Goal: Task Accomplishment & Management: Complete application form

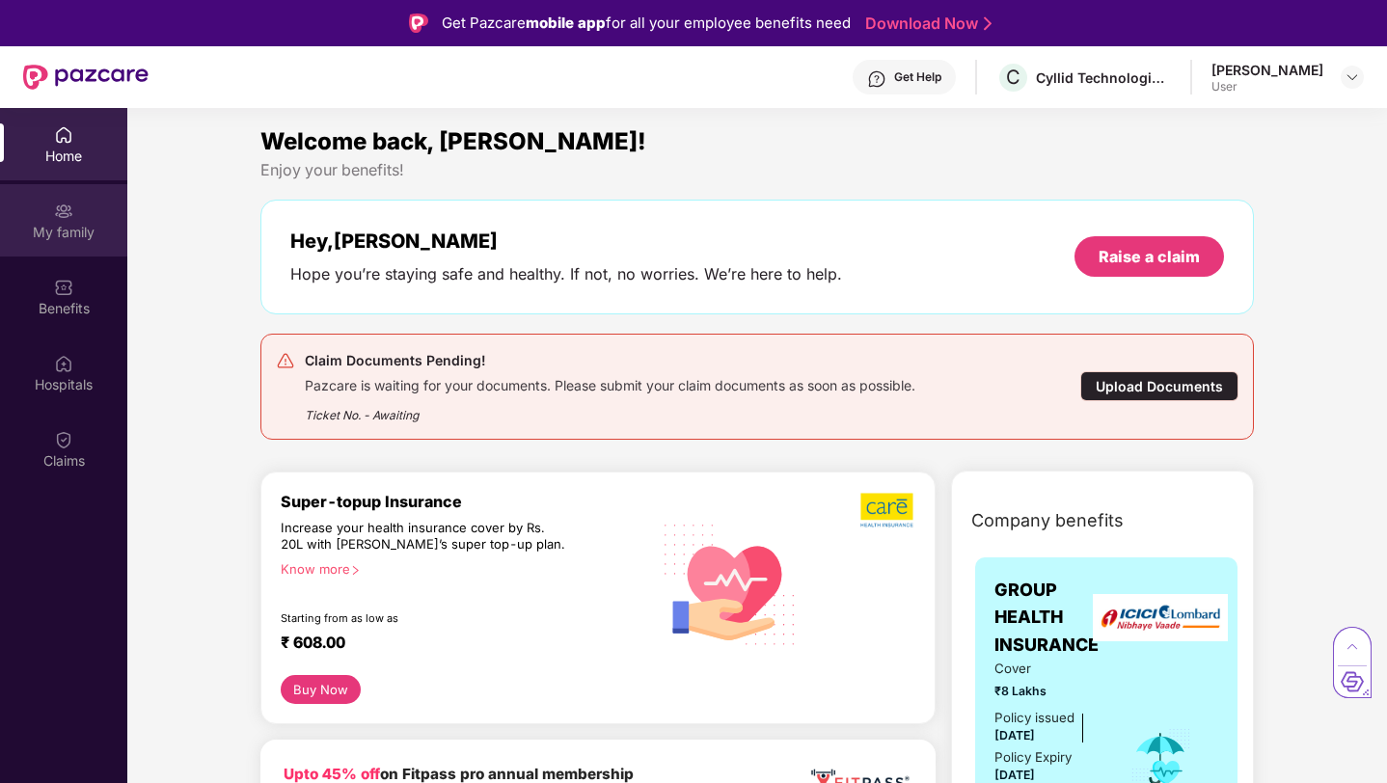
click at [87, 230] on div "My family" at bounding box center [63, 232] width 127 height 19
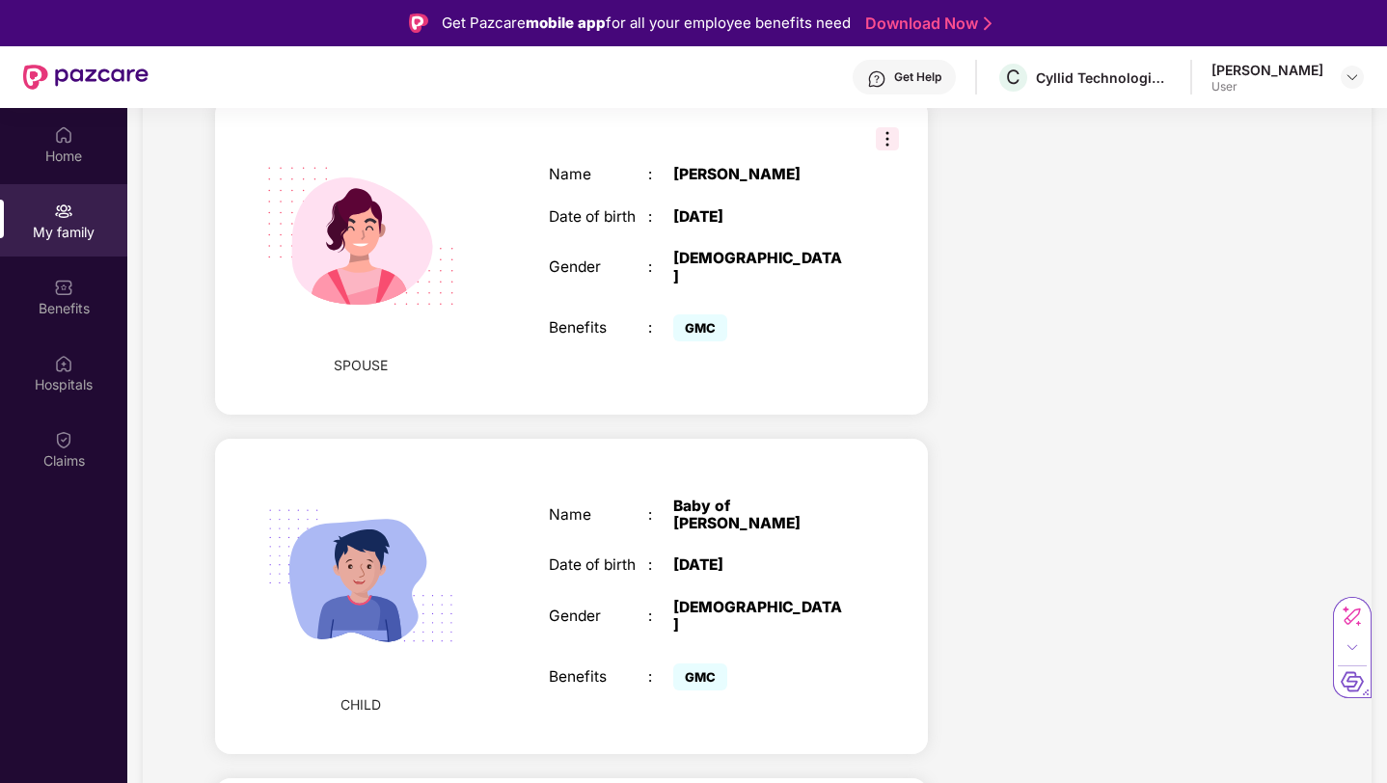
scroll to position [777, 0]
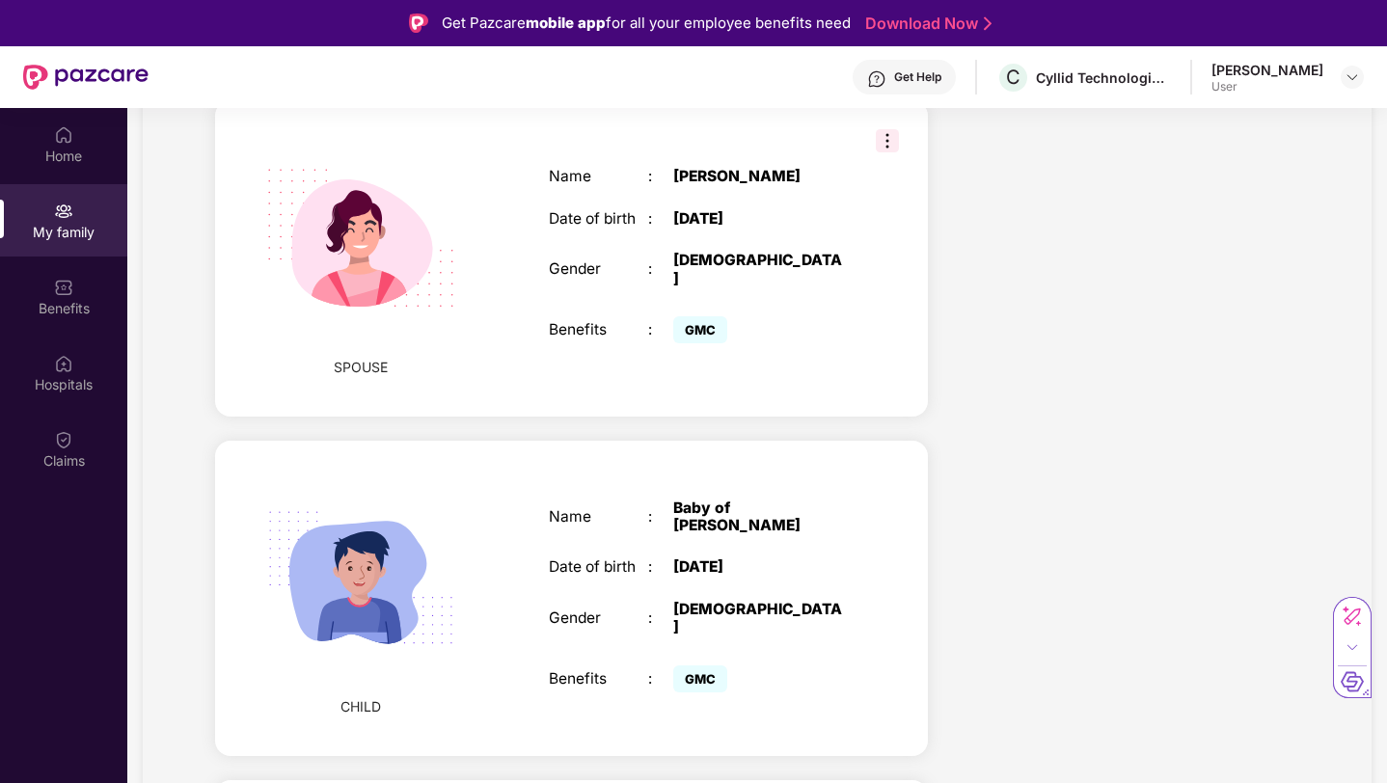
click at [428, 519] on img at bounding box center [360, 578] width 237 height 237
click at [491, 511] on div "CHILD Name : Baby of Devang Date of birth : 26 Sept 2025 Gender : MALE Benefits…" at bounding box center [571, 599] width 713 height 316
click at [407, 543] on img at bounding box center [360, 578] width 237 height 237
click at [351, 543] on img at bounding box center [360, 578] width 237 height 237
click at [589, 542] on div "Name : Baby of Devang Date of birth : 26 Sept 2025 Gender : MALE Benefits : GMC" at bounding box center [697, 598] width 337 height 247
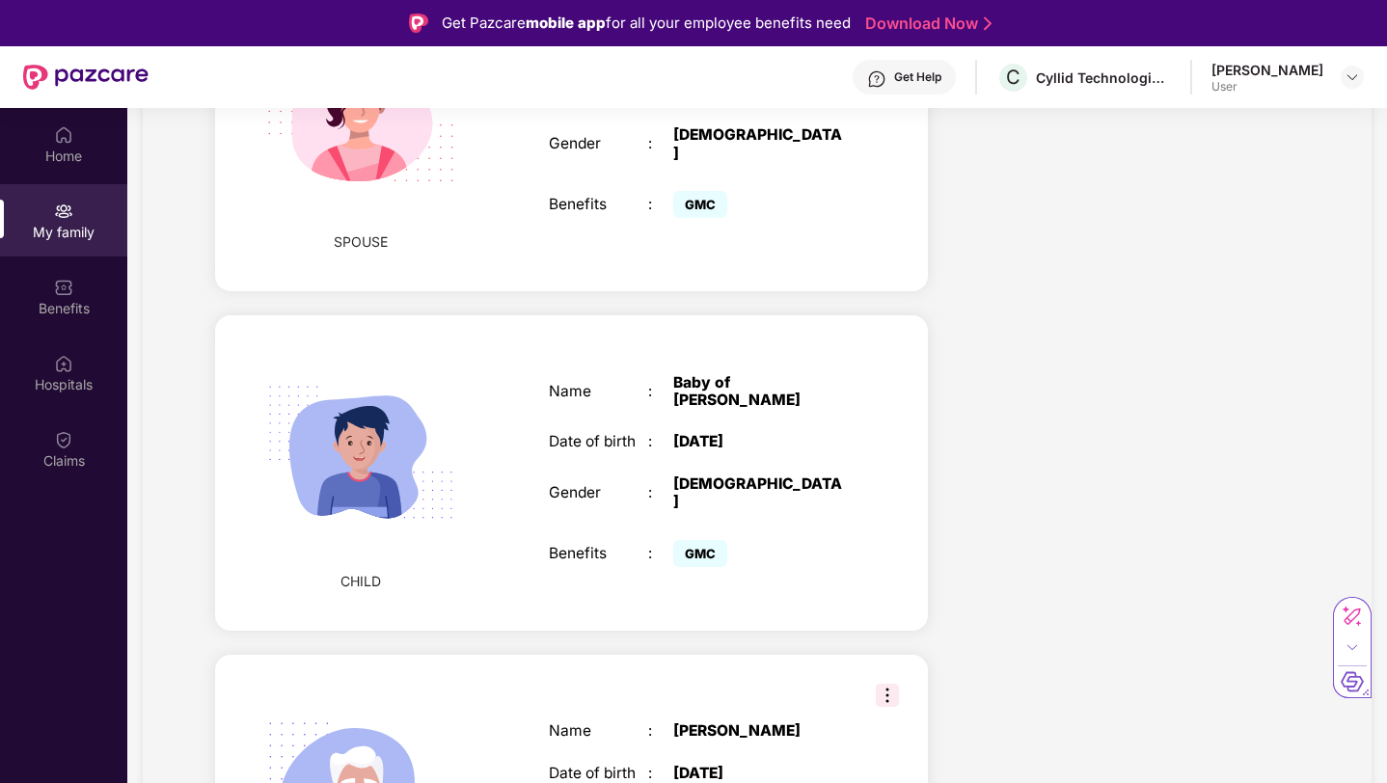
scroll to position [878, 0]
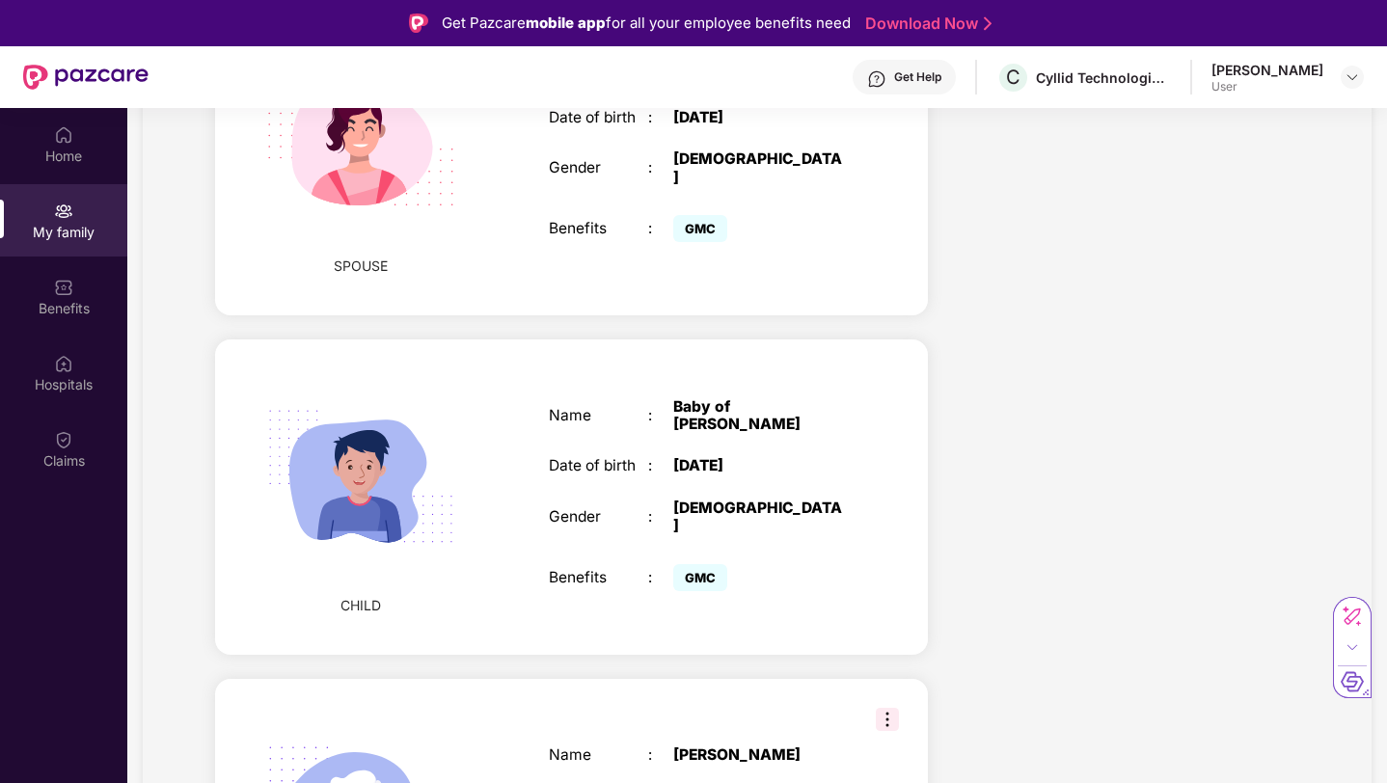
click at [773, 440] on div "Name : Baby of Devang Date of birth : 26 Sept 2025 Gender : MALE Benefits : GMC" at bounding box center [697, 497] width 337 height 247
click at [739, 481] on div "Name : Baby of Devang Date of birth : 26 Sept 2025 Gender : MALE Benefits : GMC" at bounding box center [697, 497] width 337 height 247
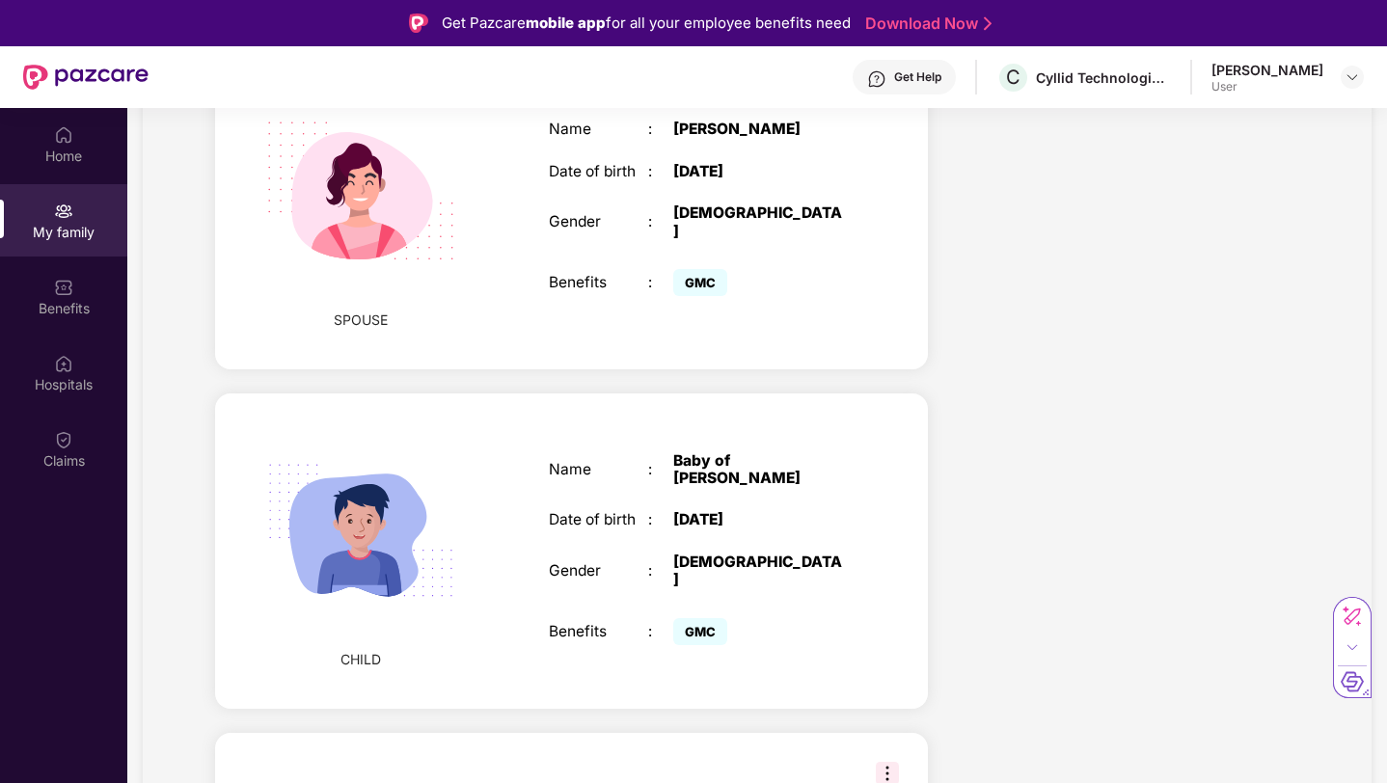
scroll to position [823, 0]
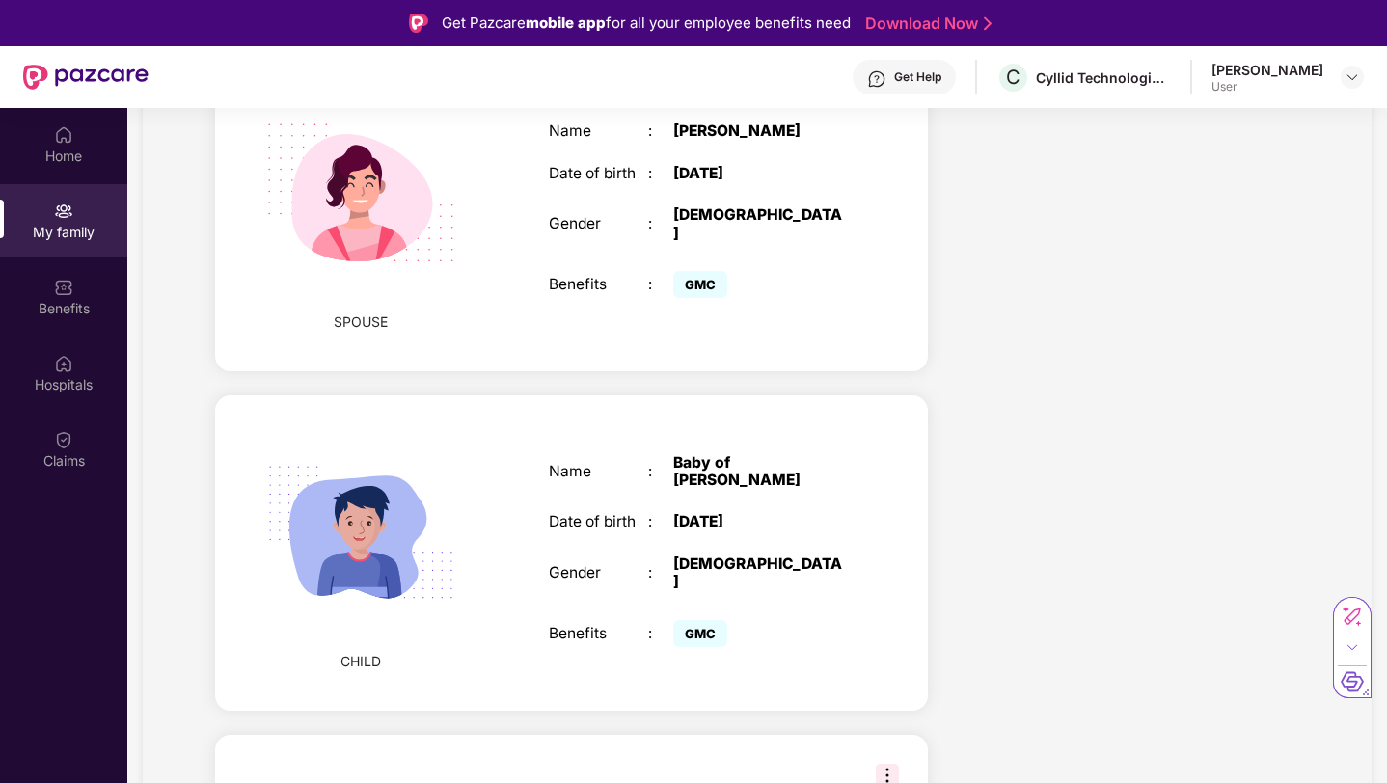
click at [513, 427] on div "CHILD Name : Baby of Devang Date of birth : 26 Sept 2025 Gender : MALE Benefits…" at bounding box center [571, 553] width 713 height 316
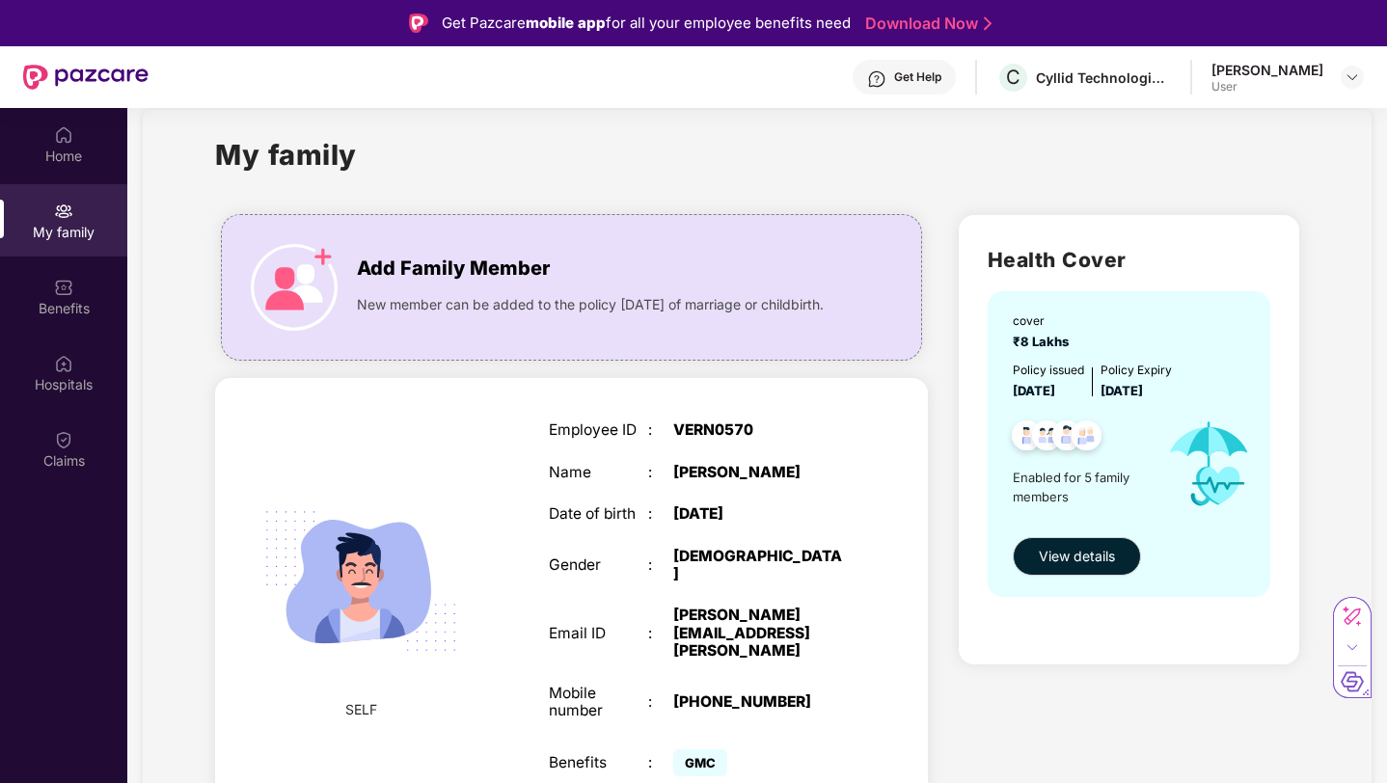
scroll to position [0, 0]
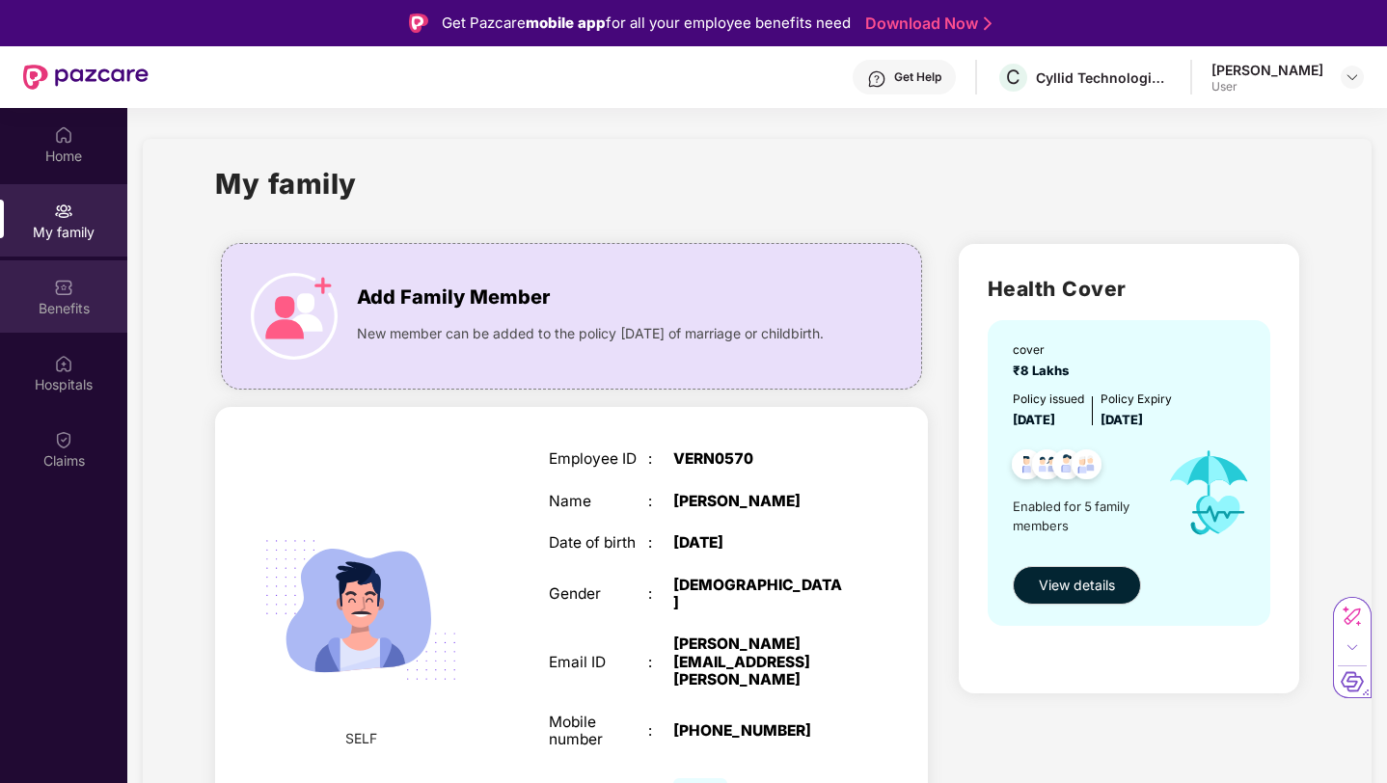
click at [49, 290] on div "Benefits" at bounding box center [63, 296] width 127 height 72
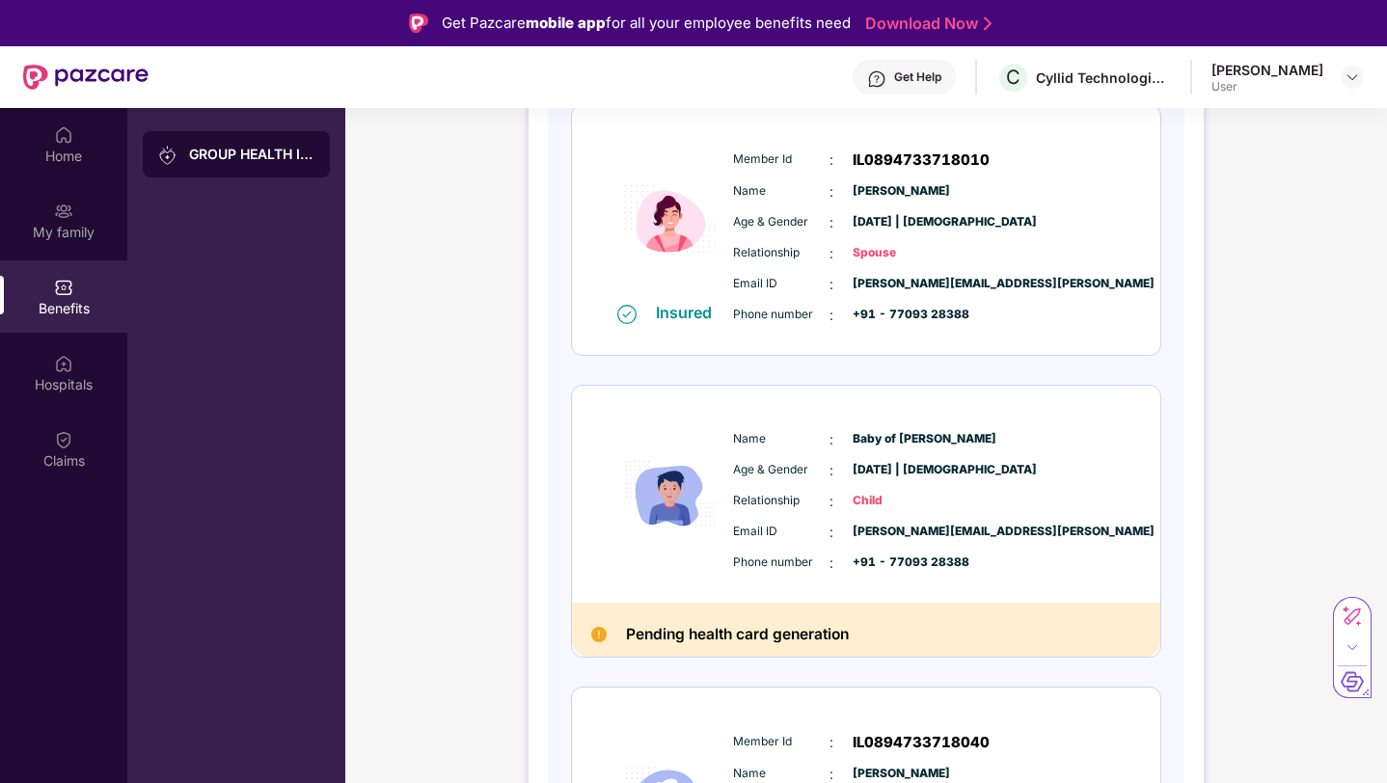
scroll to position [571, 0]
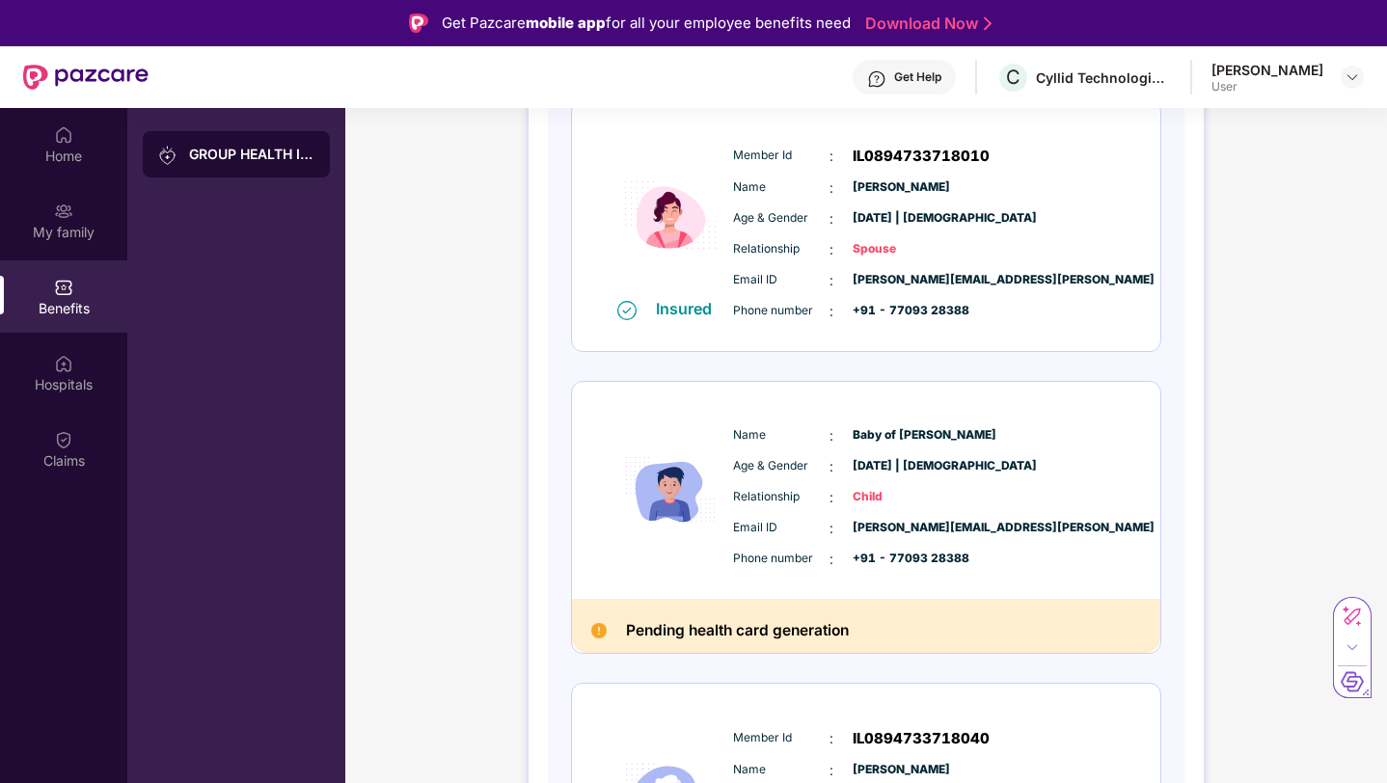
click at [728, 649] on div "Pending health card generation" at bounding box center [866, 626] width 588 height 55
click at [728, 630] on h2 "Pending health card generation" at bounding box center [737, 631] width 223 height 26
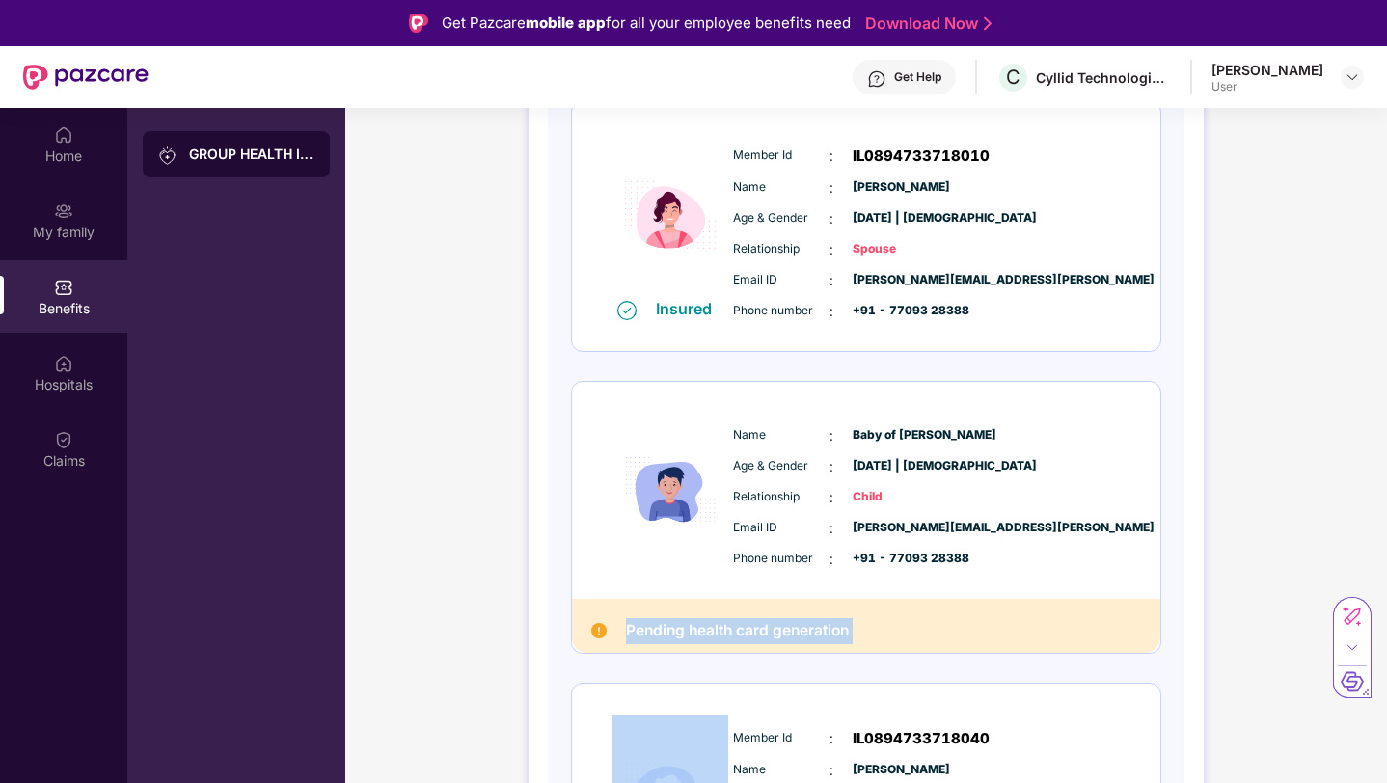
click at [728, 630] on h2 "Pending health card generation" at bounding box center [737, 631] width 223 height 26
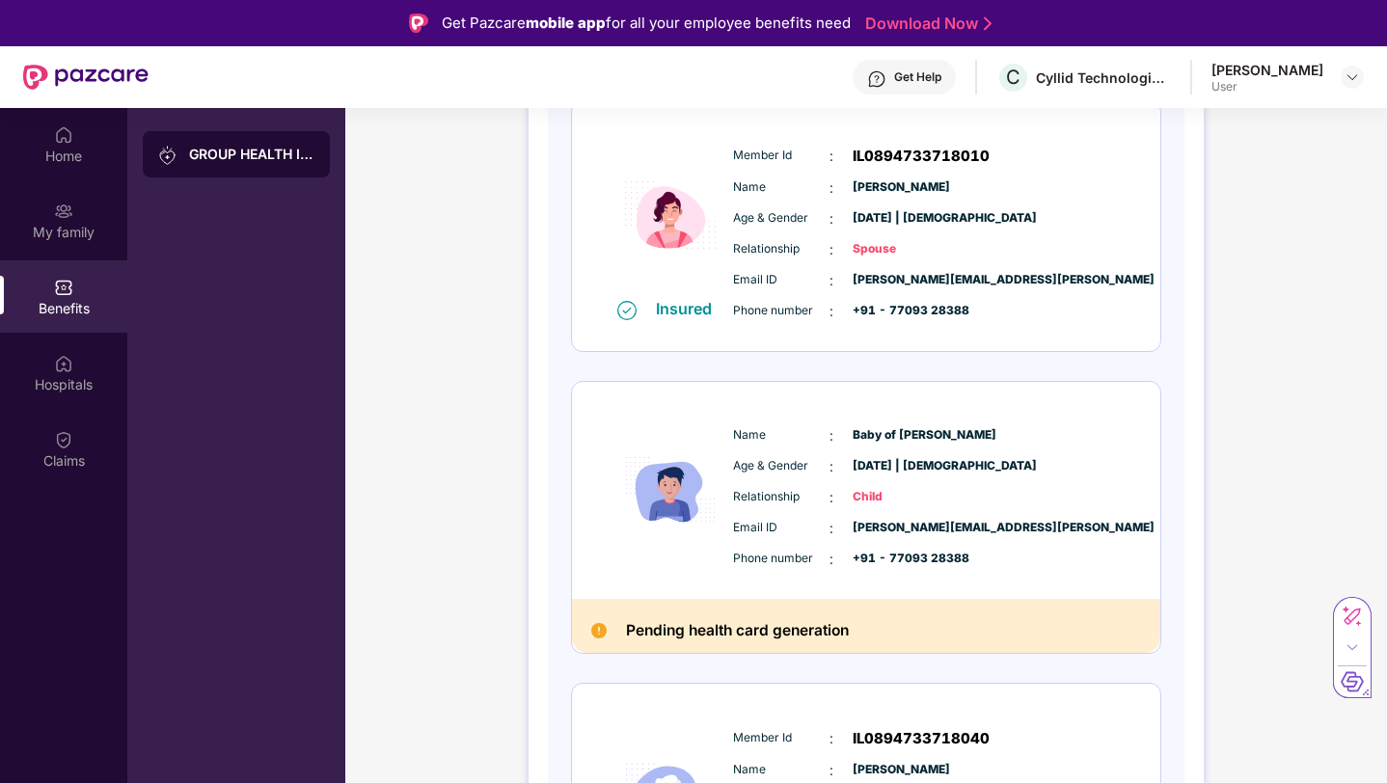
click at [728, 630] on h2 "Pending health card generation" at bounding box center [737, 631] width 223 height 26
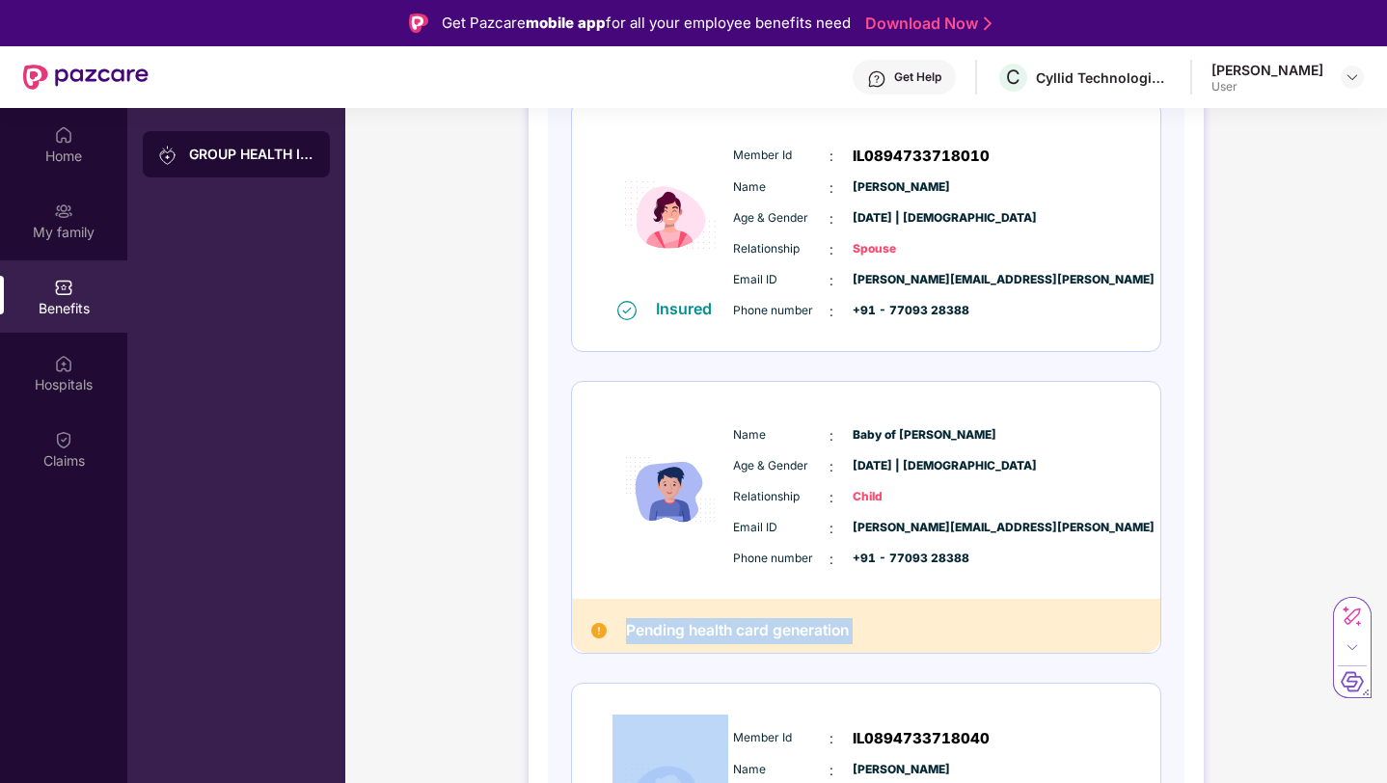
click at [728, 630] on h2 "Pending health card generation" at bounding box center [737, 631] width 223 height 26
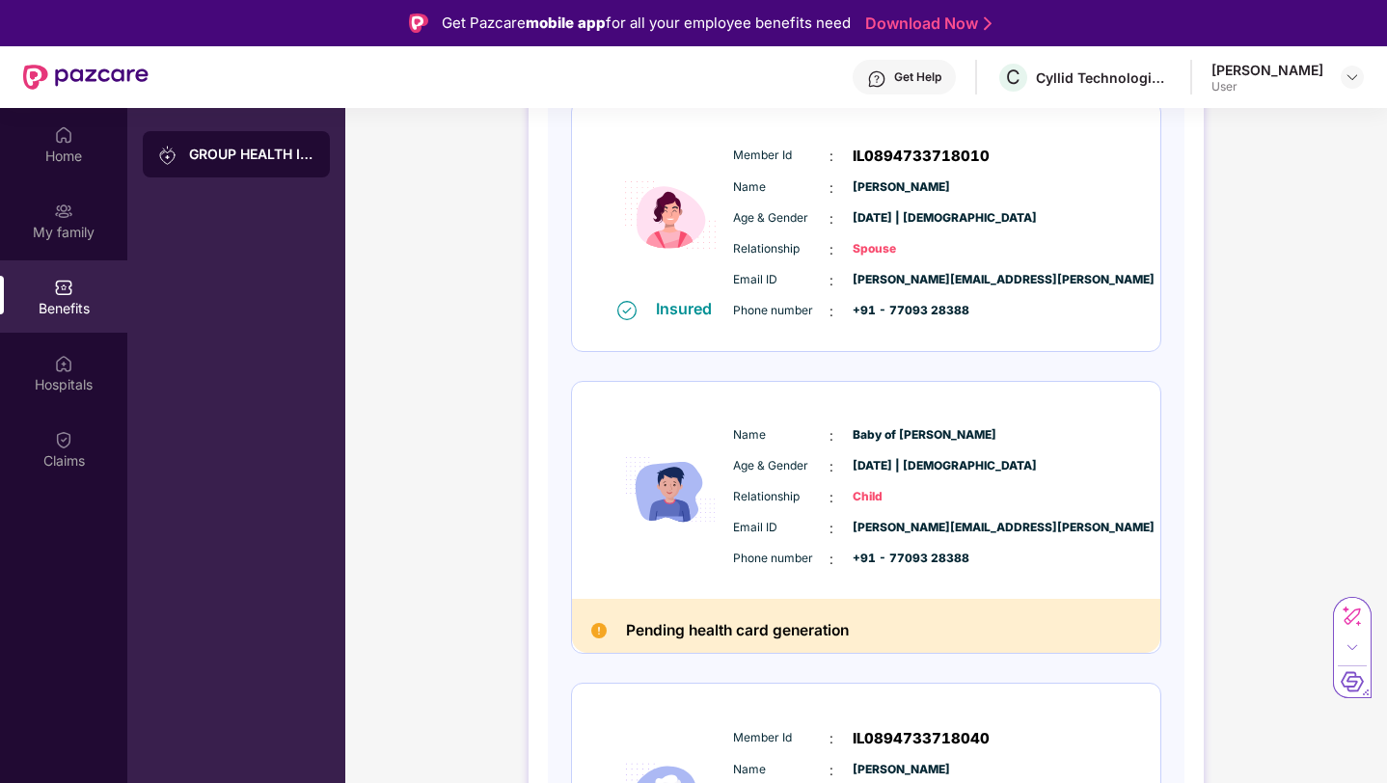
click at [608, 637] on div "Pending health card generation" at bounding box center [866, 626] width 588 height 55
click at [548, 492] on div "Policy No: 4016/X/O/402636091/00/000 Health Card Insured Member Id : IL08947337…" at bounding box center [866, 506] width 636 height 1558
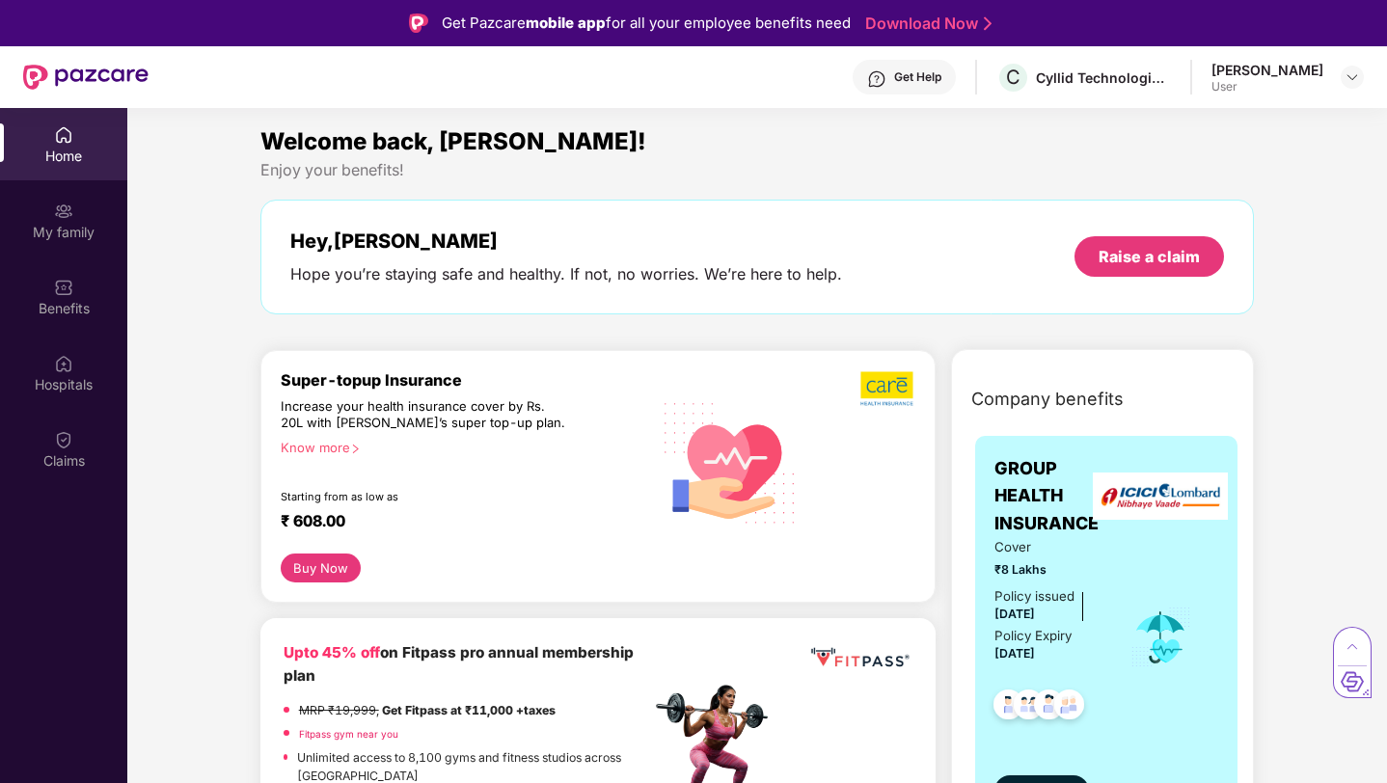
click at [828, 284] on div "Hey, Devang Hope you’re staying safe and healthy. If not, no worries. We’re her…" at bounding box center [757, 257] width 994 height 115
click at [1136, 268] on div "Raise a claim" at bounding box center [1148, 256] width 149 height 41
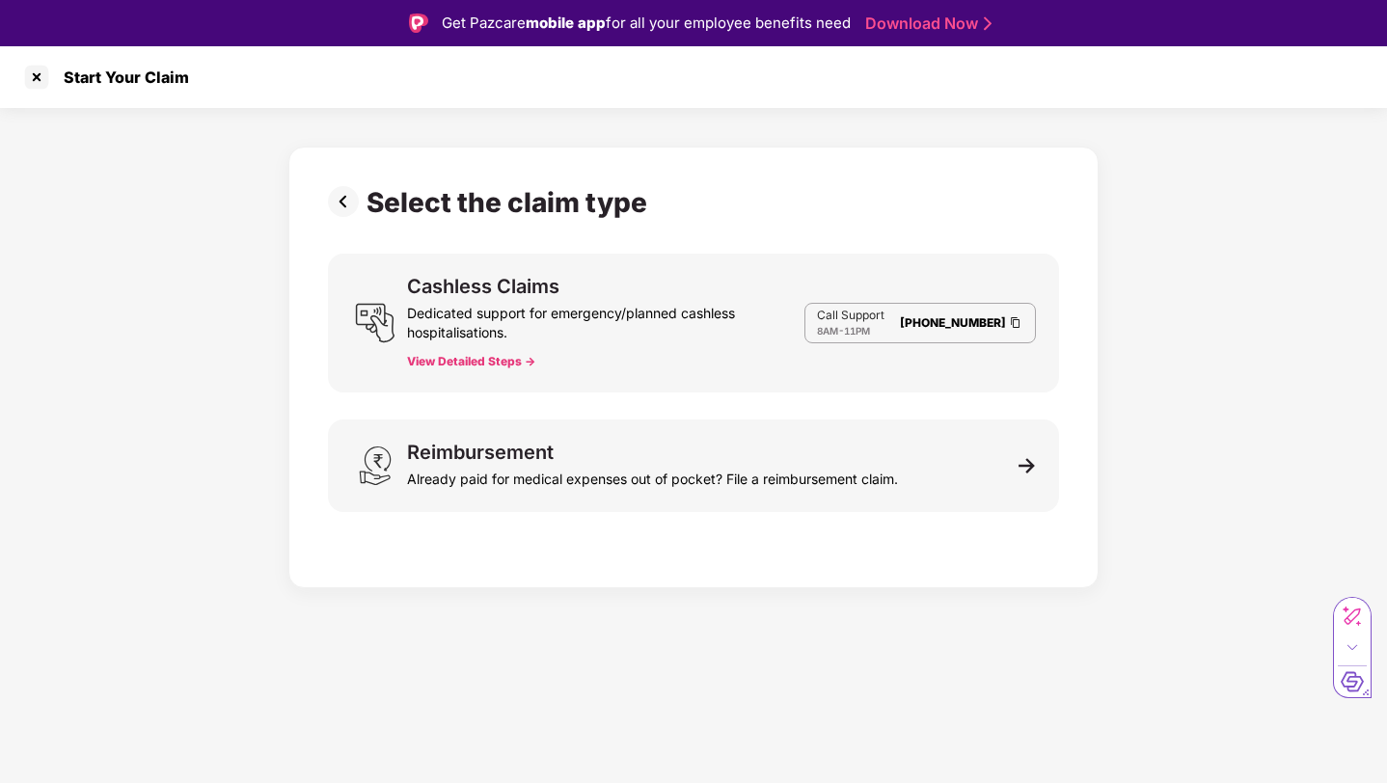
click at [832, 514] on div "Select the claim type Cashless Claims Dedicated support for emergency/planned c…" at bounding box center [693, 362] width 731 height 353
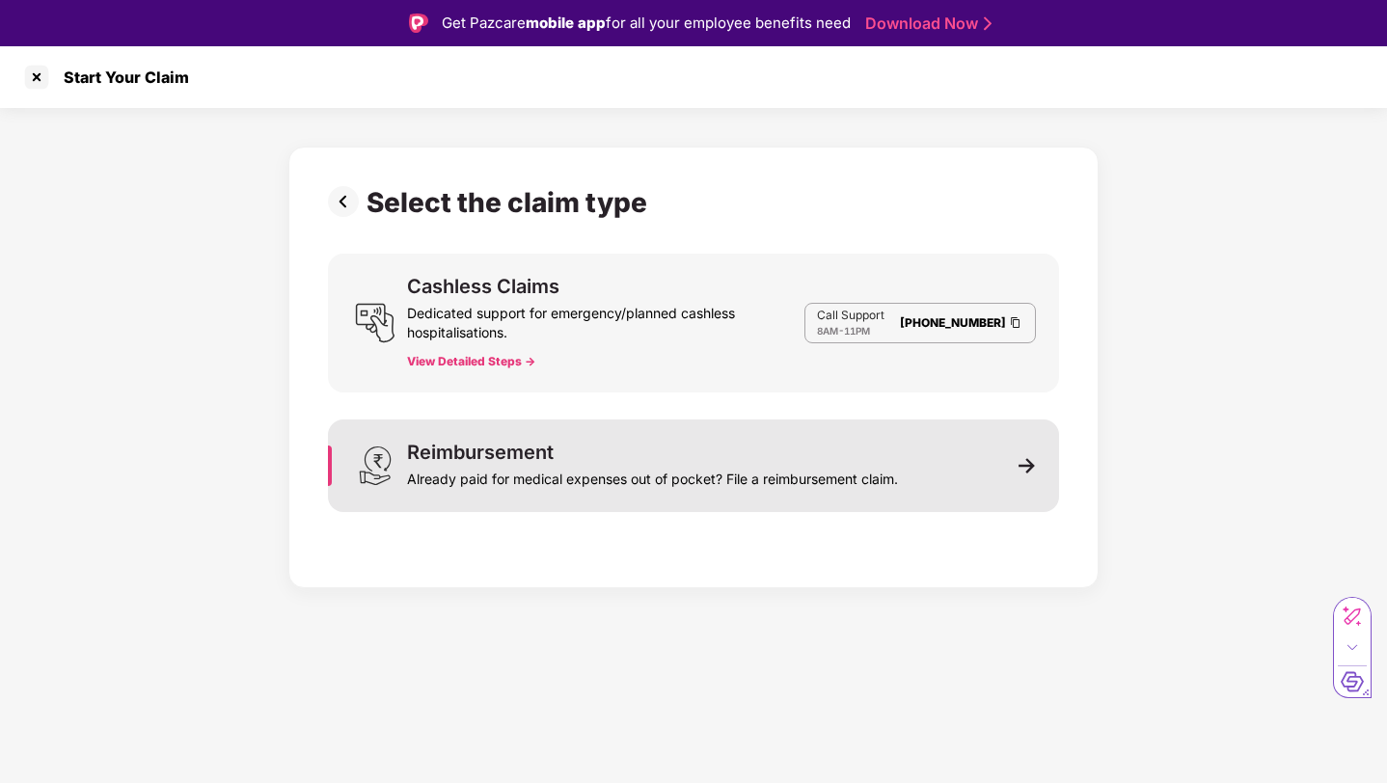
click at [841, 492] on div "Reimbursement Already paid for medical expenses out of pocket? File a reimburse…" at bounding box center [693, 465] width 731 height 93
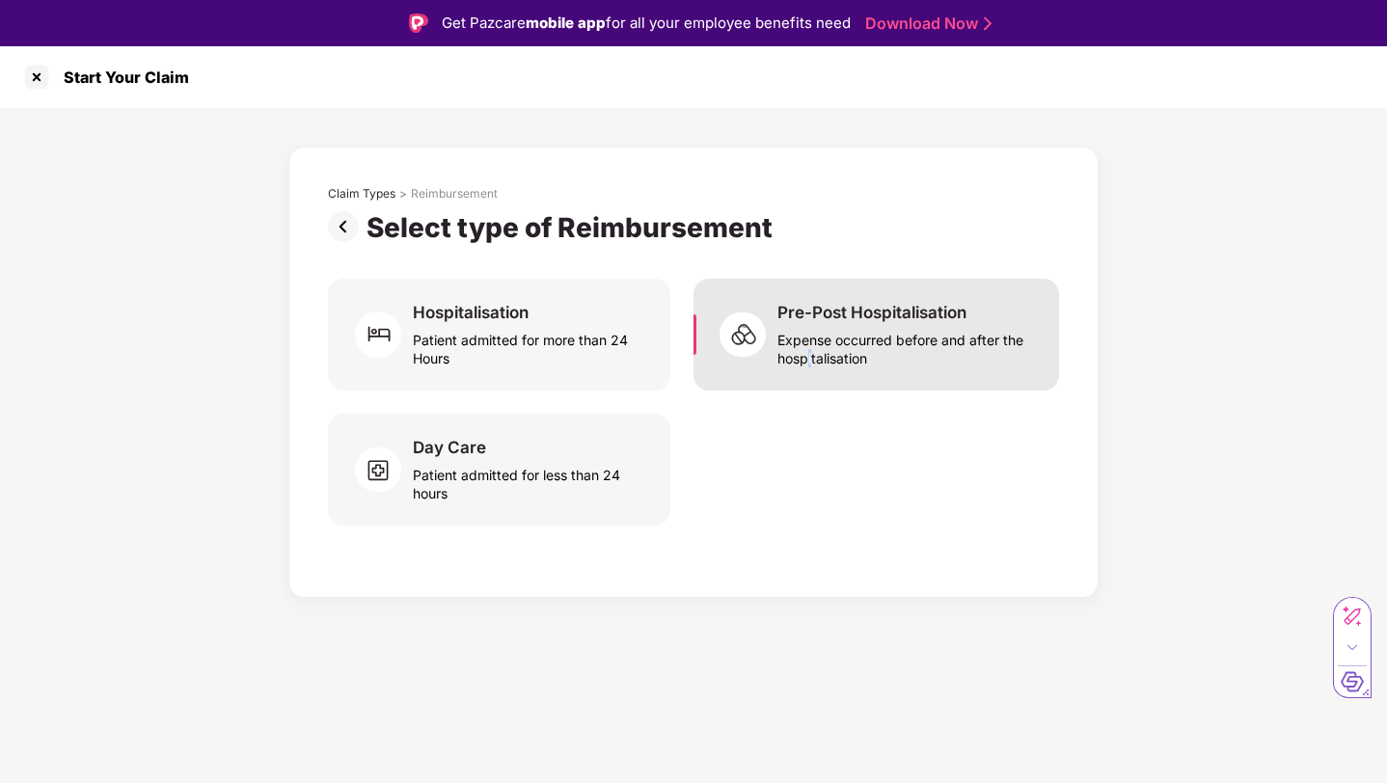
click at [810, 357] on div "Expense occurred before and after the hospitalisation" at bounding box center [906, 345] width 258 height 44
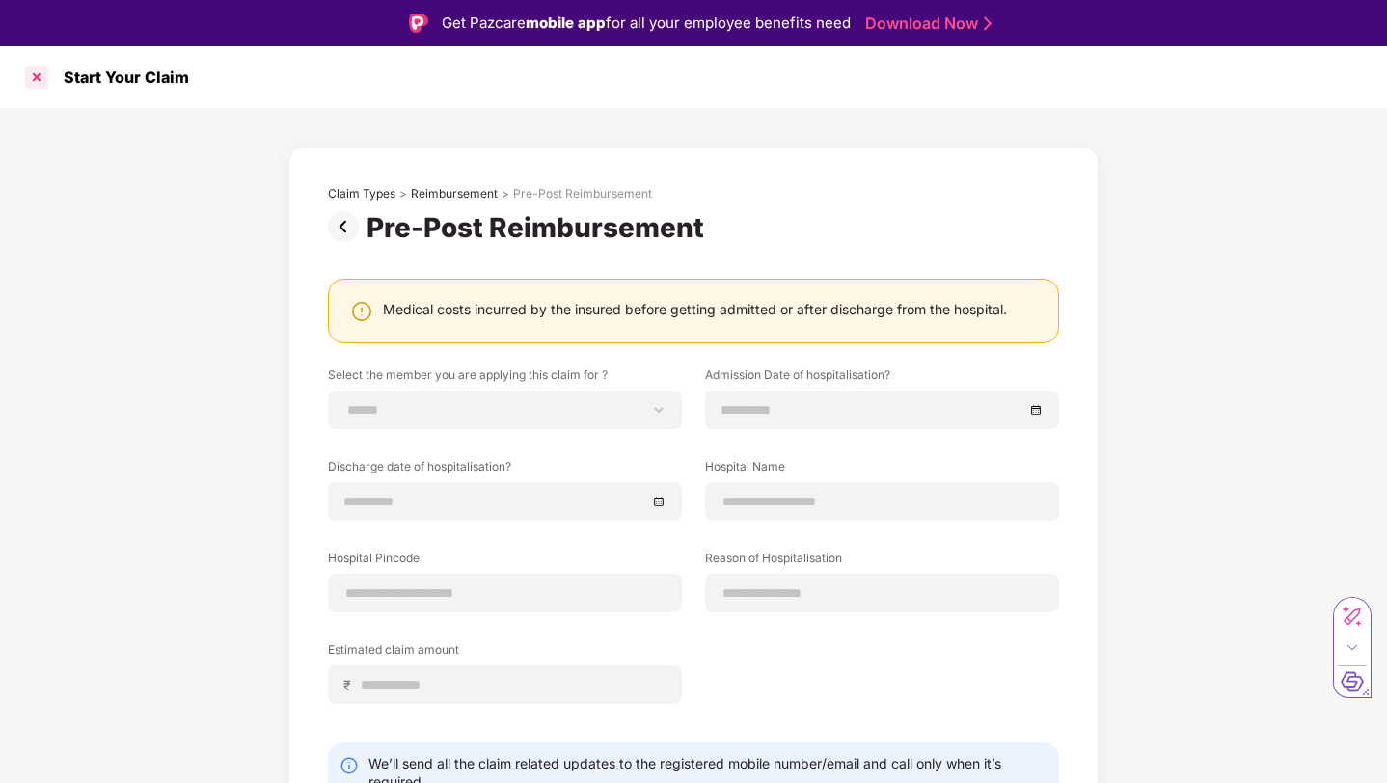
click at [48, 77] on div at bounding box center [36, 77] width 31 height 31
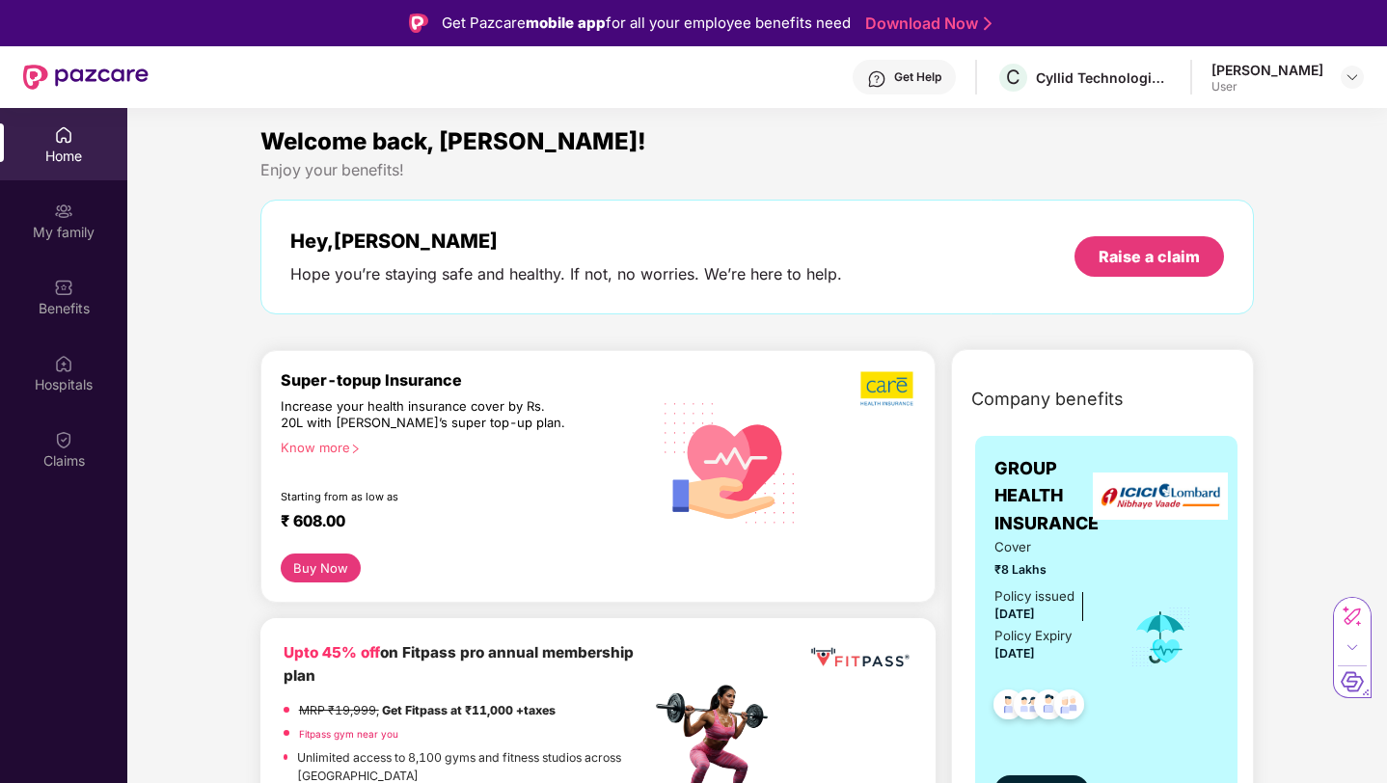
click at [476, 267] on div "Hope you’re staying safe and healthy. If not, no worries. We’re here to help." at bounding box center [566, 274] width 552 height 20
click at [1281, 70] on div "[PERSON_NAME]" at bounding box center [1267, 70] width 112 height 18
click at [1359, 82] on img at bounding box center [1351, 76] width 15 height 15
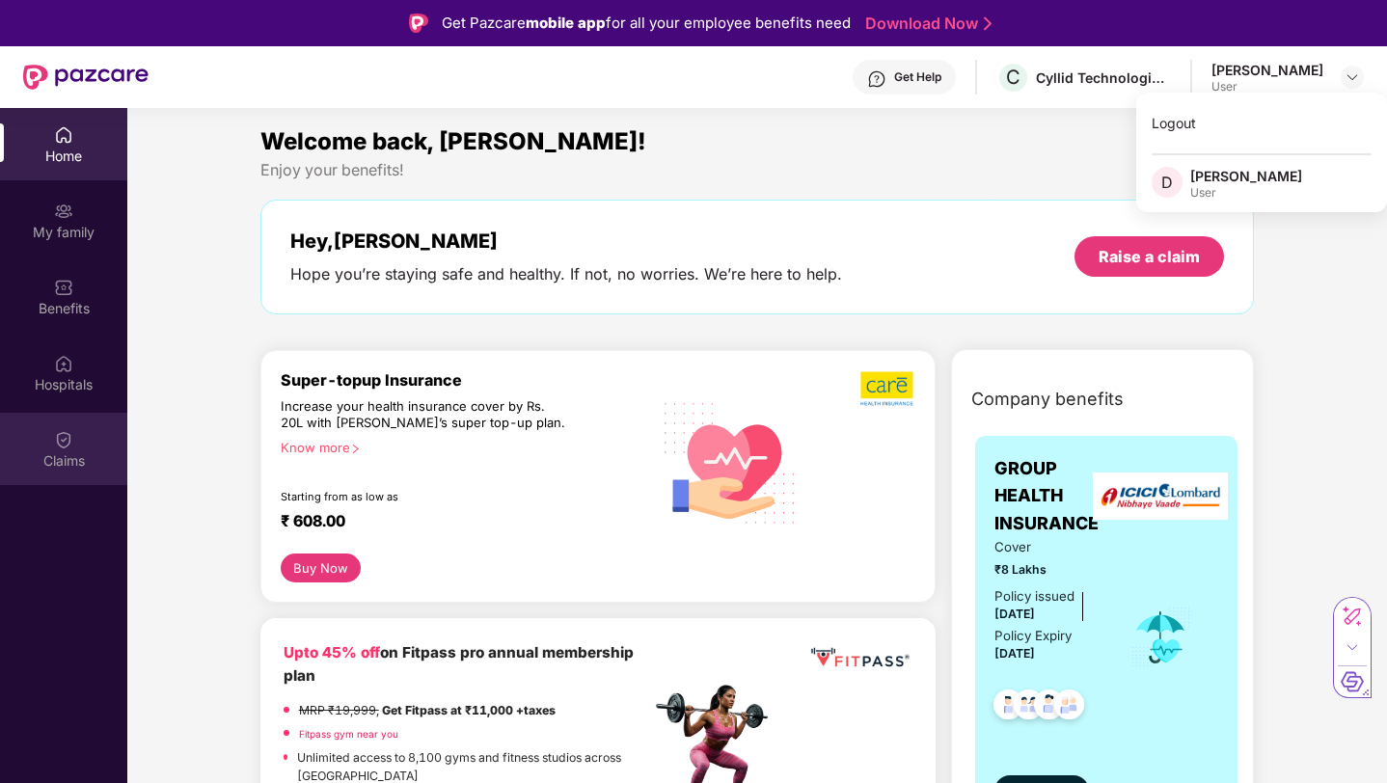
click at [44, 436] on div "Claims" at bounding box center [63, 449] width 127 height 72
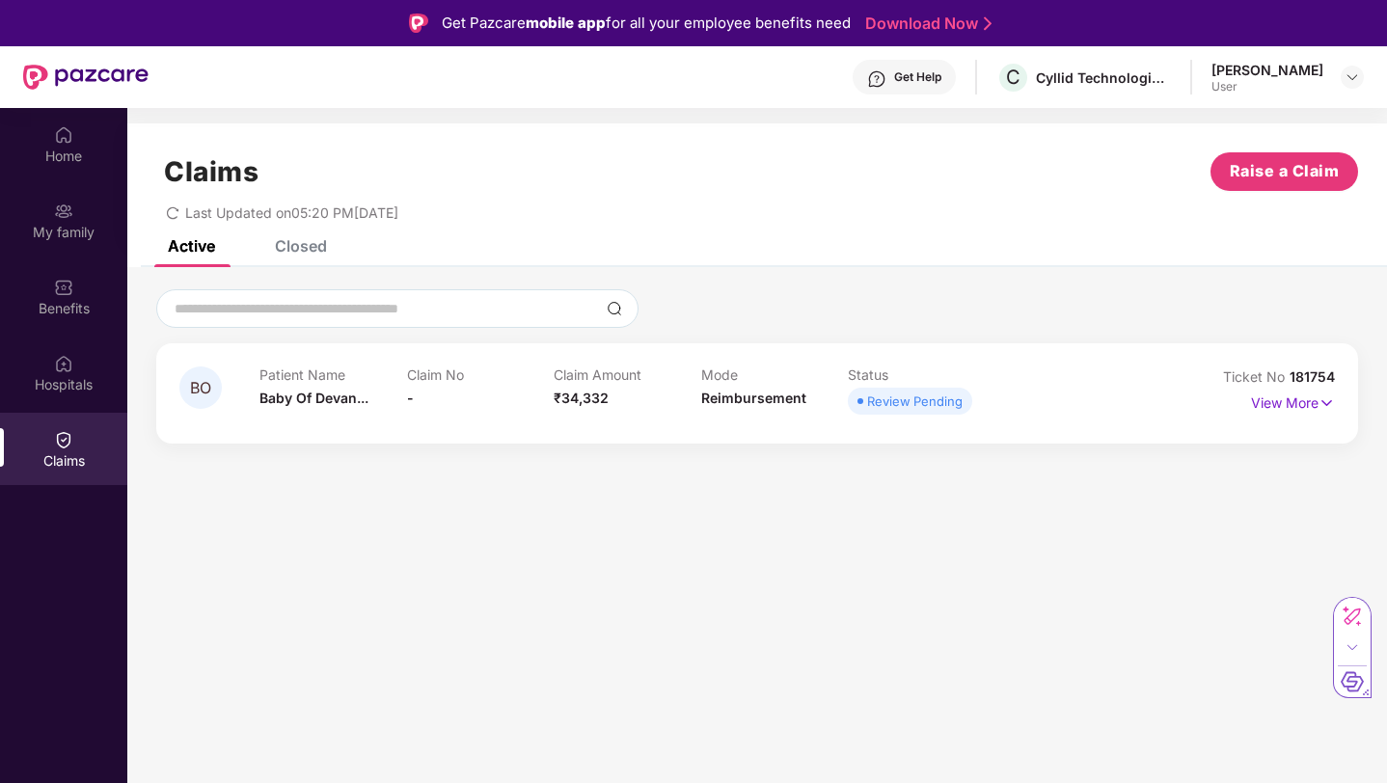
click at [1007, 411] on div "Patient Name Baby Of Devan... Claim No - Claim Amount ₹34,332 Mode Reimbursemen…" at bounding box center [700, 392] width 882 height 53
click at [1313, 409] on p "View More" at bounding box center [1293, 401] width 84 height 26
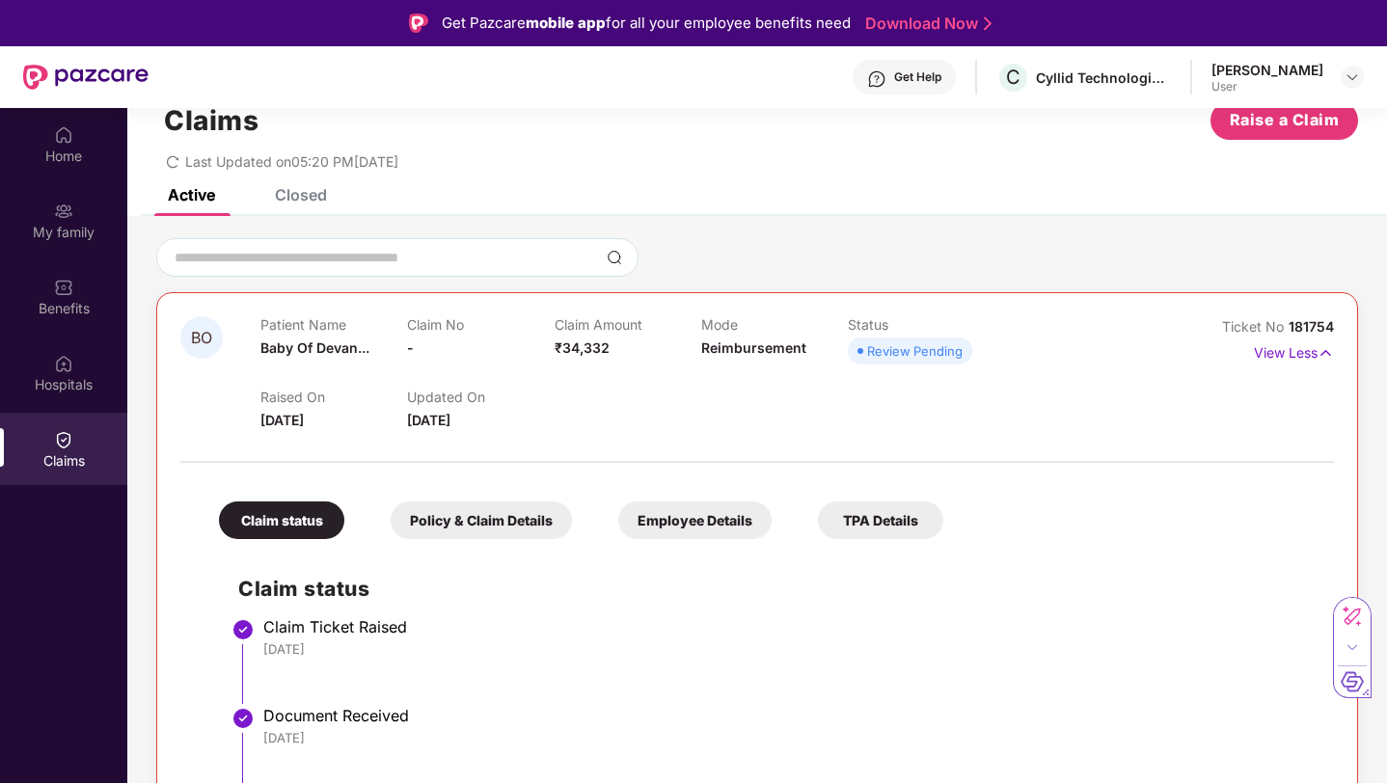
scroll to position [108, 0]
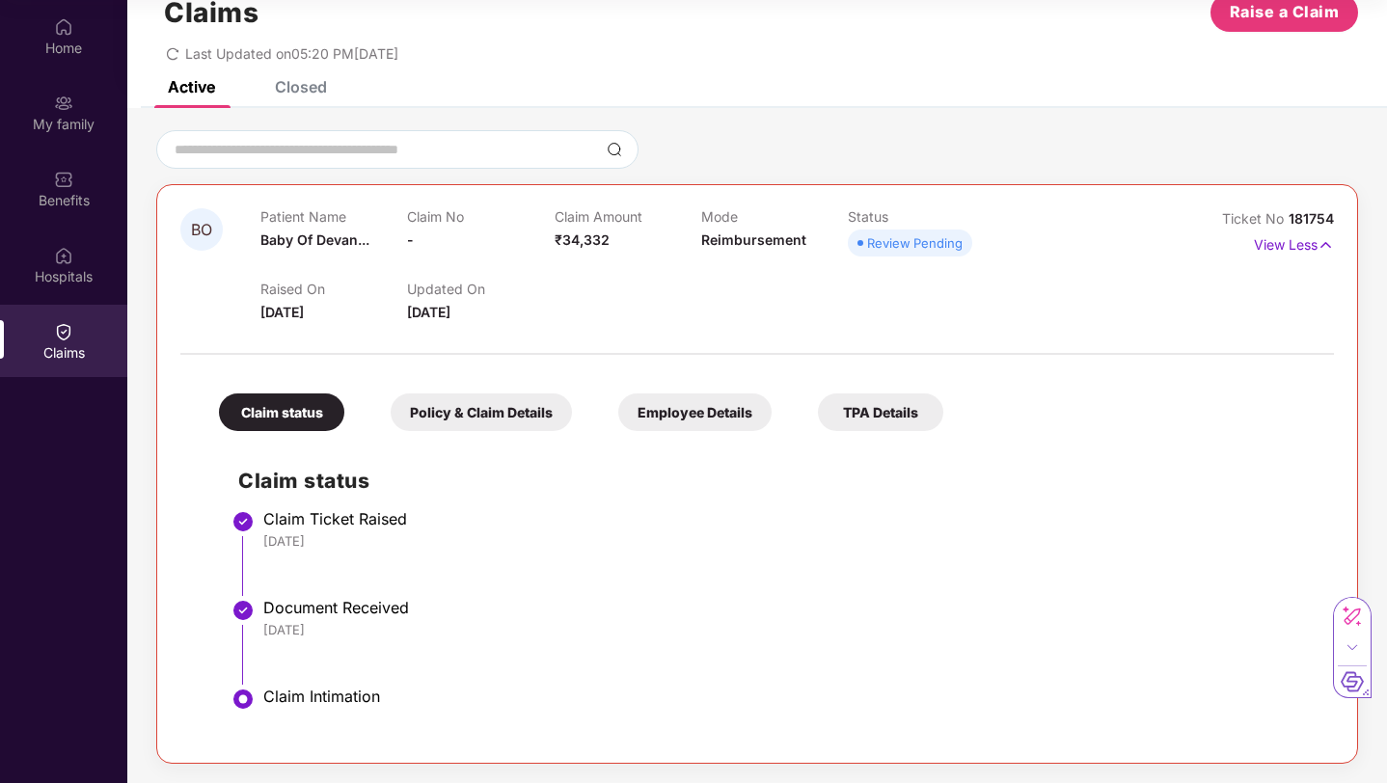
click at [549, 421] on div "Policy & Claim Details" at bounding box center [481, 412] width 181 height 38
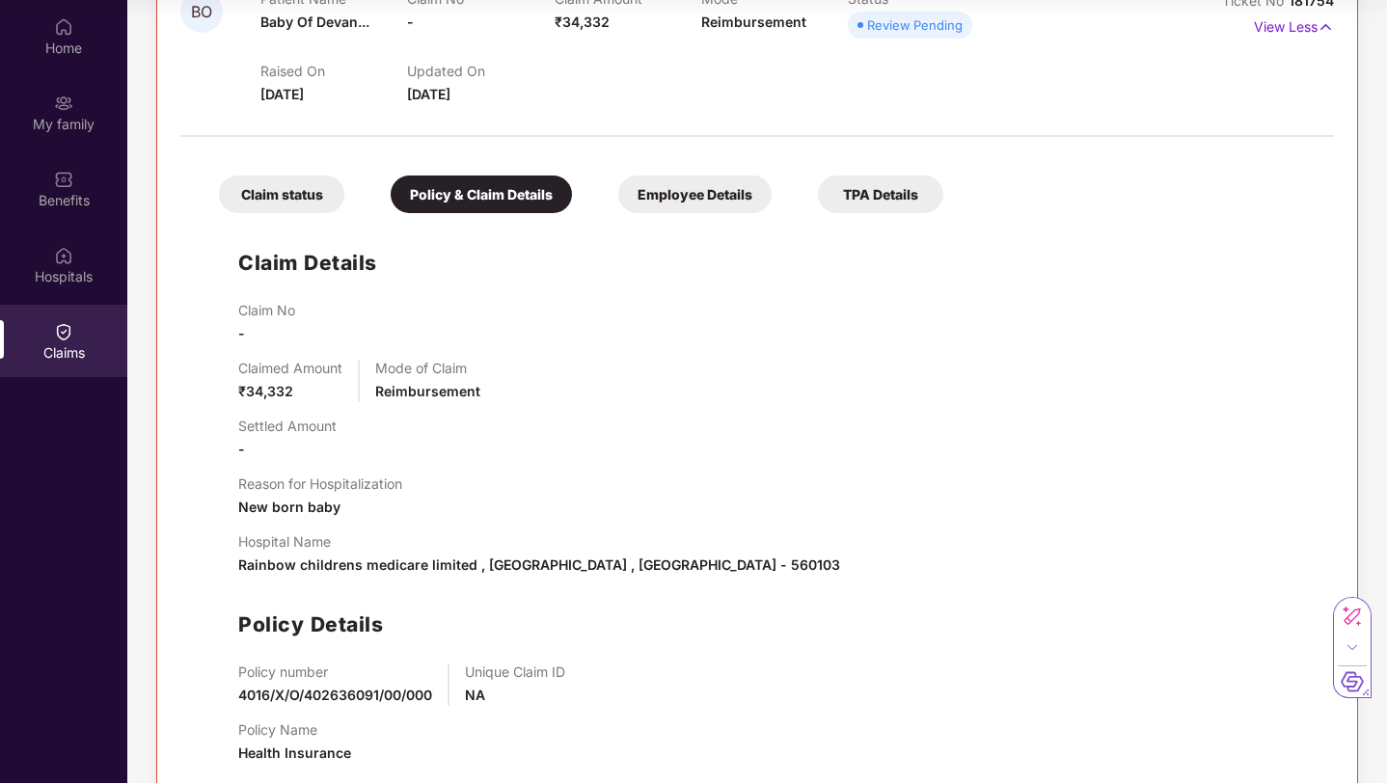
scroll to position [264, 0]
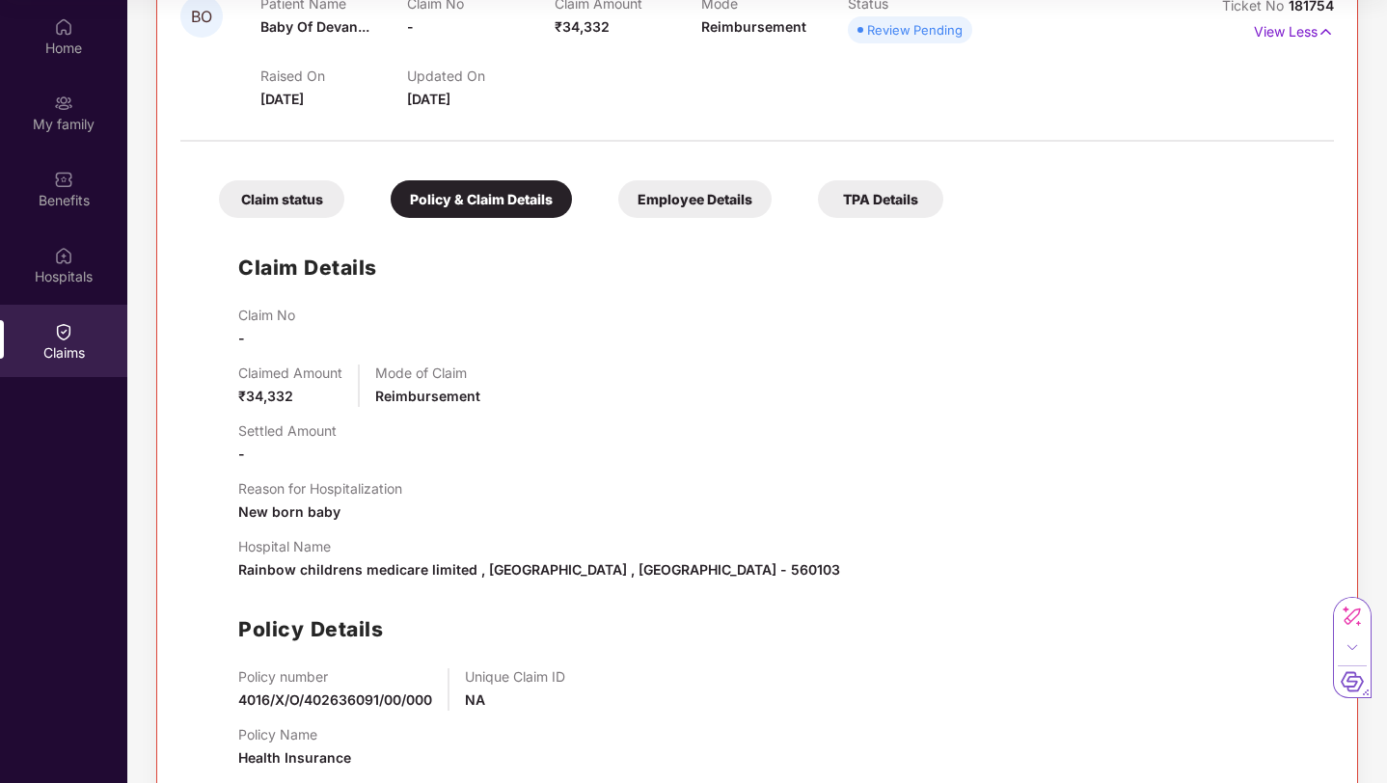
click at [689, 215] on div "Employee Details" at bounding box center [694, 199] width 153 height 38
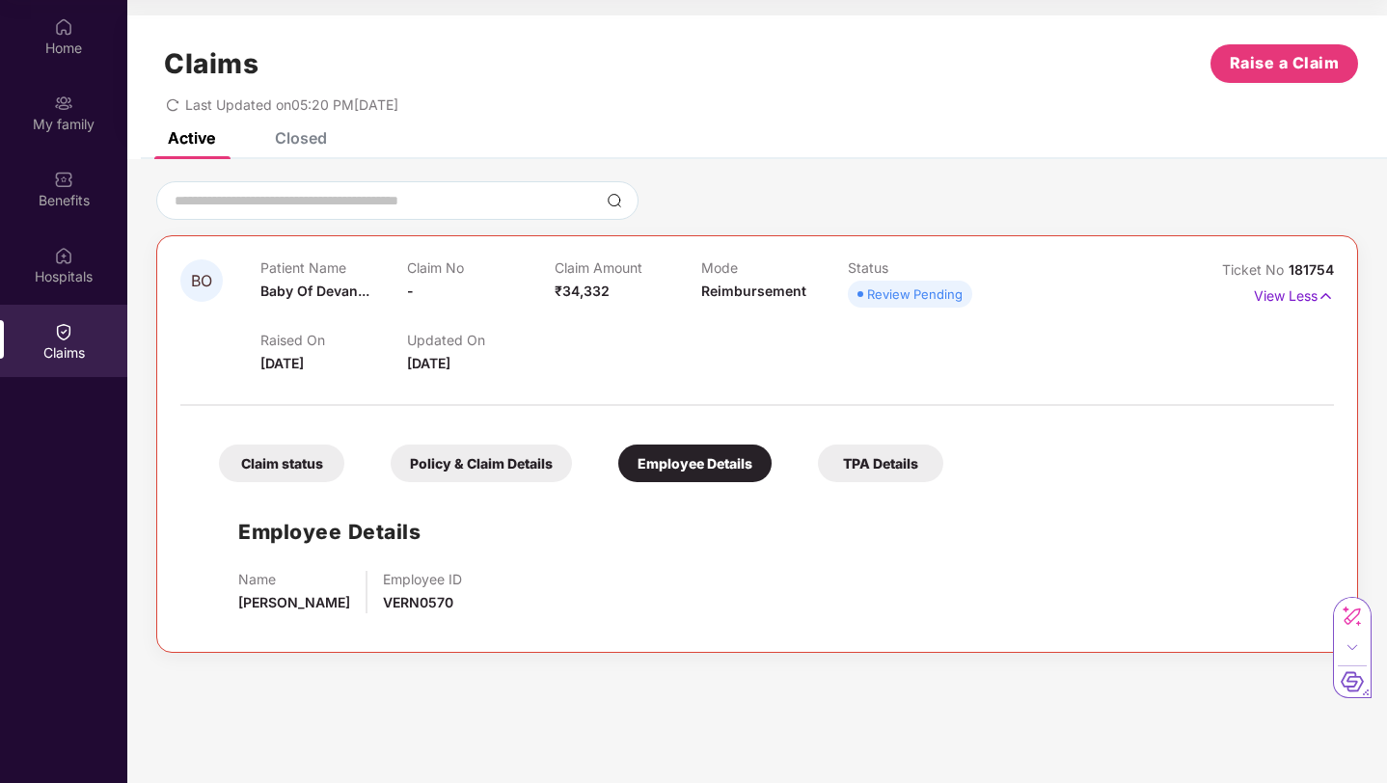
click at [865, 463] on div "TPA Details" at bounding box center [880, 464] width 125 height 38
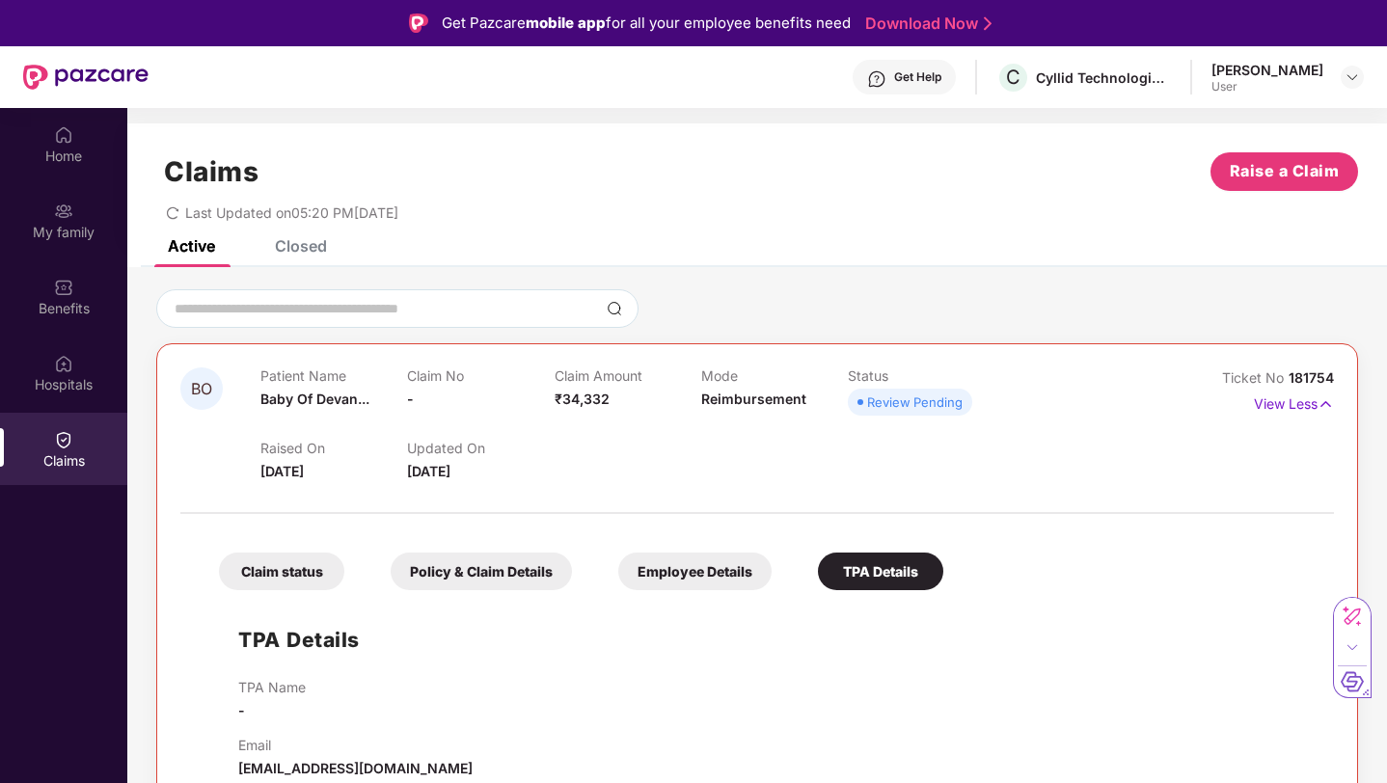
click at [870, 398] on div "Review Pending" at bounding box center [914, 401] width 95 height 19
click at [286, 241] on div "Closed" at bounding box center [301, 245] width 52 height 19
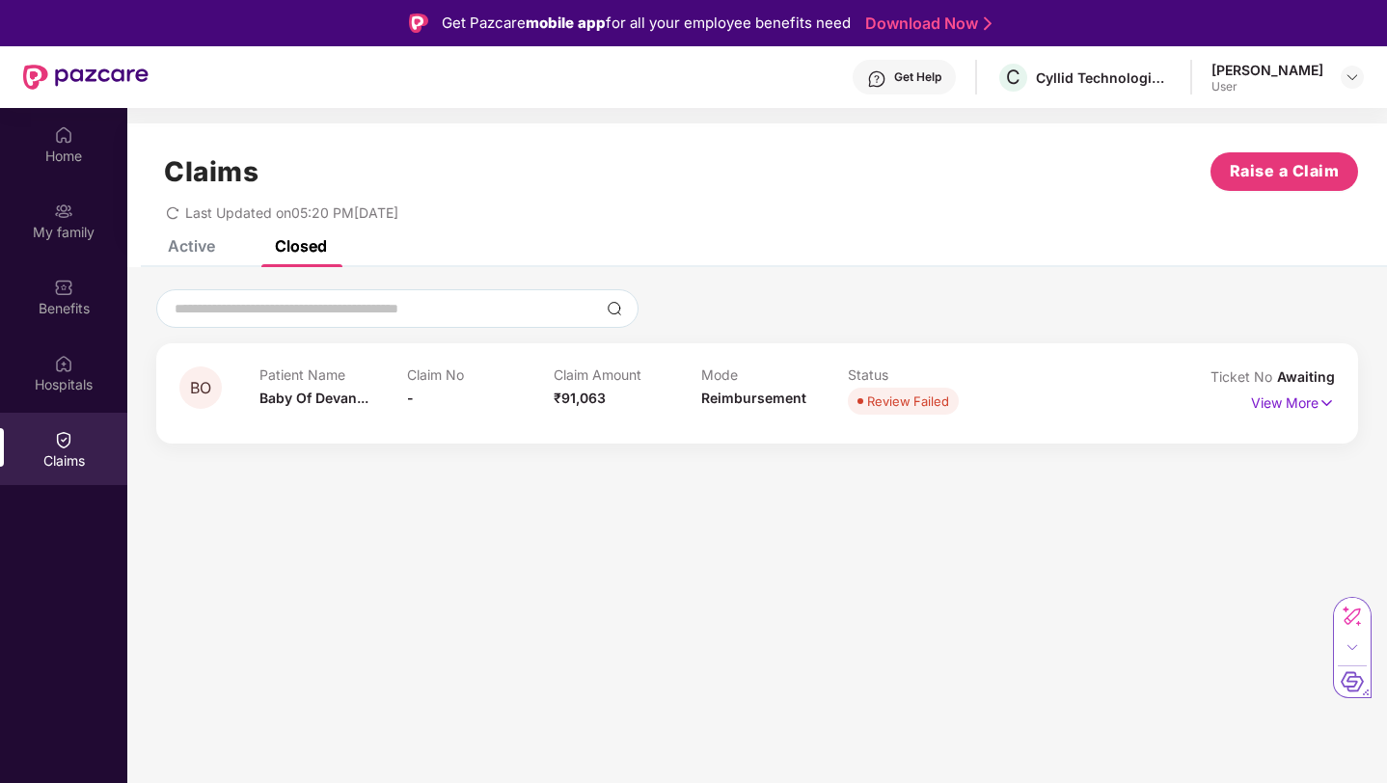
click at [443, 410] on div "Claim No -" at bounding box center [481, 392] width 148 height 53
click at [1278, 406] on p "View More" at bounding box center [1293, 401] width 84 height 26
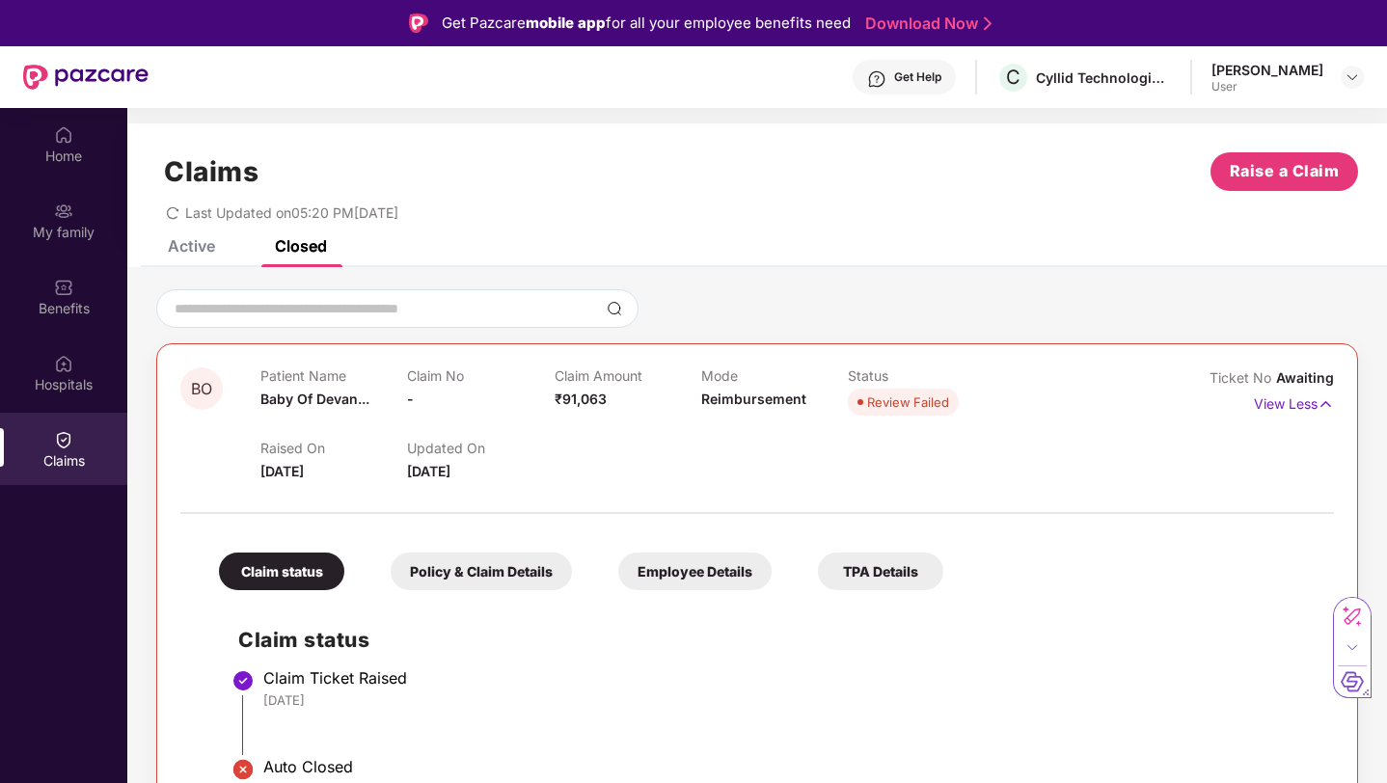
scroll to position [108, 0]
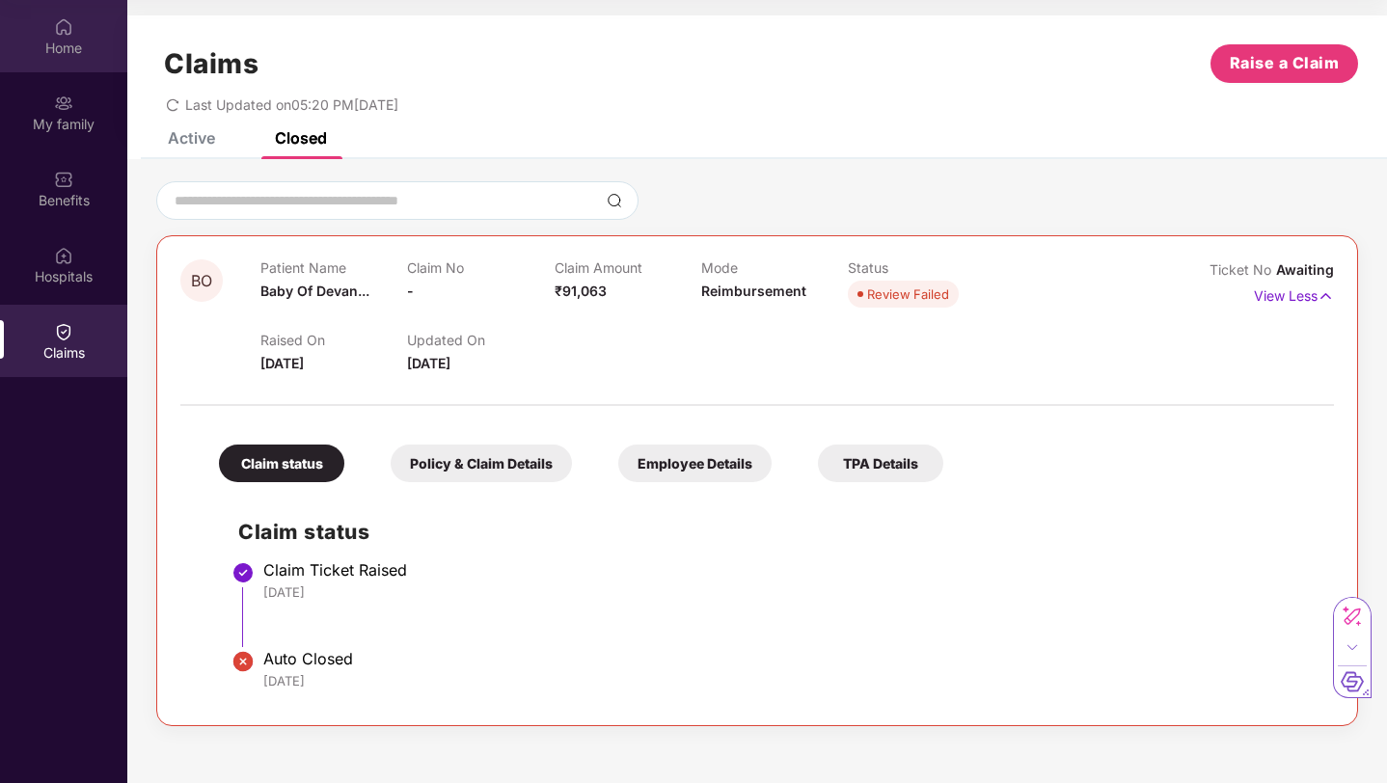
click at [71, 55] on div "Home" at bounding box center [63, 48] width 127 height 19
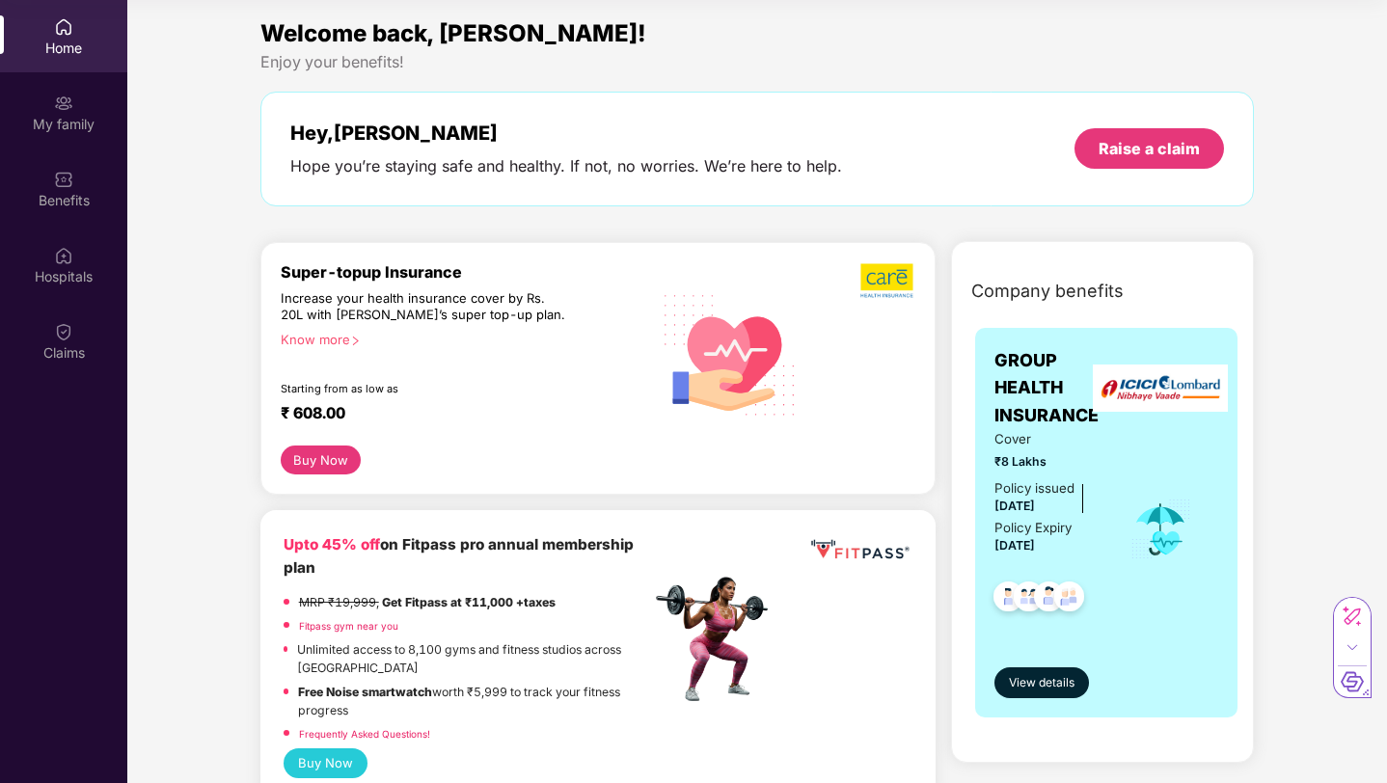
click at [1145, 178] on div "Hey, Devang Hope you’re staying safe and healthy. If not, no worries. We’re her…" at bounding box center [757, 149] width 994 height 115
click at [1146, 161] on div "Raise a claim" at bounding box center [1148, 148] width 149 height 41
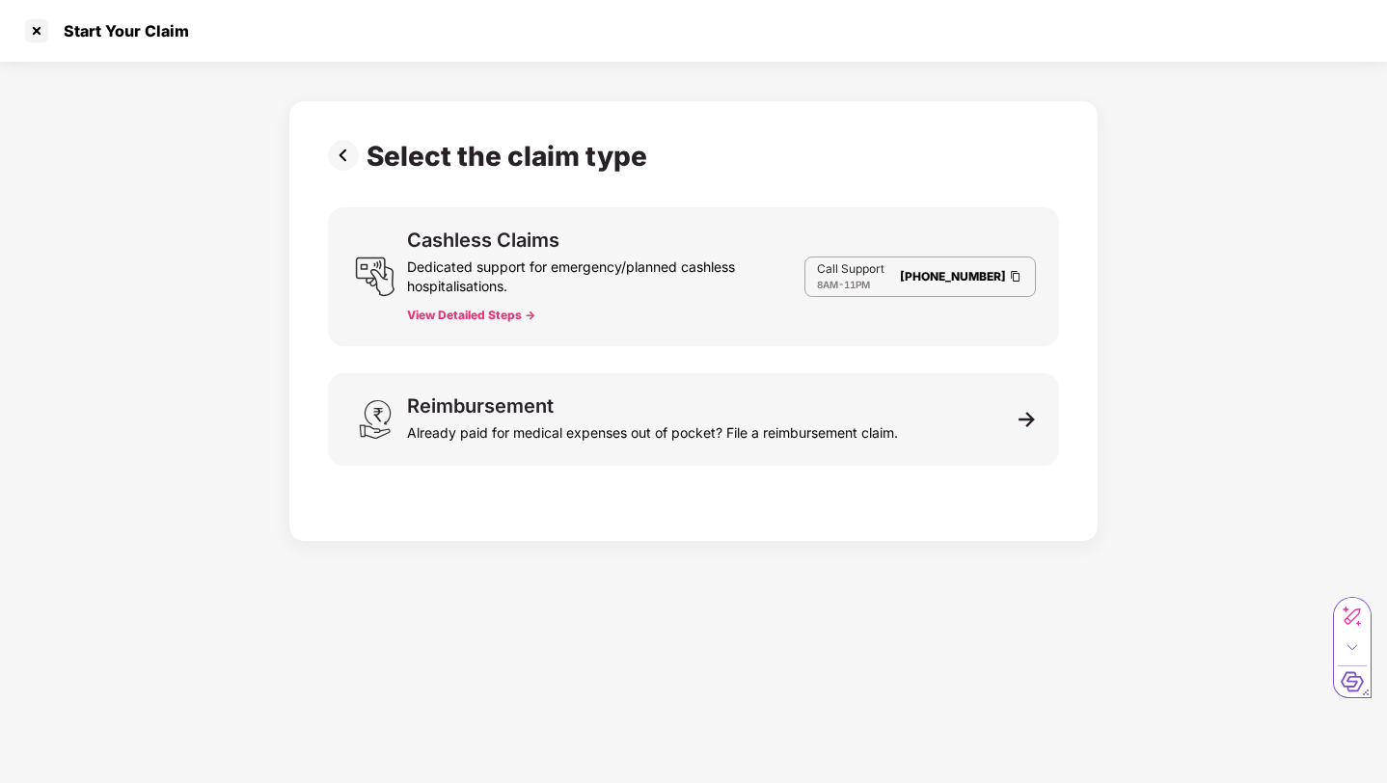
scroll to position [46, 0]
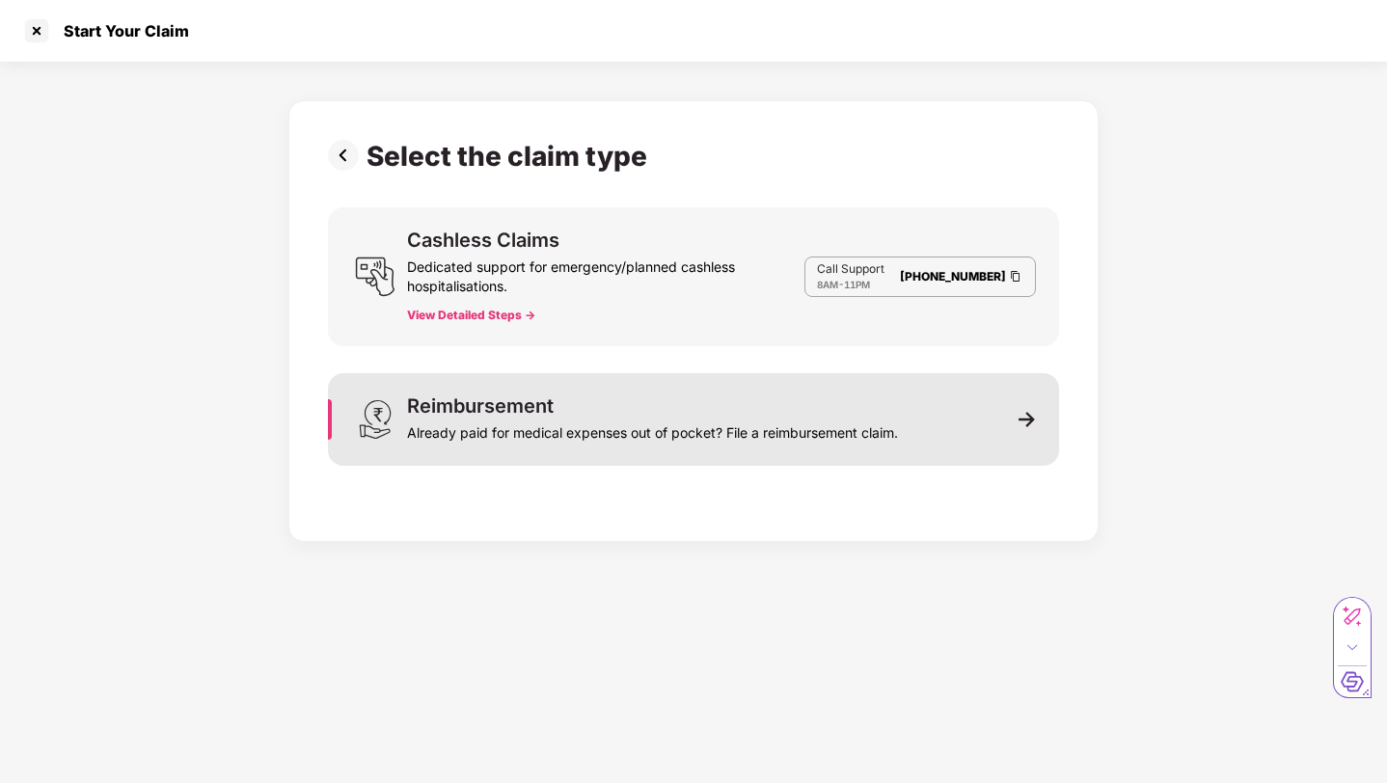
click at [658, 425] on div "Already paid for medical expenses out of pocket? File a reimbursement claim." at bounding box center [652, 429] width 491 height 27
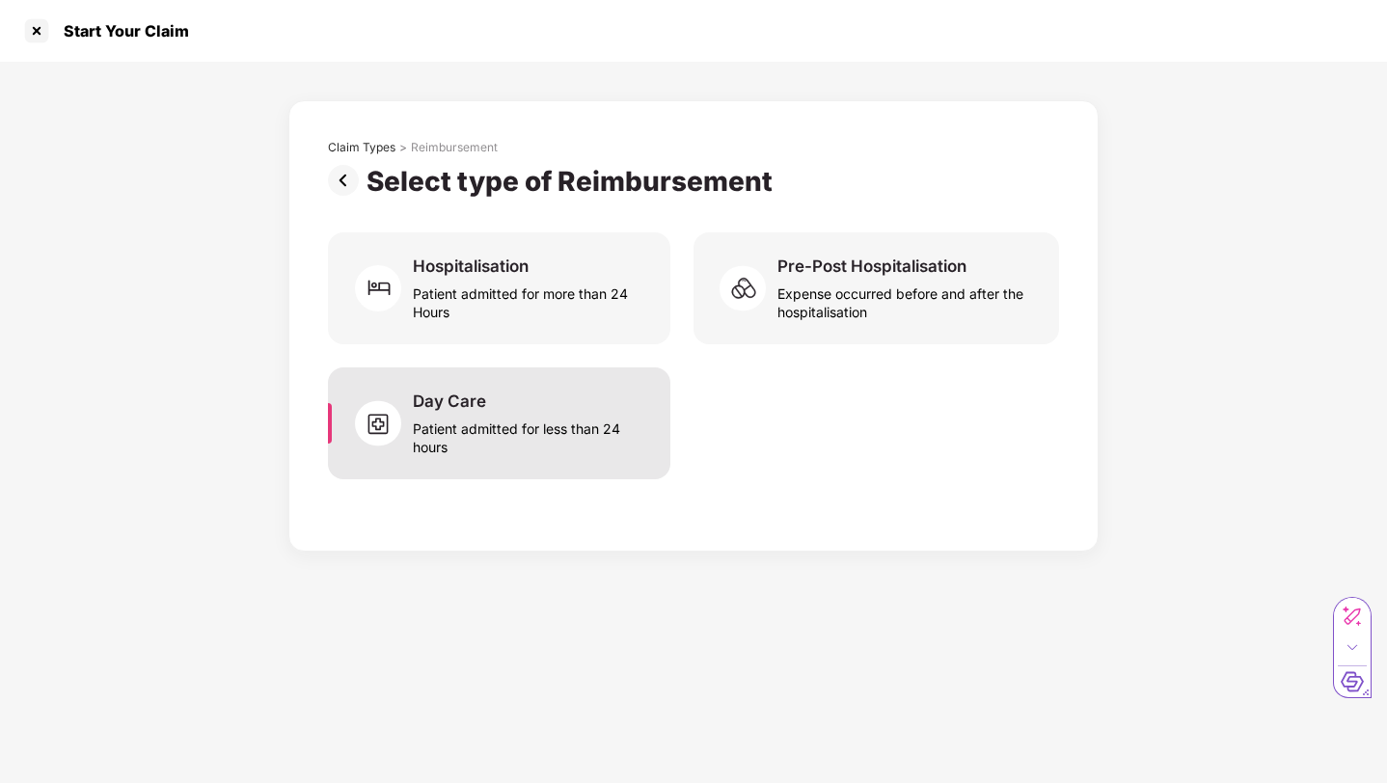
click at [586, 420] on div "Patient admitted for less than 24 hours" at bounding box center [530, 434] width 234 height 44
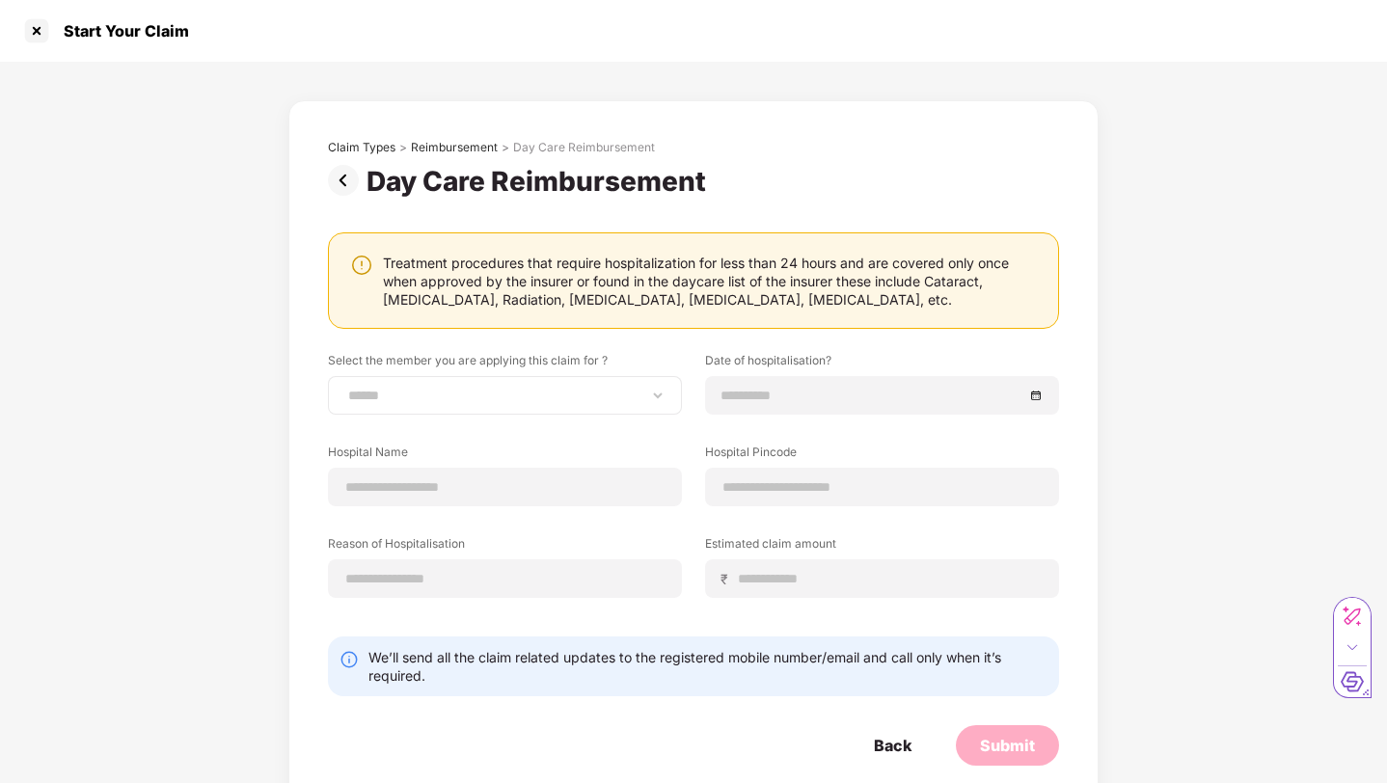
click at [573, 378] on div "**********" at bounding box center [693, 489] width 731 height 275
click at [30, 34] on div at bounding box center [36, 30] width 31 height 31
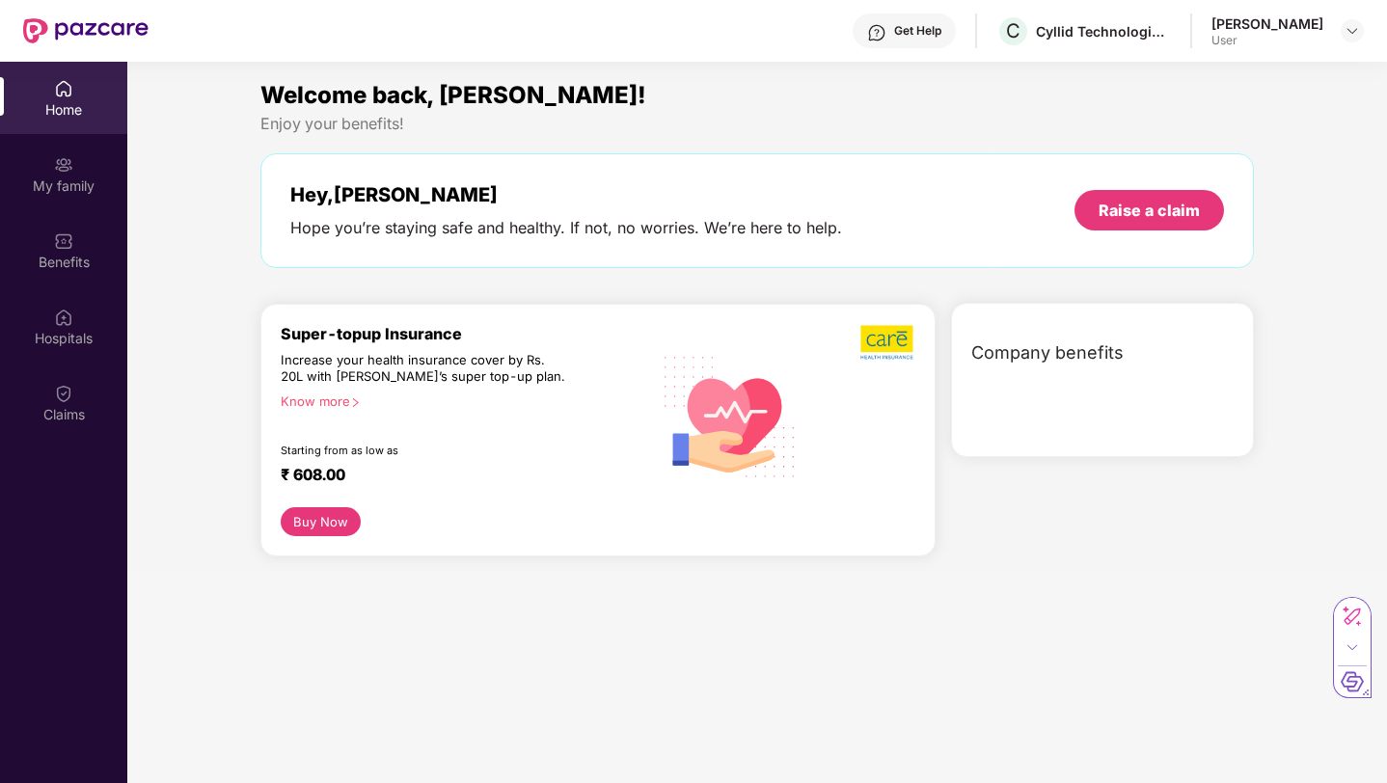
scroll to position [108, 0]
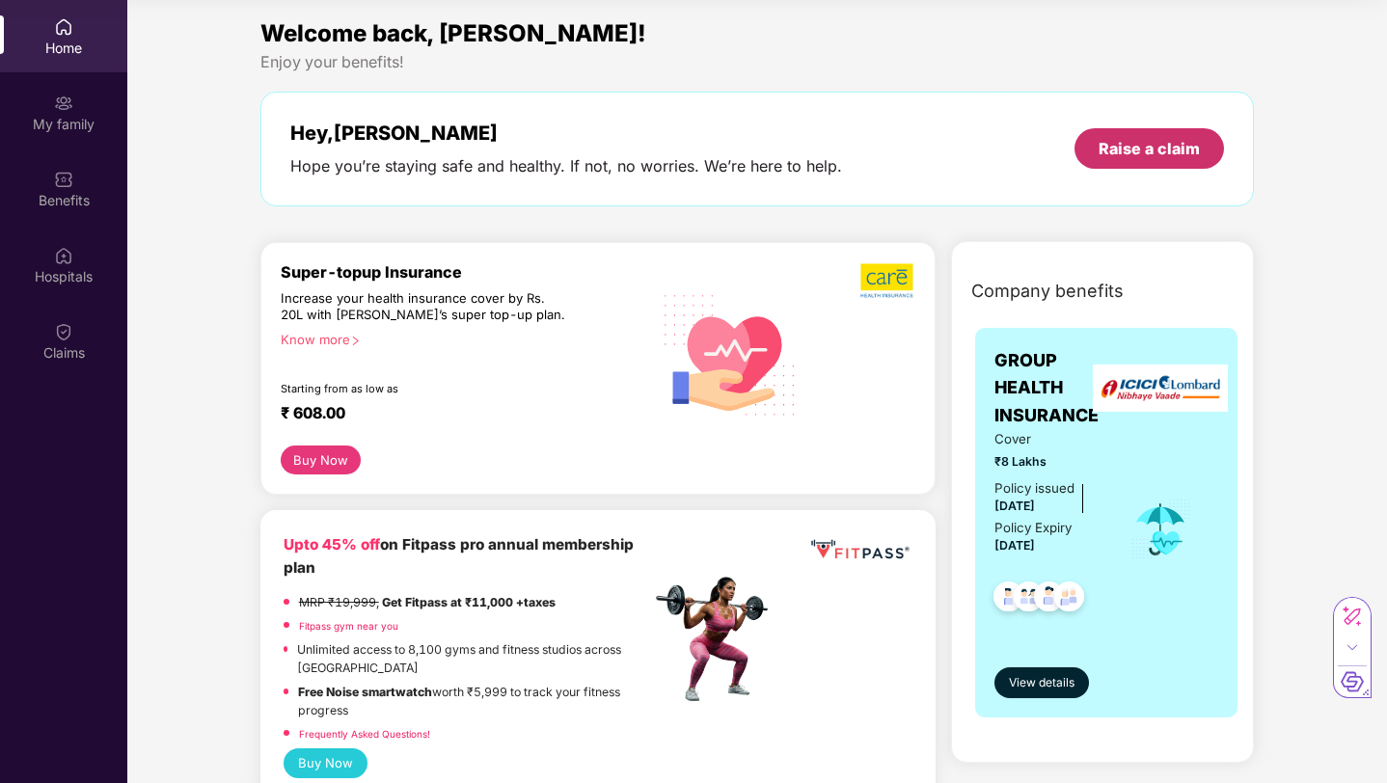
click at [1077, 141] on div "Raise a claim" at bounding box center [1148, 148] width 149 height 41
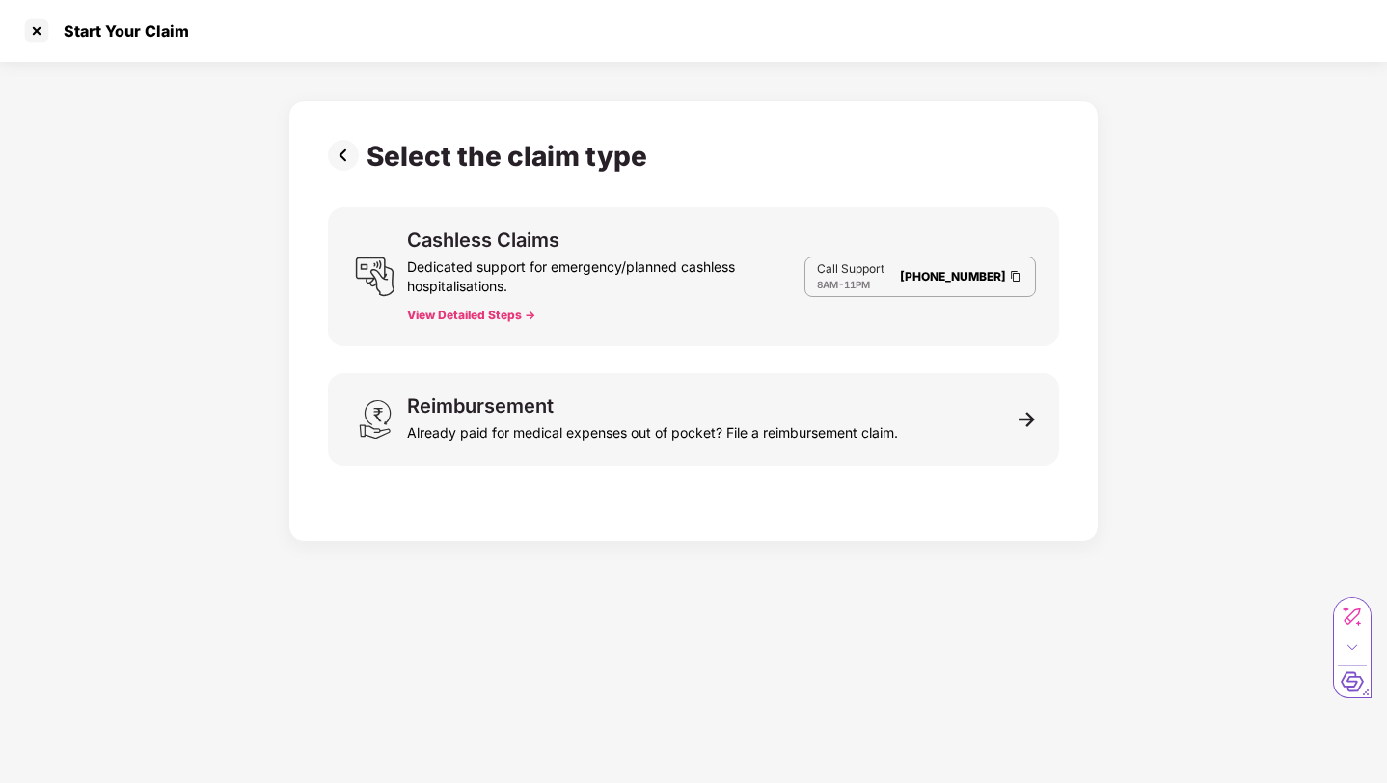
scroll to position [46, 0]
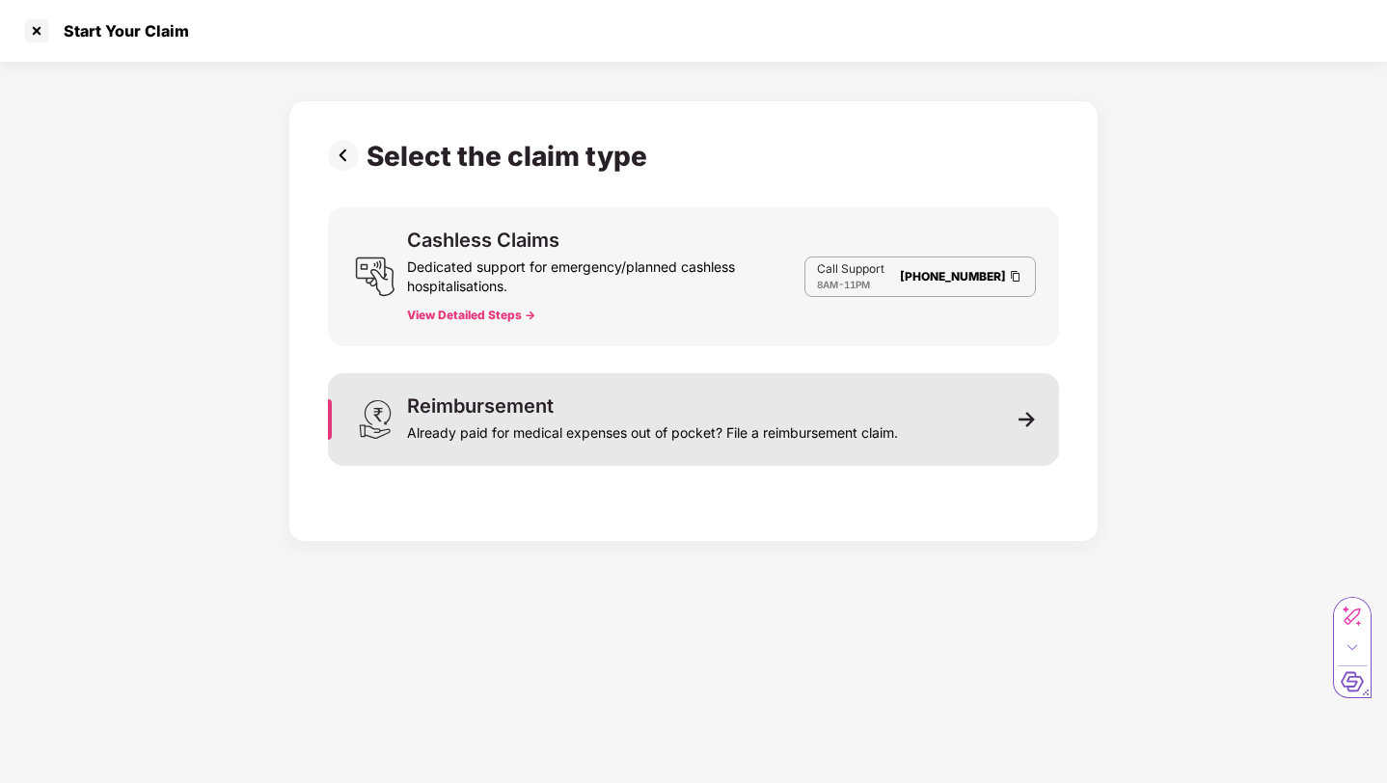
click at [627, 412] on div "Reimbursement Already paid for medical expenses out of pocket? File a reimburse…" at bounding box center [652, 419] width 491 height 46
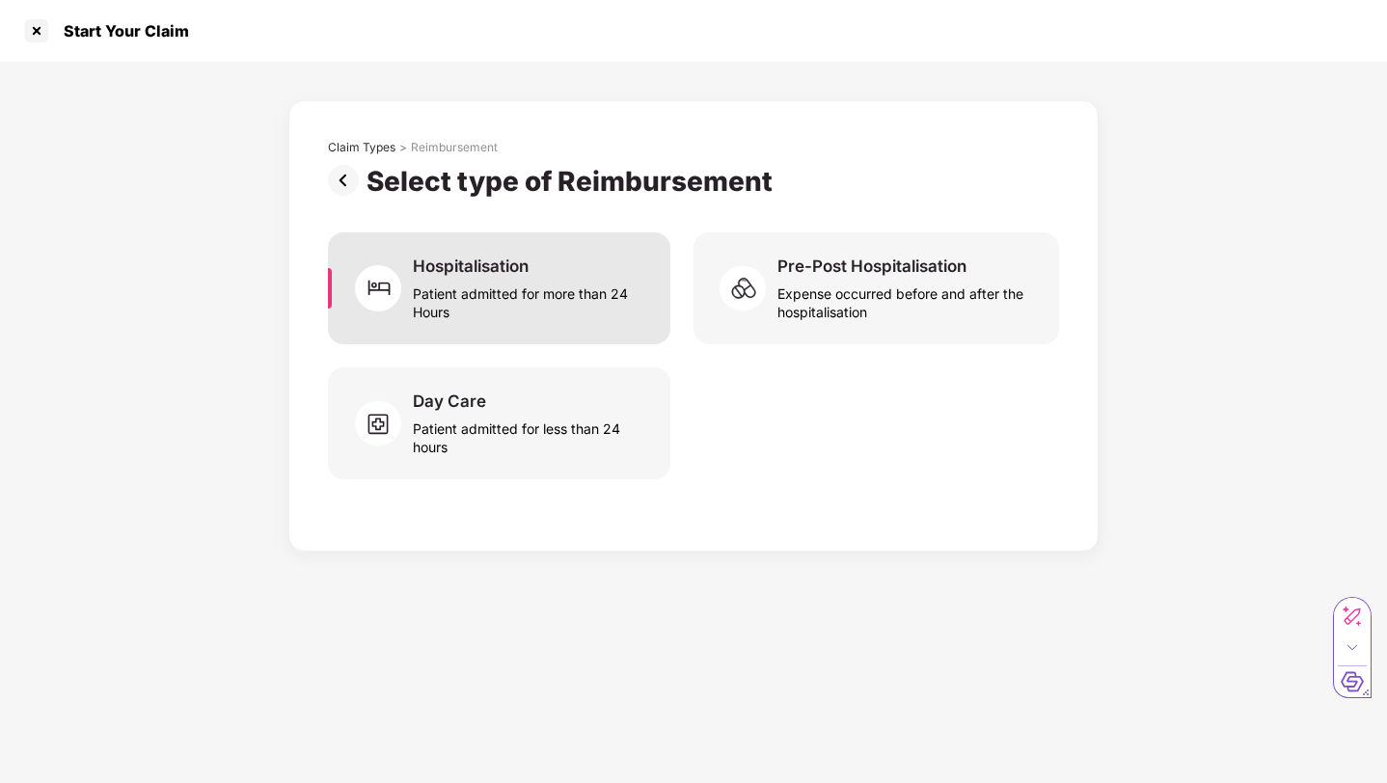
click at [551, 320] on div "Patient admitted for more than 24 Hours" at bounding box center [530, 299] width 234 height 44
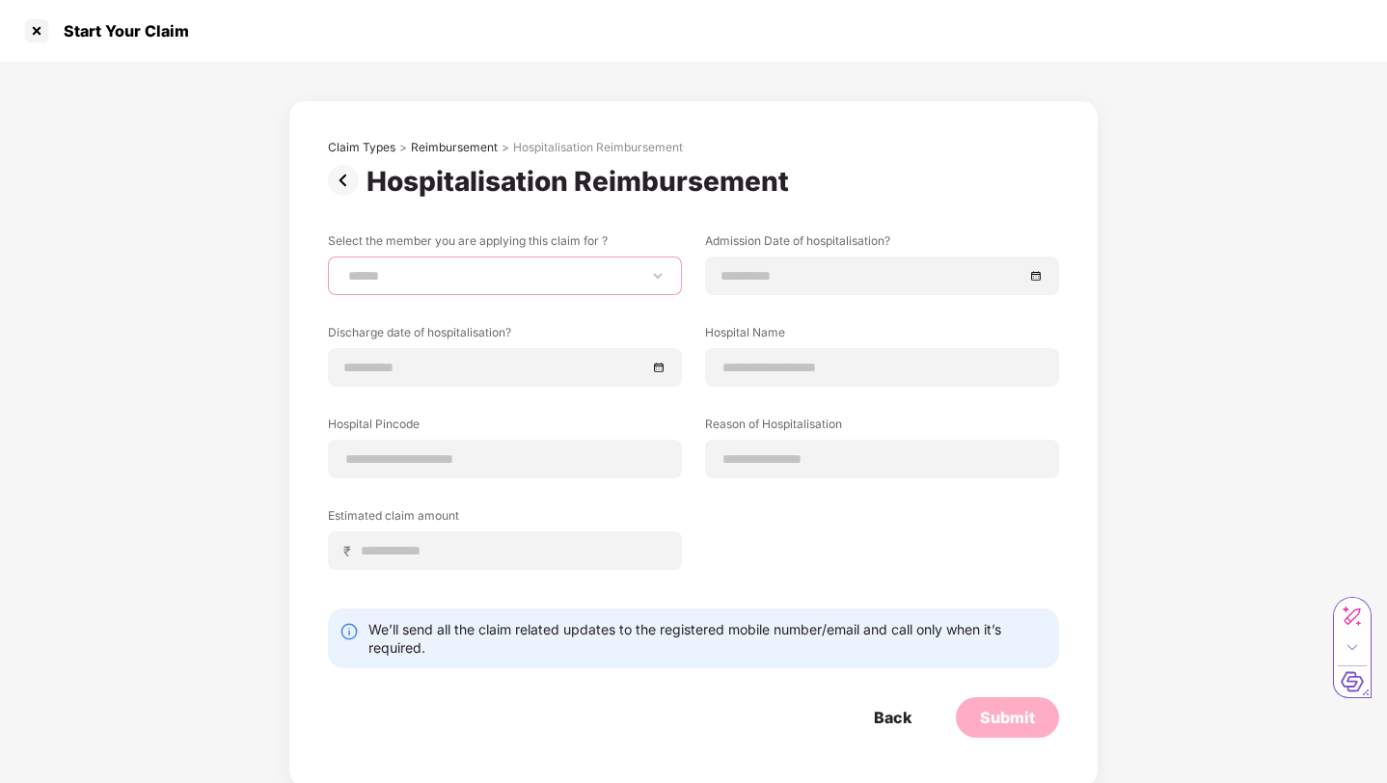
click at [530, 279] on select "**********" at bounding box center [504, 275] width 321 height 15
select select "**********"
click at [344, 268] on select "**********" at bounding box center [504, 275] width 321 height 15
click at [876, 250] on label "Admission Date of hospitalisation?" at bounding box center [882, 244] width 354 height 24
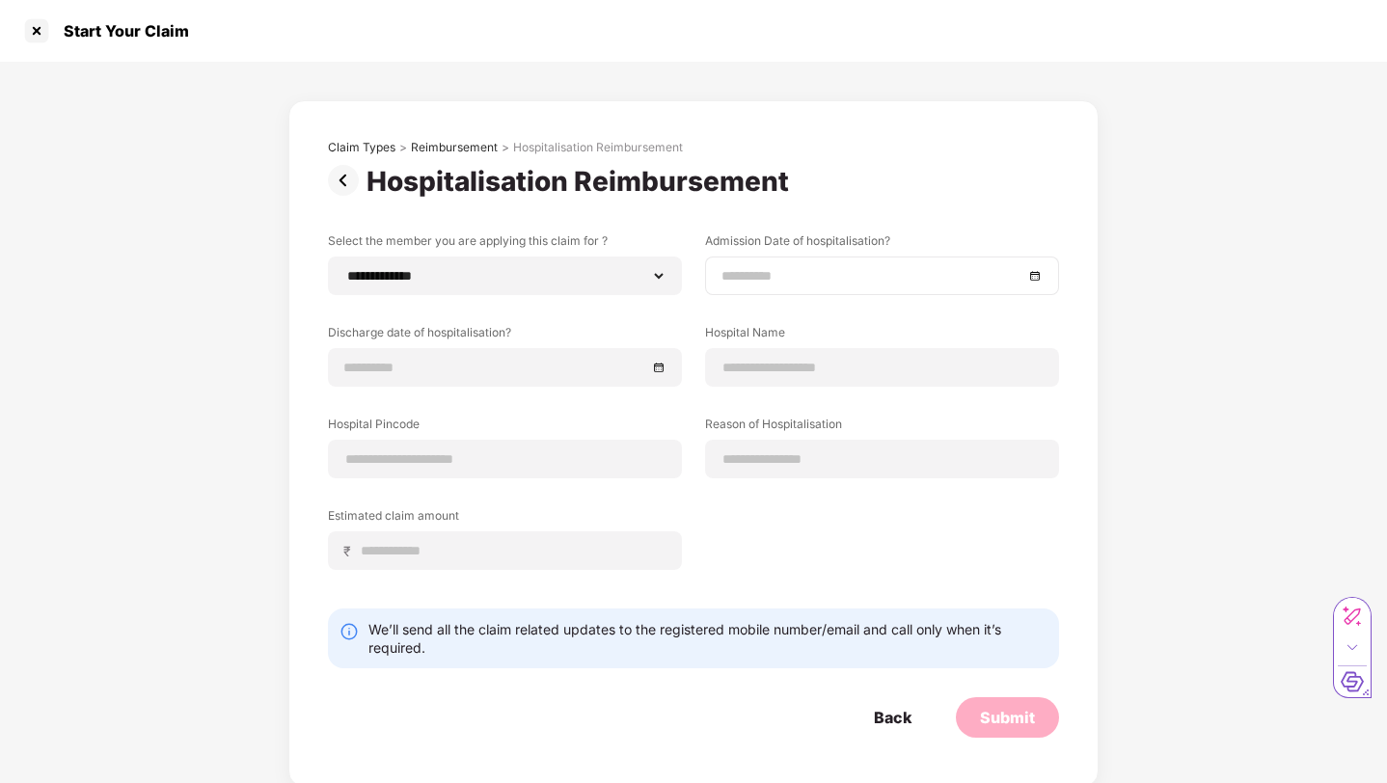
click at [1034, 274] on div at bounding box center [881, 275] width 321 height 21
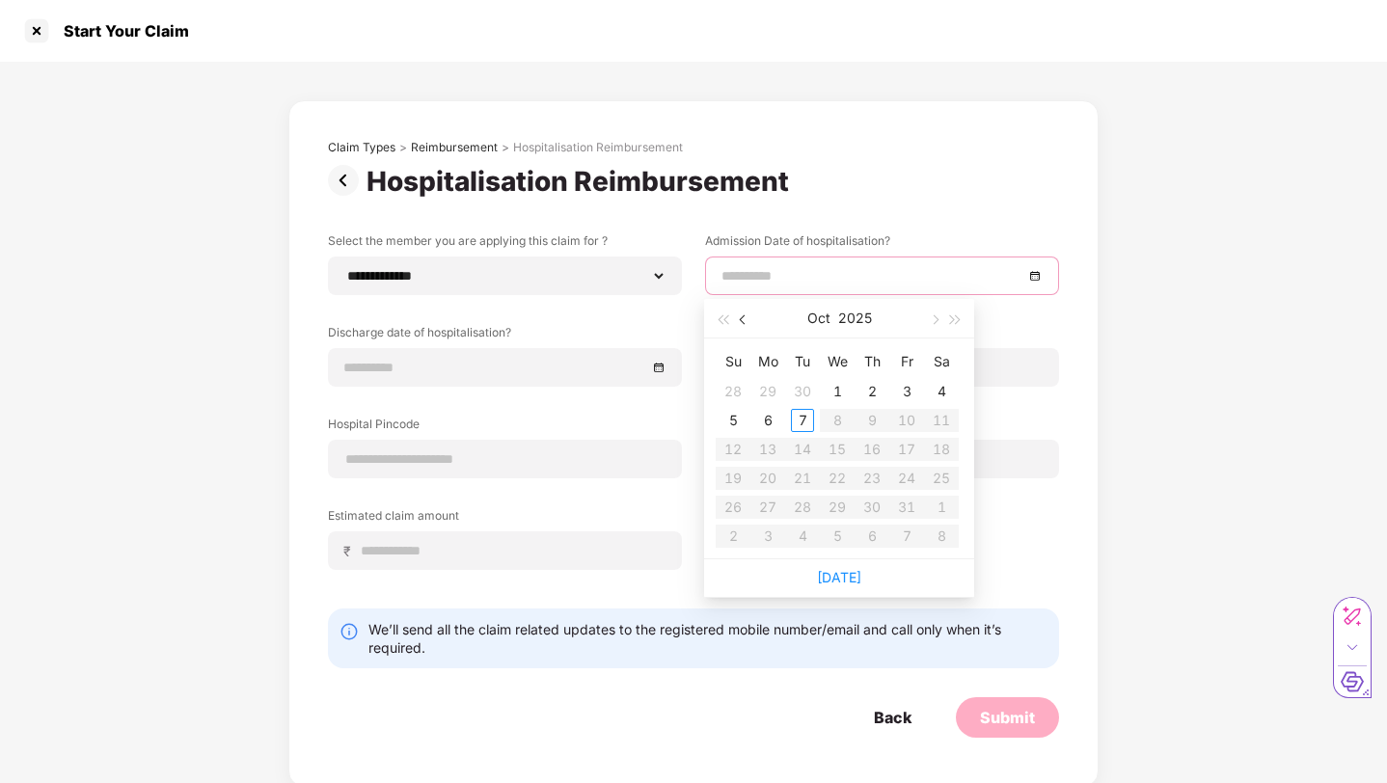
click at [743, 325] on button "button" at bounding box center [743, 318] width 21 height 39
type input "**********"
click at [770, 509] on div "29" at bounding box center [767, 507] width 23 height 23
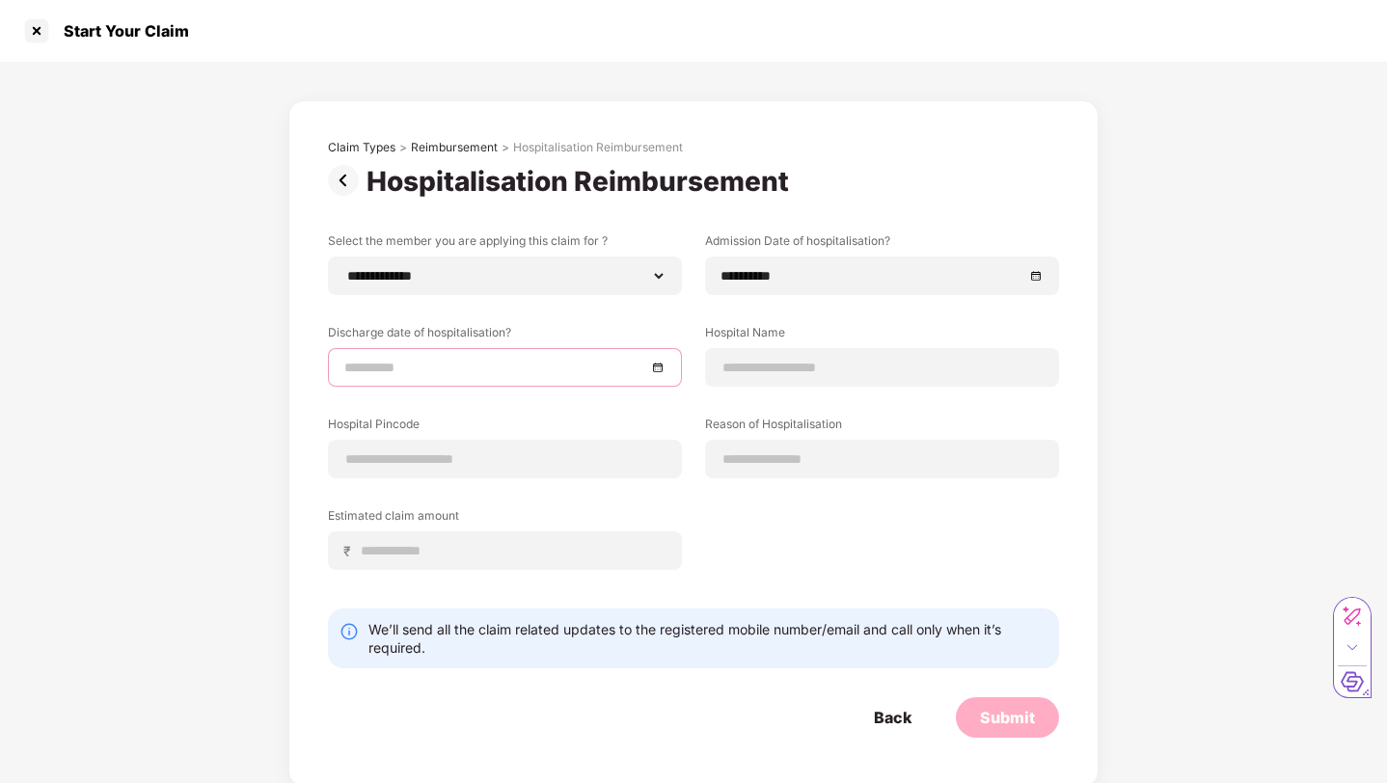
click at [489, 368] on input at bounding box center [495, 367] width 302 height 21
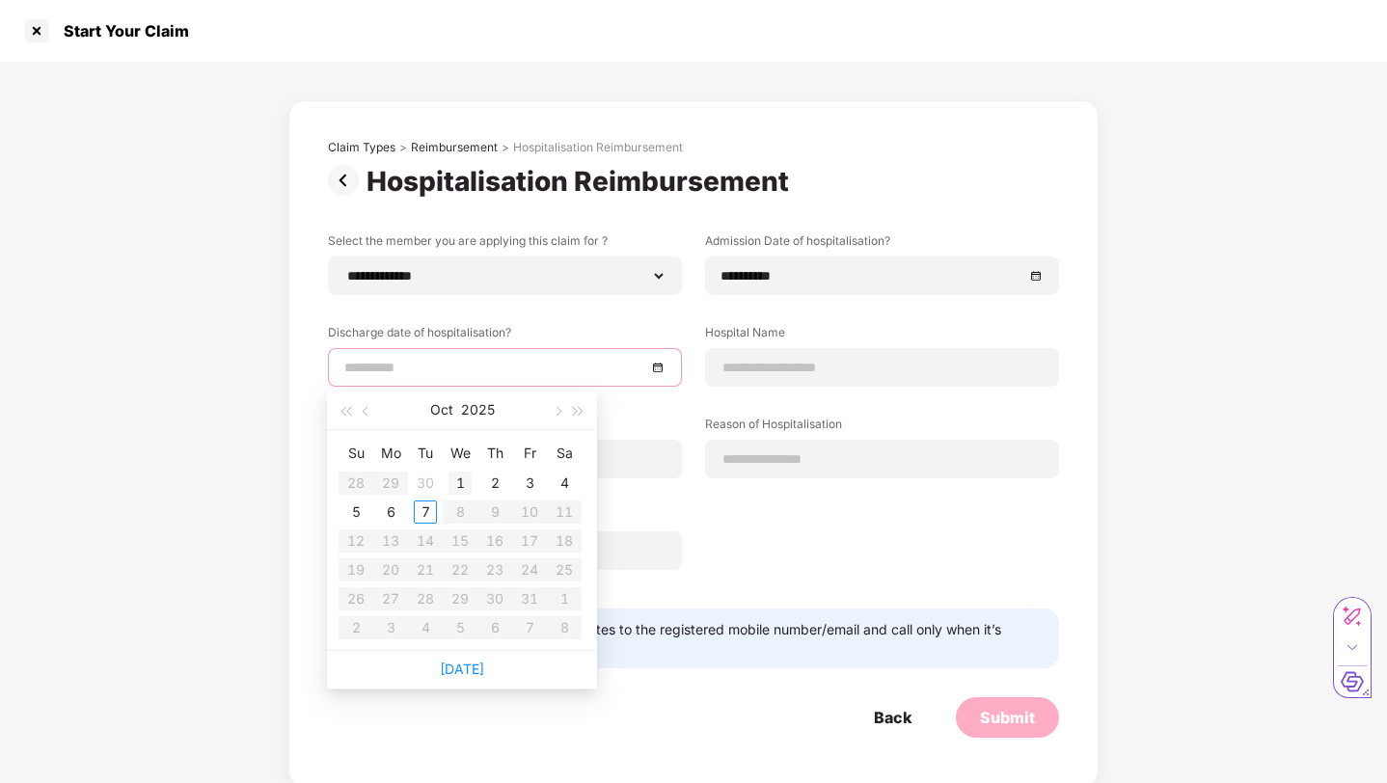
type input "**********"
click at [461, 482] on div "1" at bounding box center [459, 483] width 23 height 23
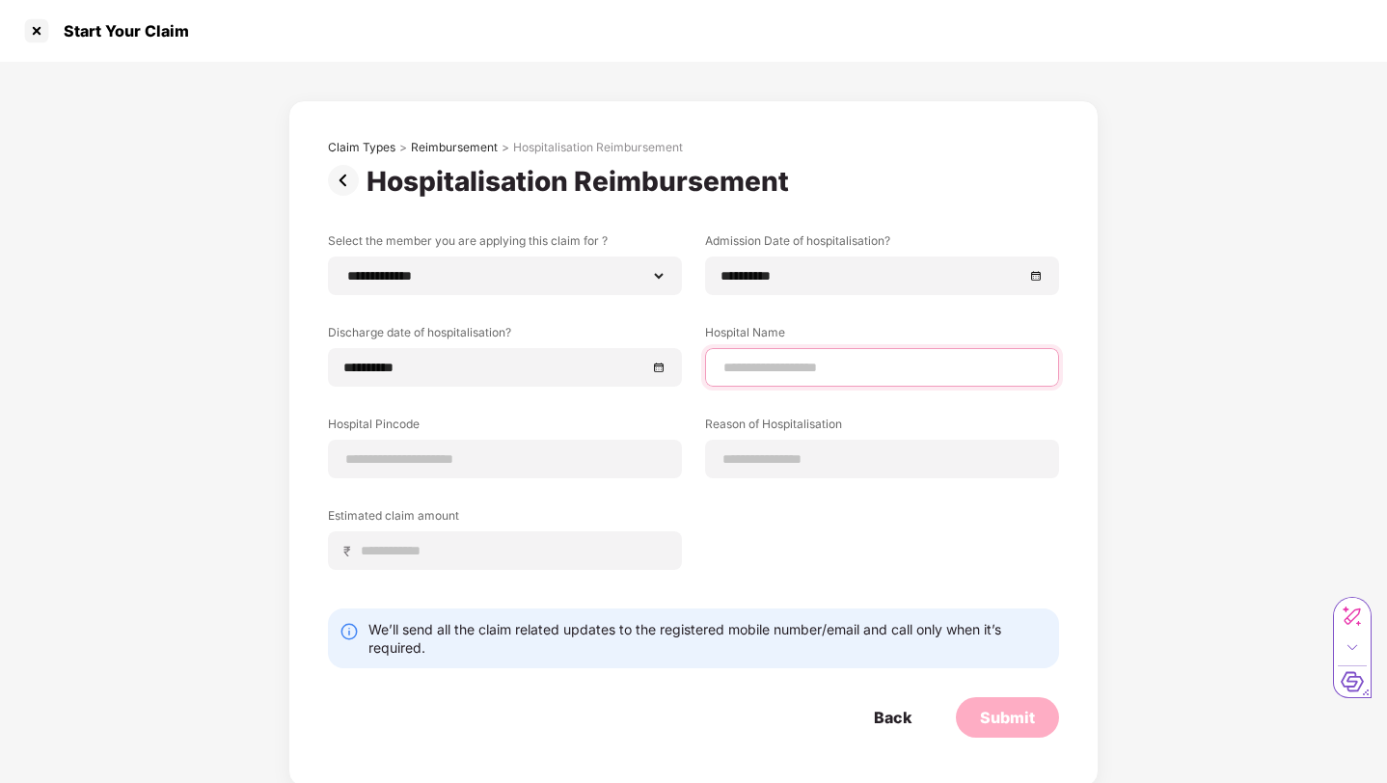
click at [772, 363] on input at bounding box center [881, 368] width 321 height 20
click at [772, 361] on input at bounding box center [881, 368] width 321 height 20
type input "**********"
click at [569, 470] on div at bounding box center [505, 459] width 354 height 39
click at [569, 463] on input at bounding box center [504, 459] width 321 height 20
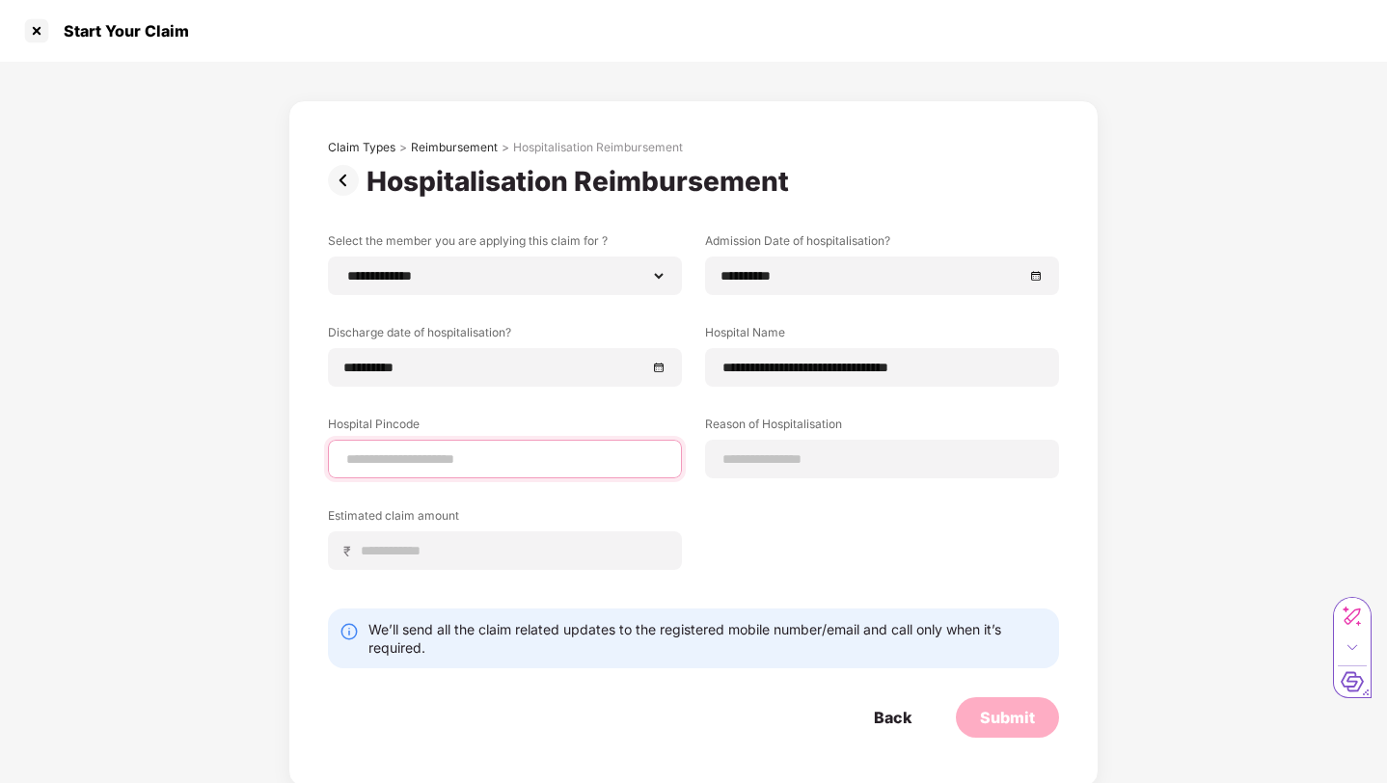
click at [569, 463] on input at bounding box center [504, 459] width 321 height 20
type input "******"
select select "*********"
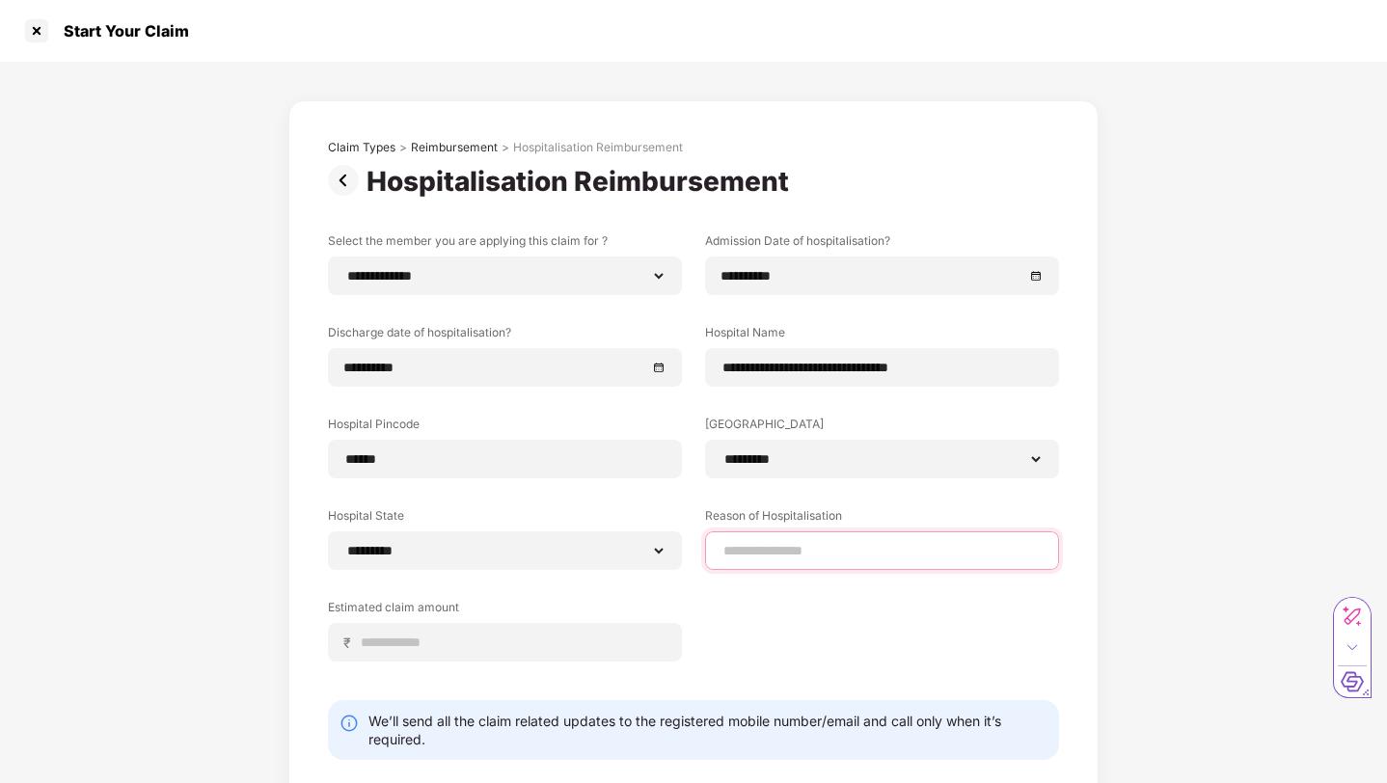
click at [816, 546] on input at bounding box center [881, 551] width 321 height 20
type input "**********"
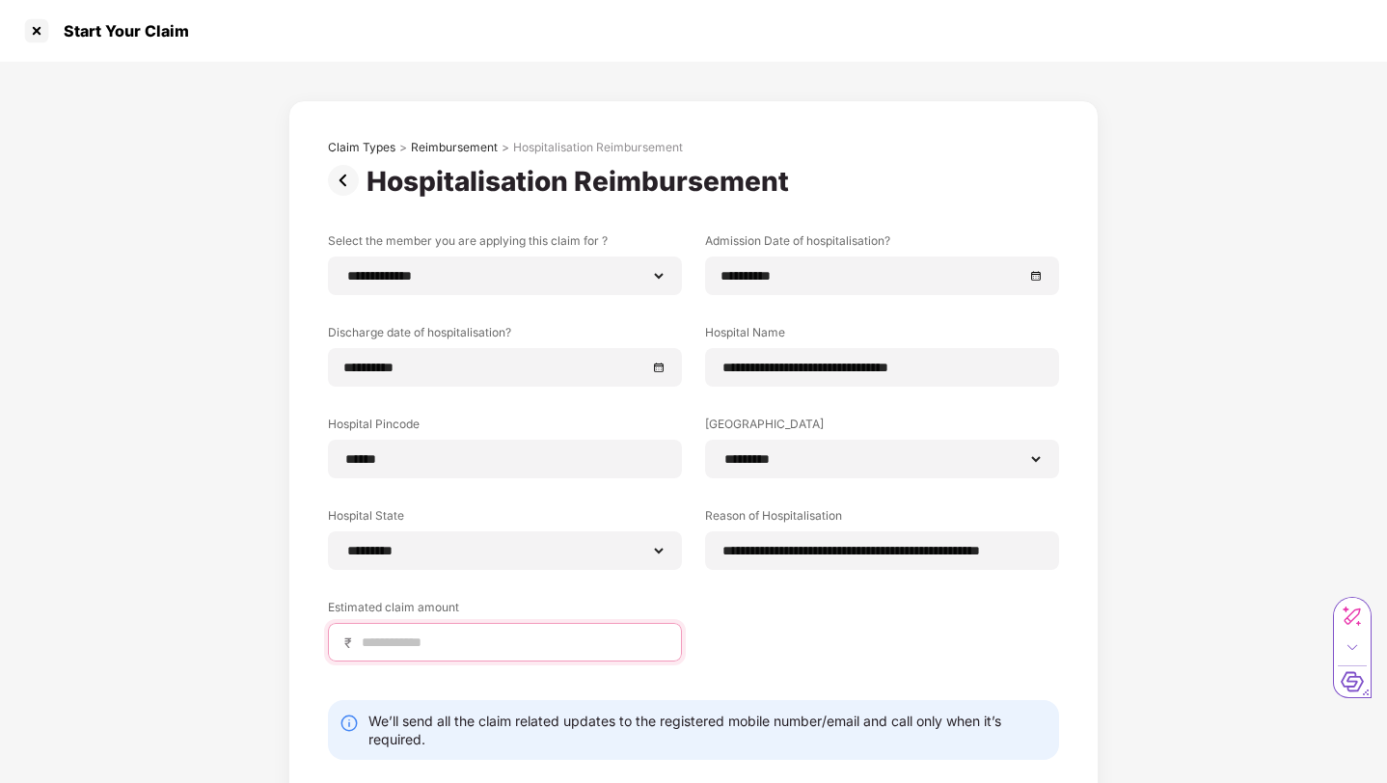
click at [564, 648] on input at bounding box center [513, 643] width 306 height 20
type input "*****"
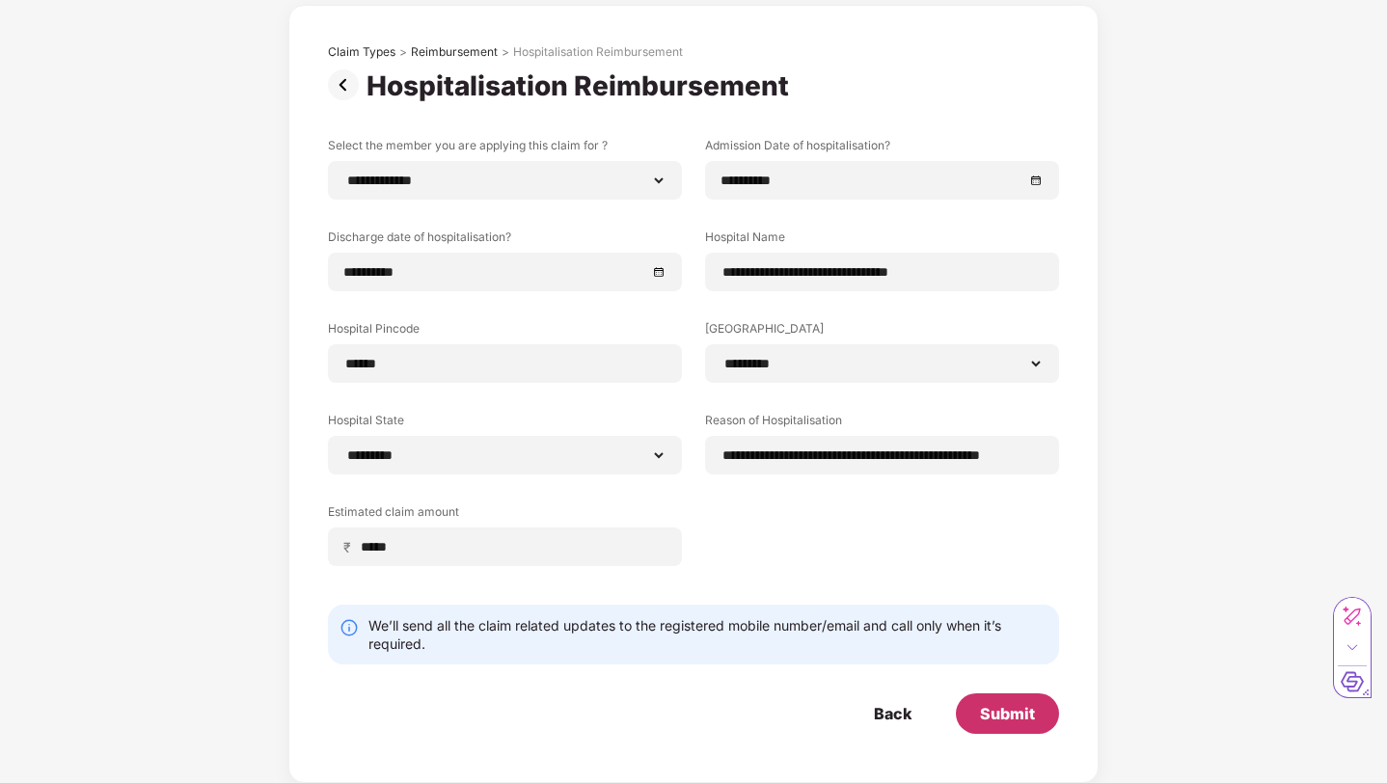
click at [1022, 713] on div "Submit" at bounding box center [1007, 713] width 55 height 21
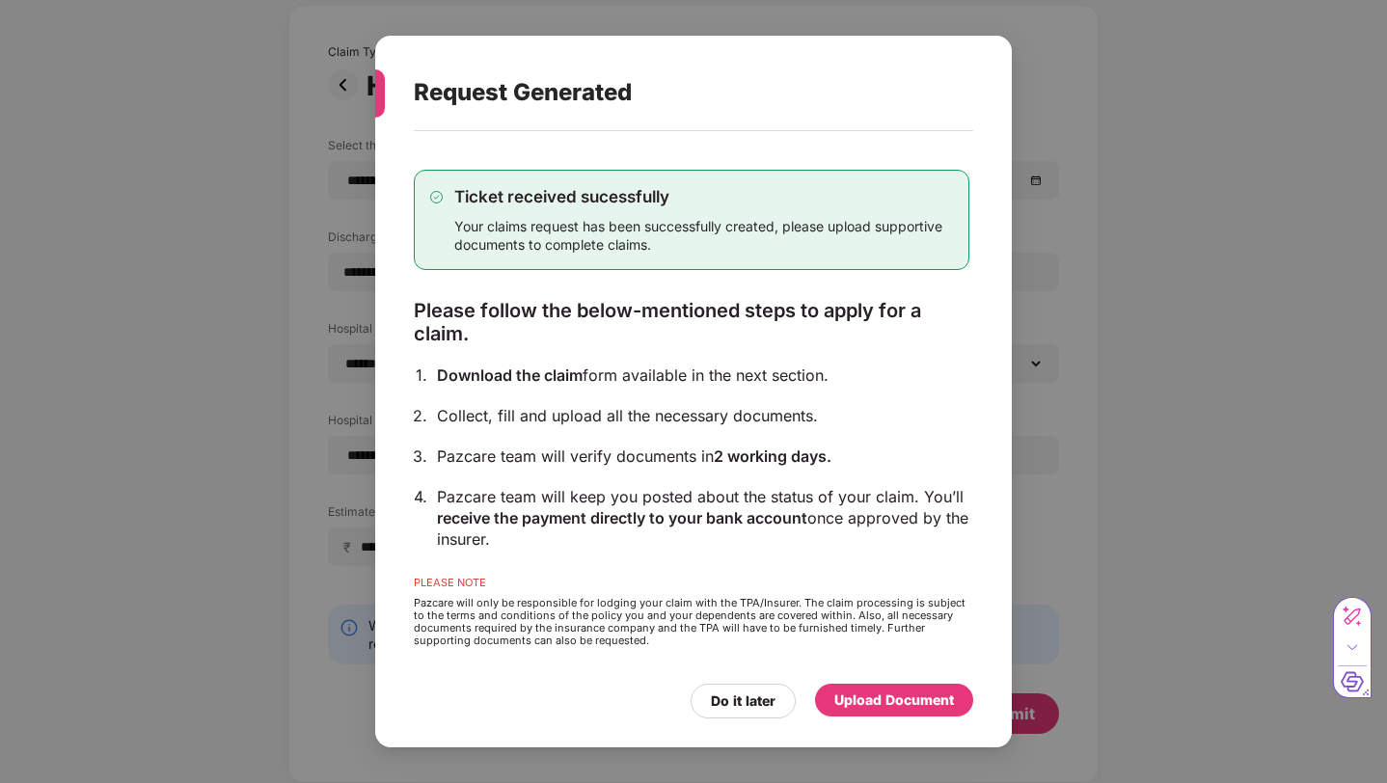
click at [868, 703] on div "Upload Document" at bounding box center [894, 699] width 120 height 21
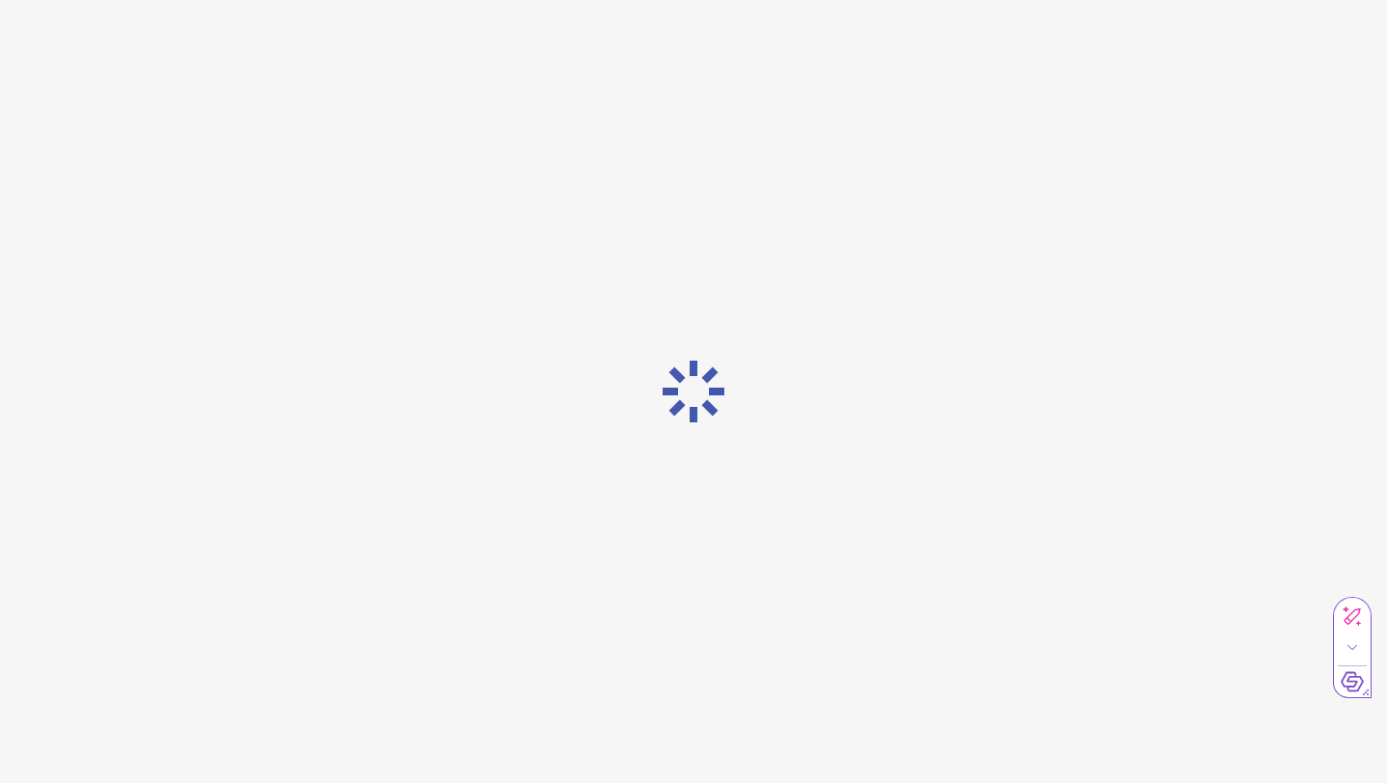
scroll to position [0, 0]
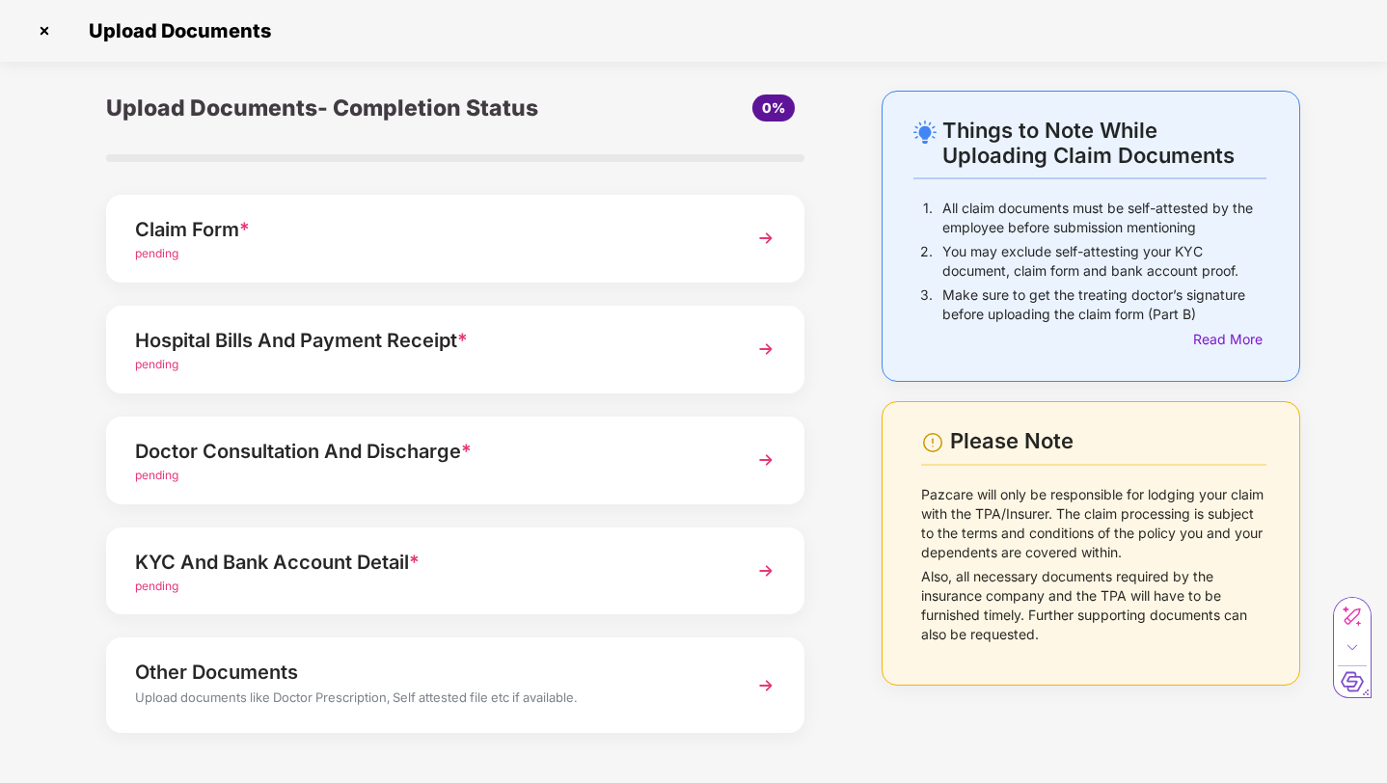
click at [472, 262] on div "Claim Form * pending" at bounding box center [455, 239] width 698 height 88
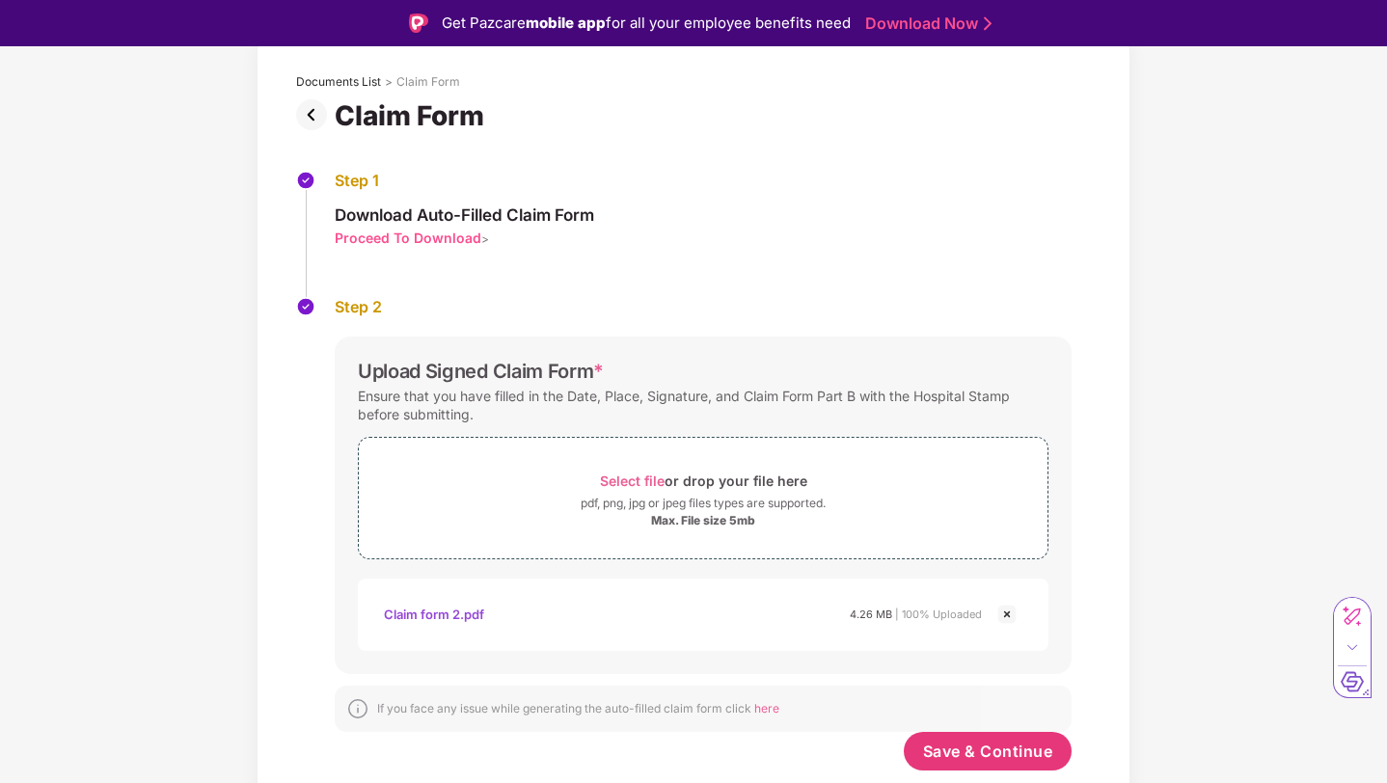
scroll to position [102, 0]
click at [999, 747] on span "Save & Continue" at bounding box center [988, 751] width 130 height 21
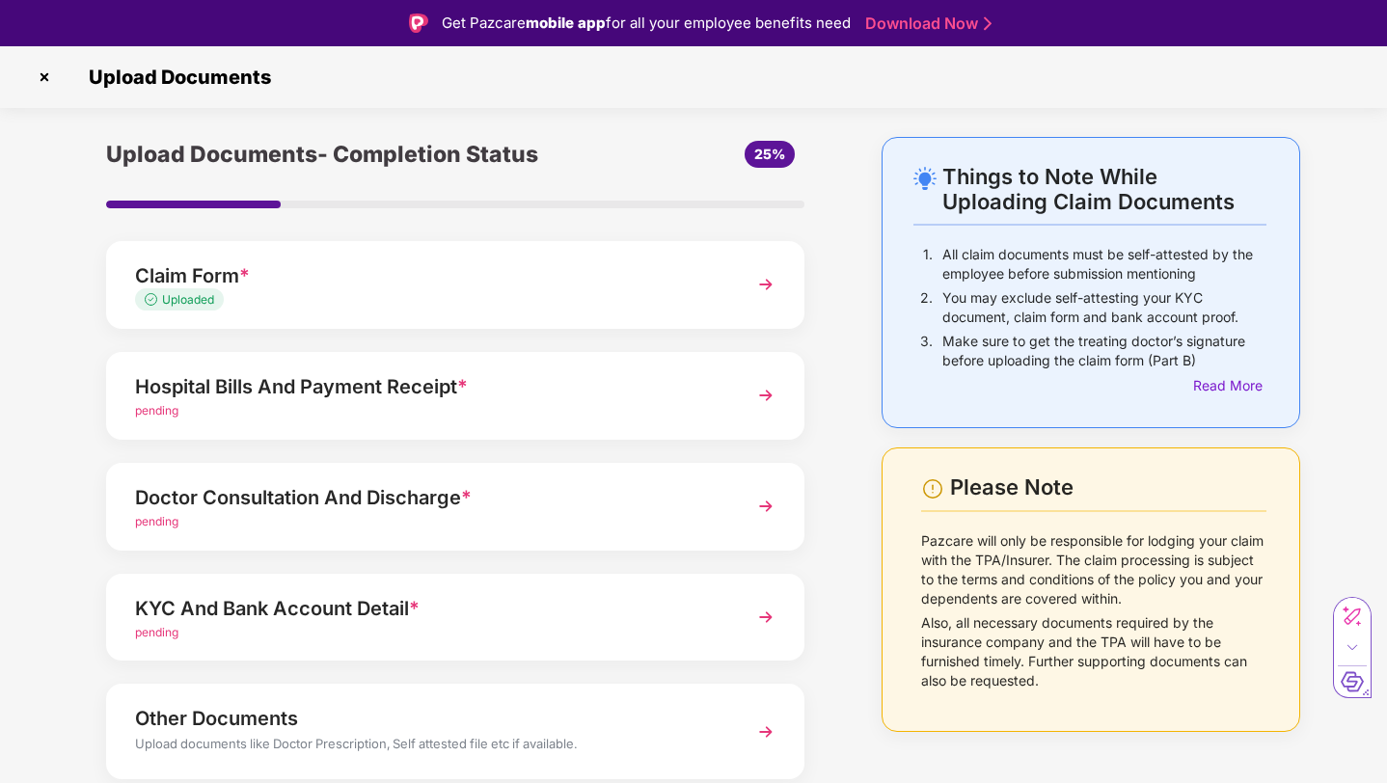
click at [577, 391] on div "Hospital Bills And Payment Receipt *" at bounding box center [428, 386] width 586 height 31
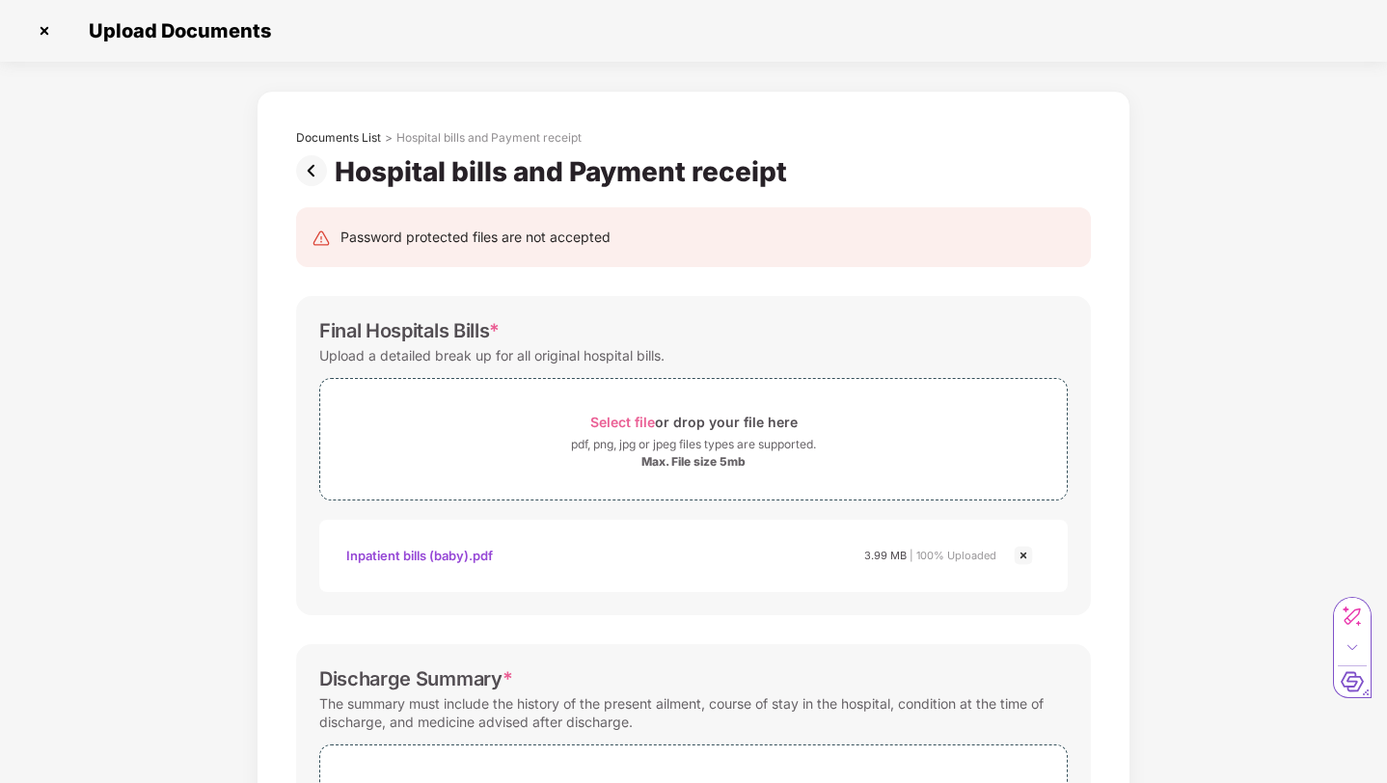
scroll to position [663, 0]
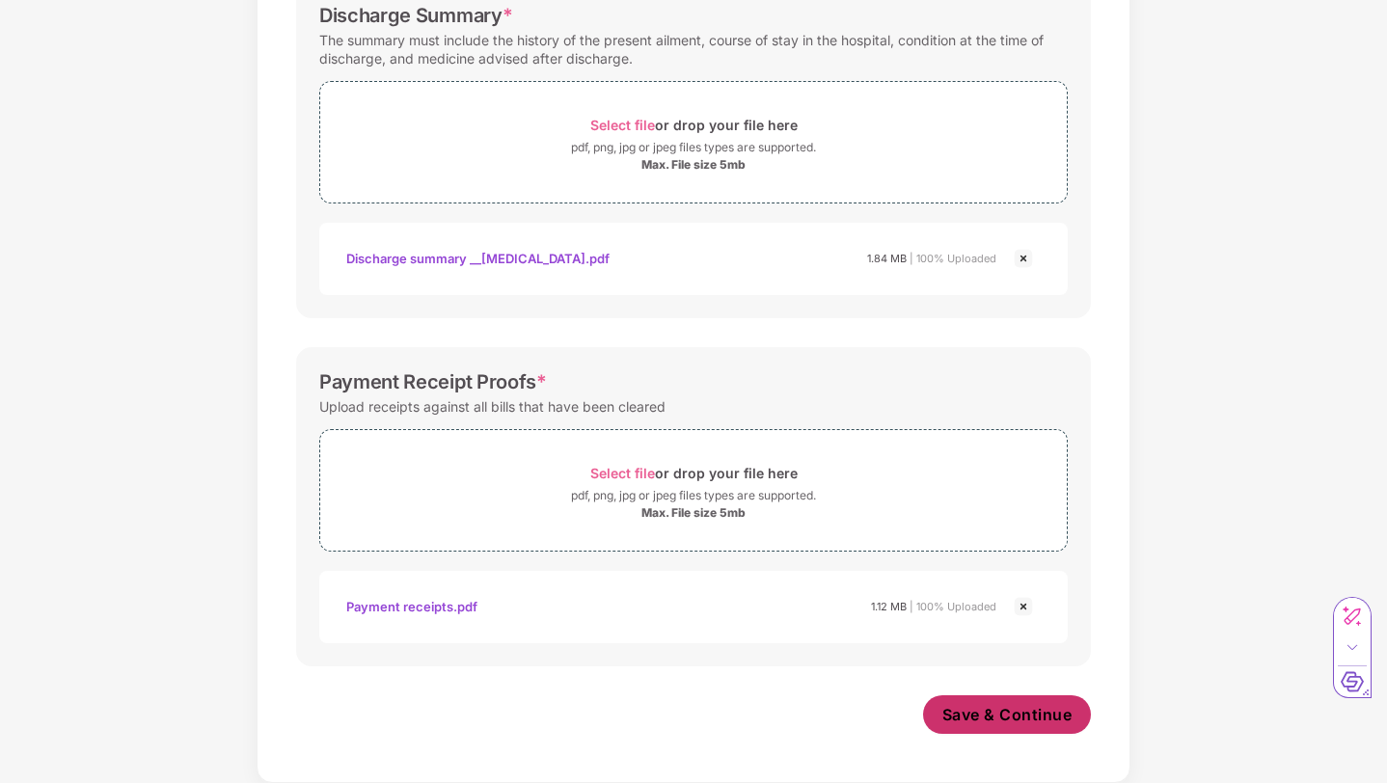
click at [1023, 717] on span "Save & Continue" at bounding box center [1007, 714] width 130 height 21
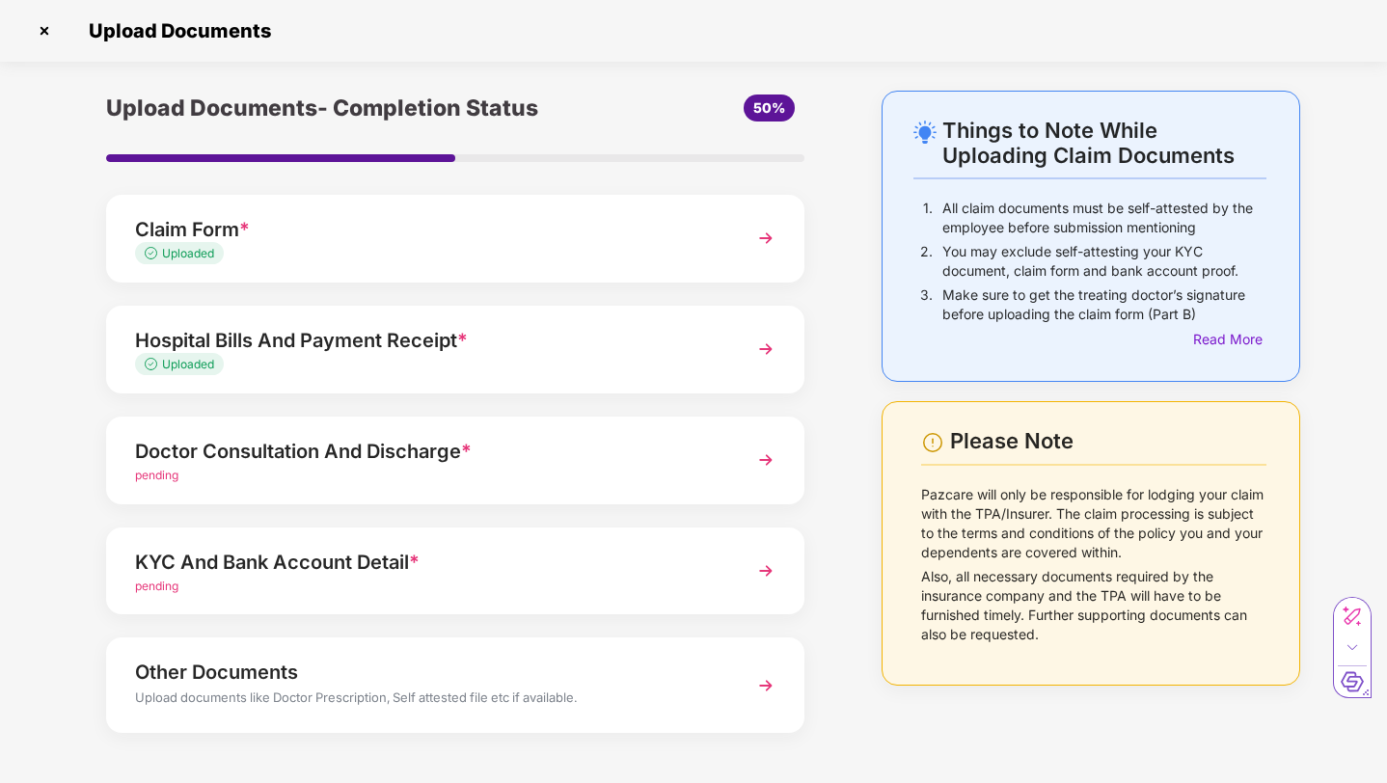
click at [595, 478] on div "pending" at bounding box center [428, 476] width 586 height 18
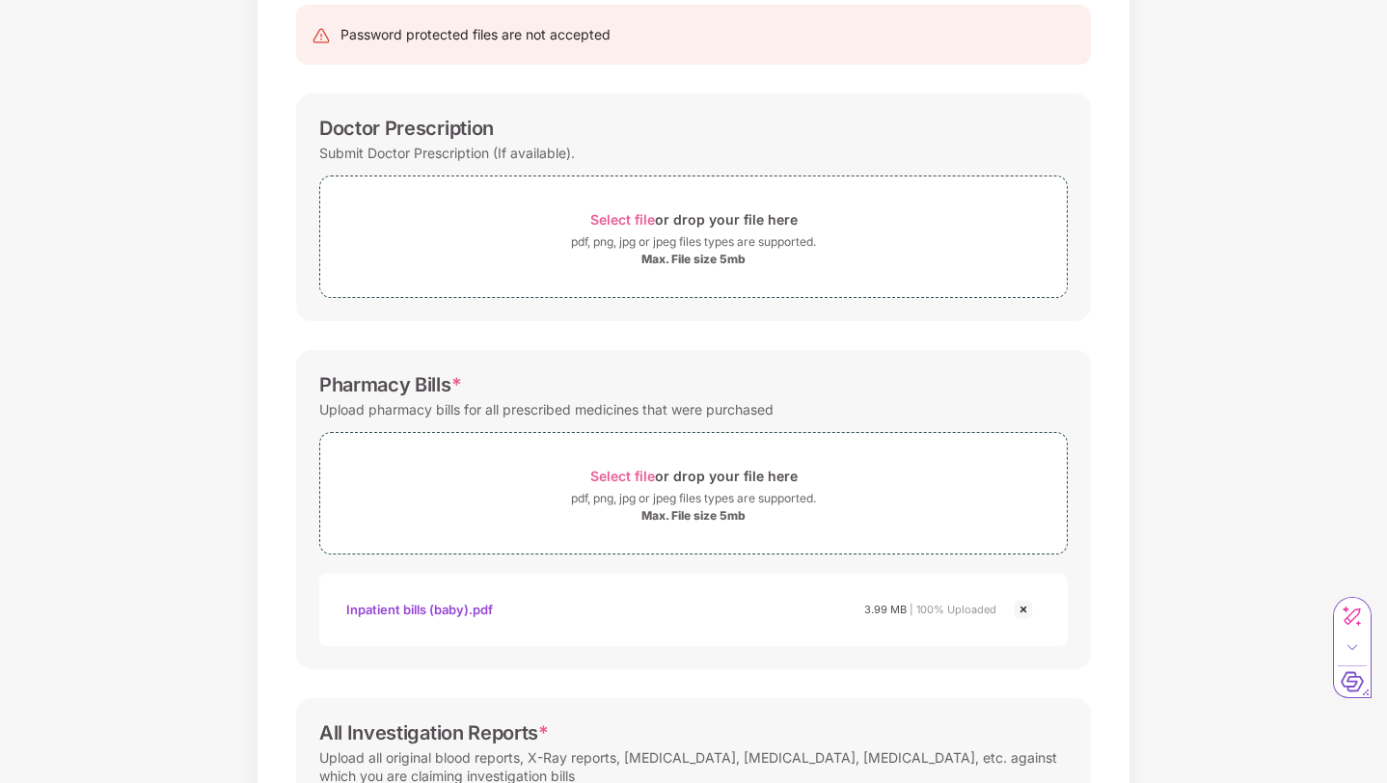
scroll to position [572, 0]
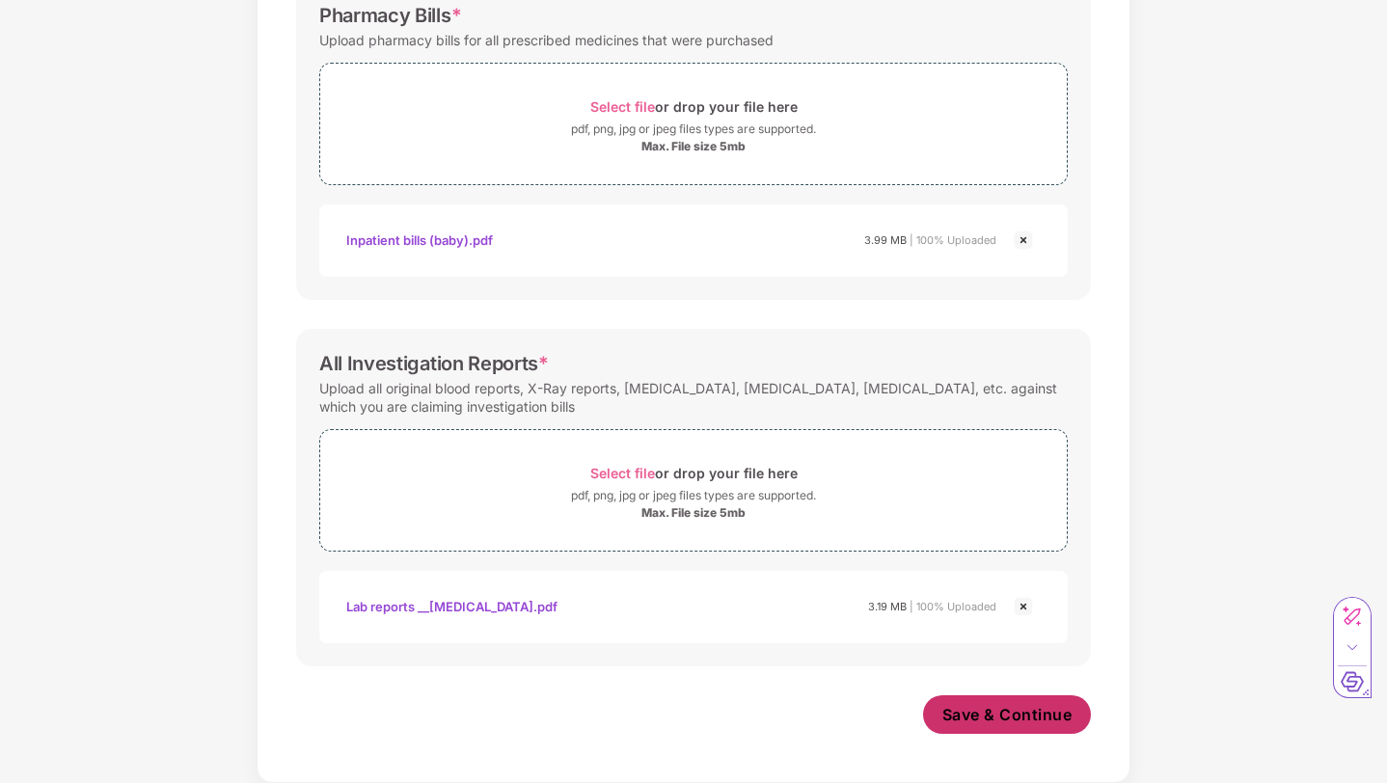
click at [986, 702] on button "Save & Continue" at bounding box center [1007, 714] width 169 height 39
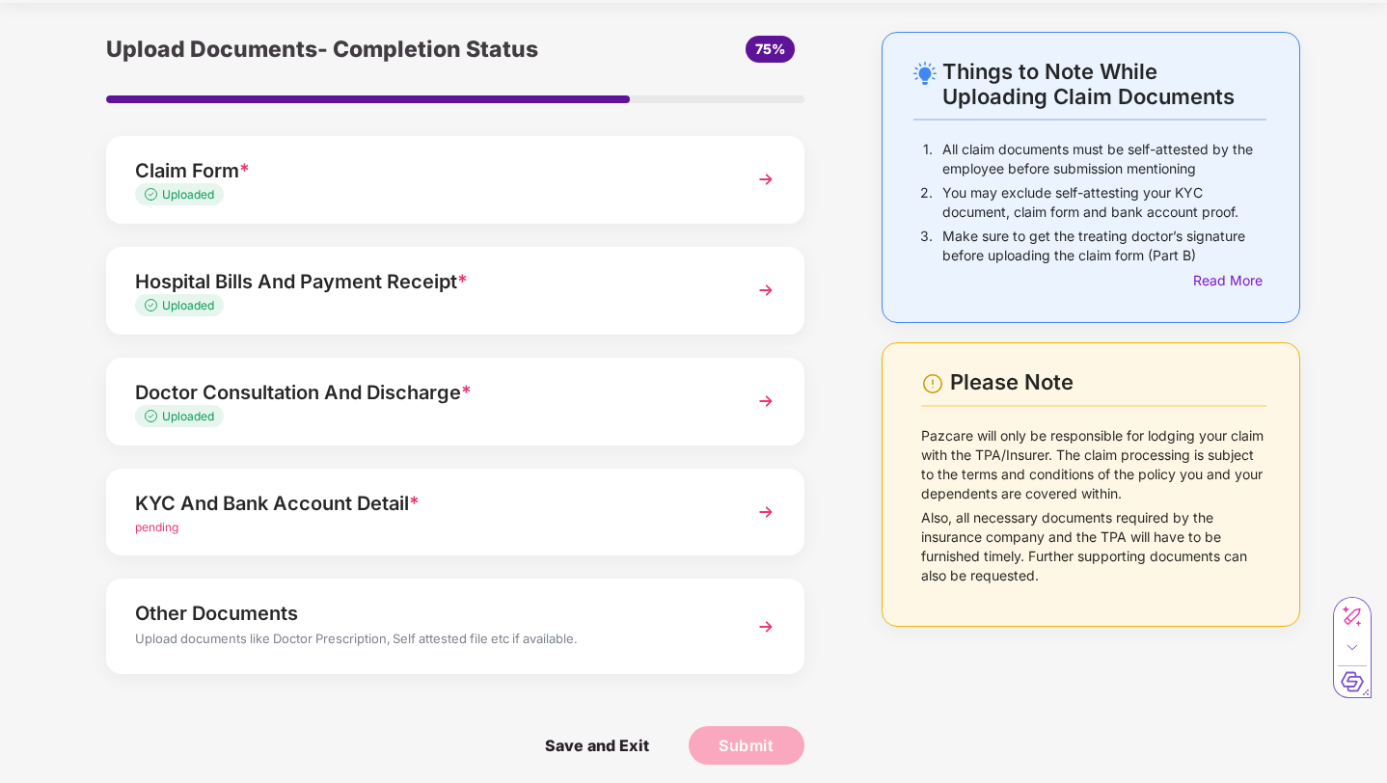
scroll to position [69, 0]
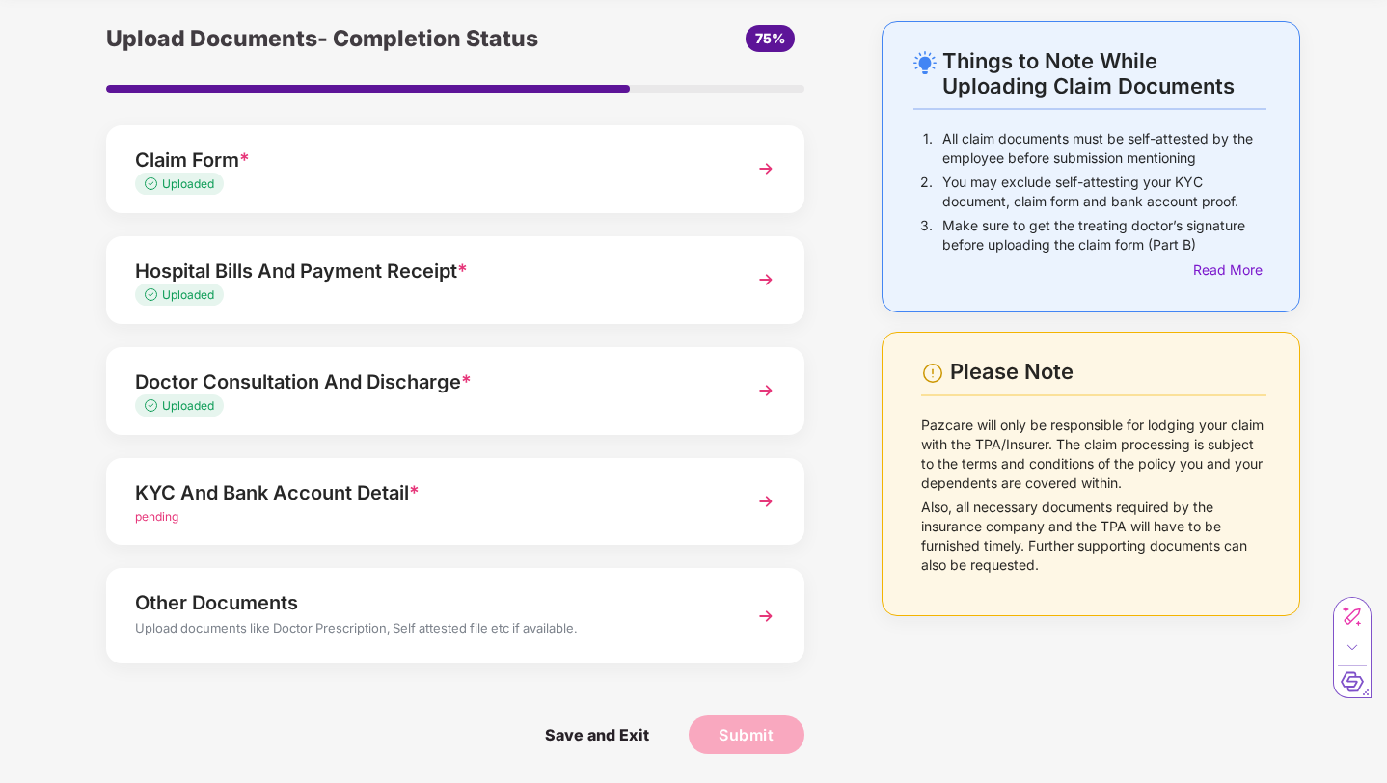
click at [621, 594] on div "Other Documents" at bounding box center [428, 602] width 586 height 31
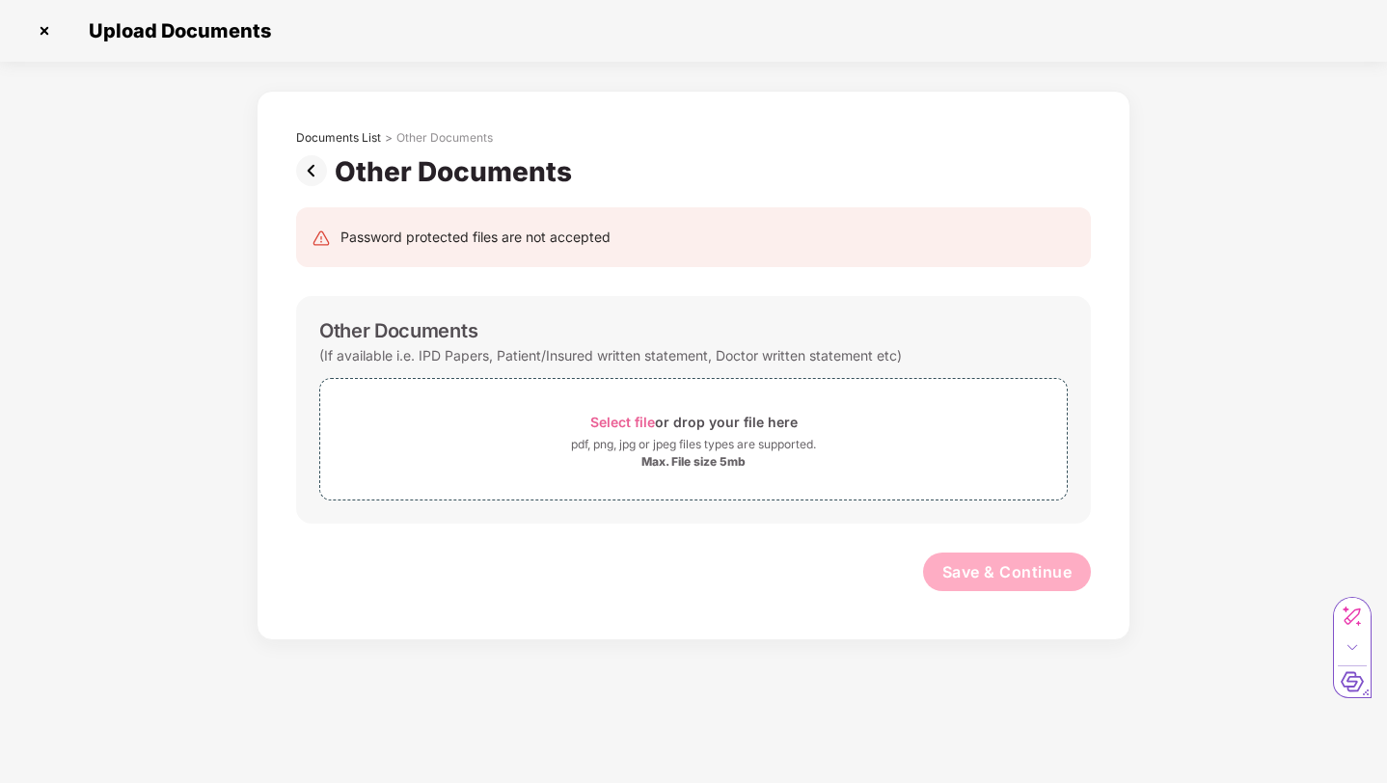
scroll to position [0, 0]
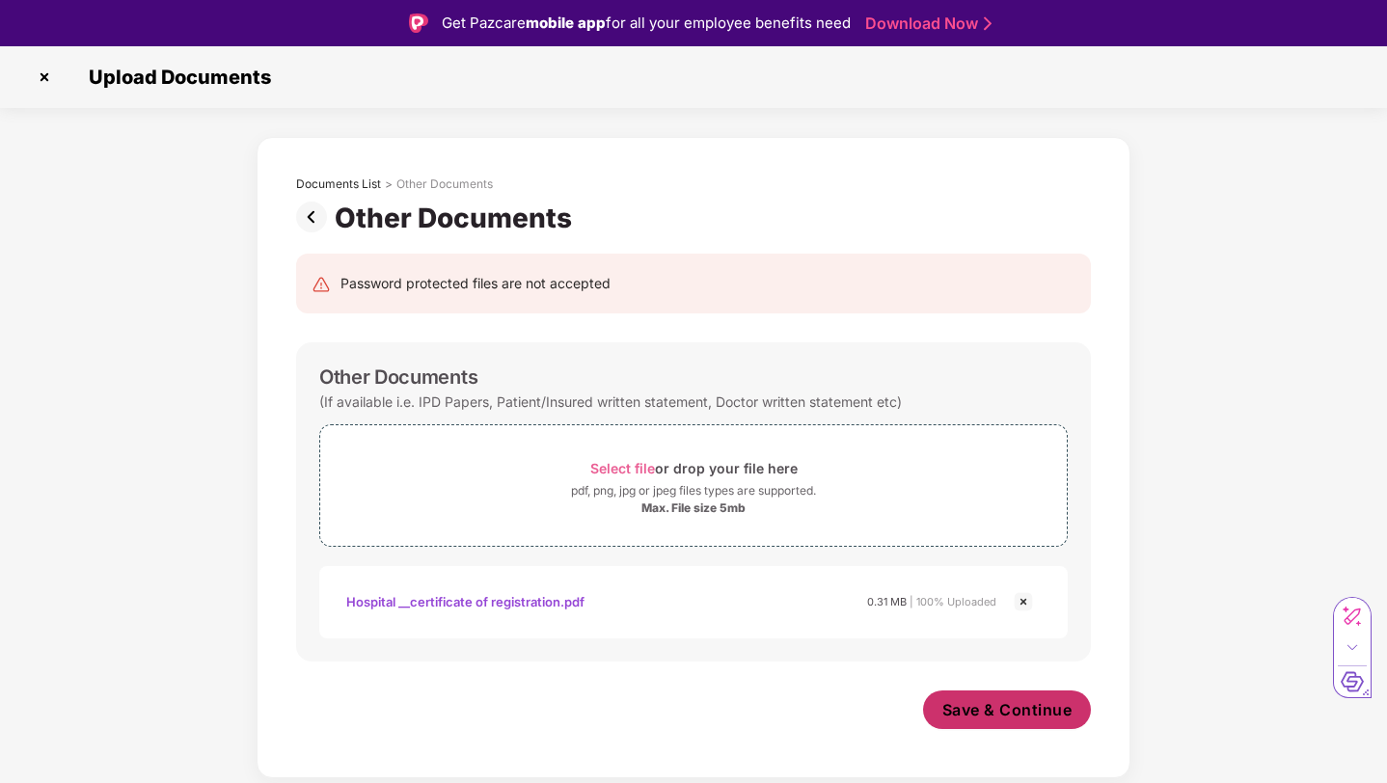
click at [986, 710] on span "Save & Continue" at bounding box center [1007, 709] width 130 height 21
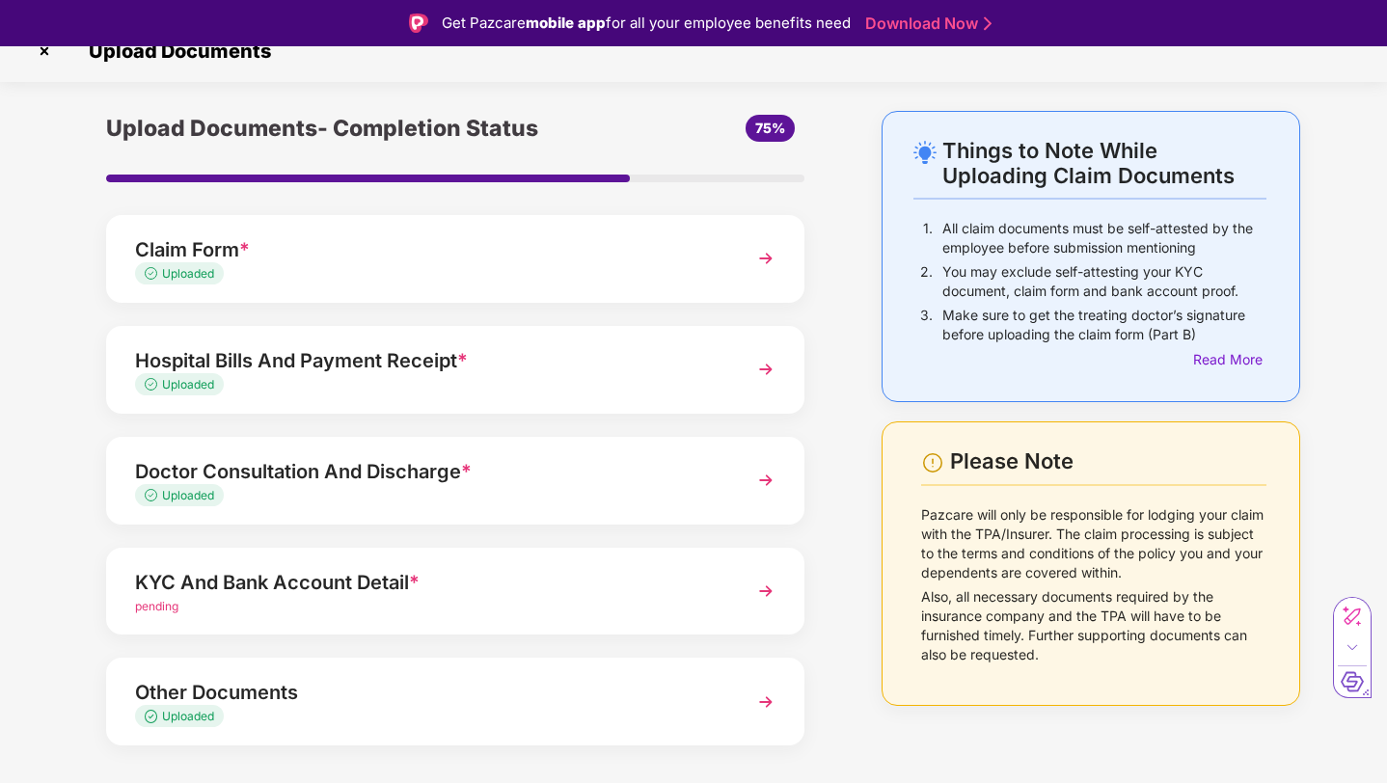
scroll to position [62, 0]
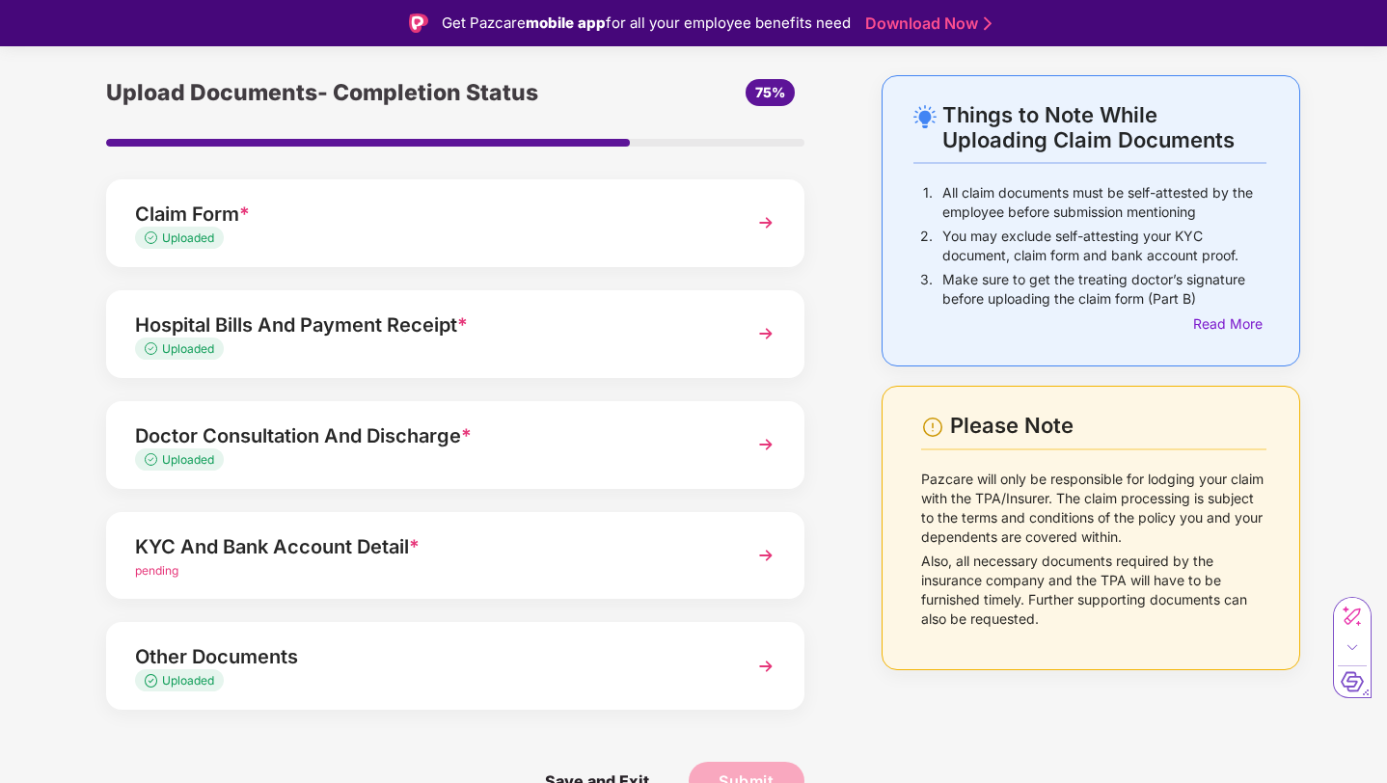
click at [639, 555] on div "KYC And Bank Account Detail *" at bounding box center [428, 546] width 586 height 31
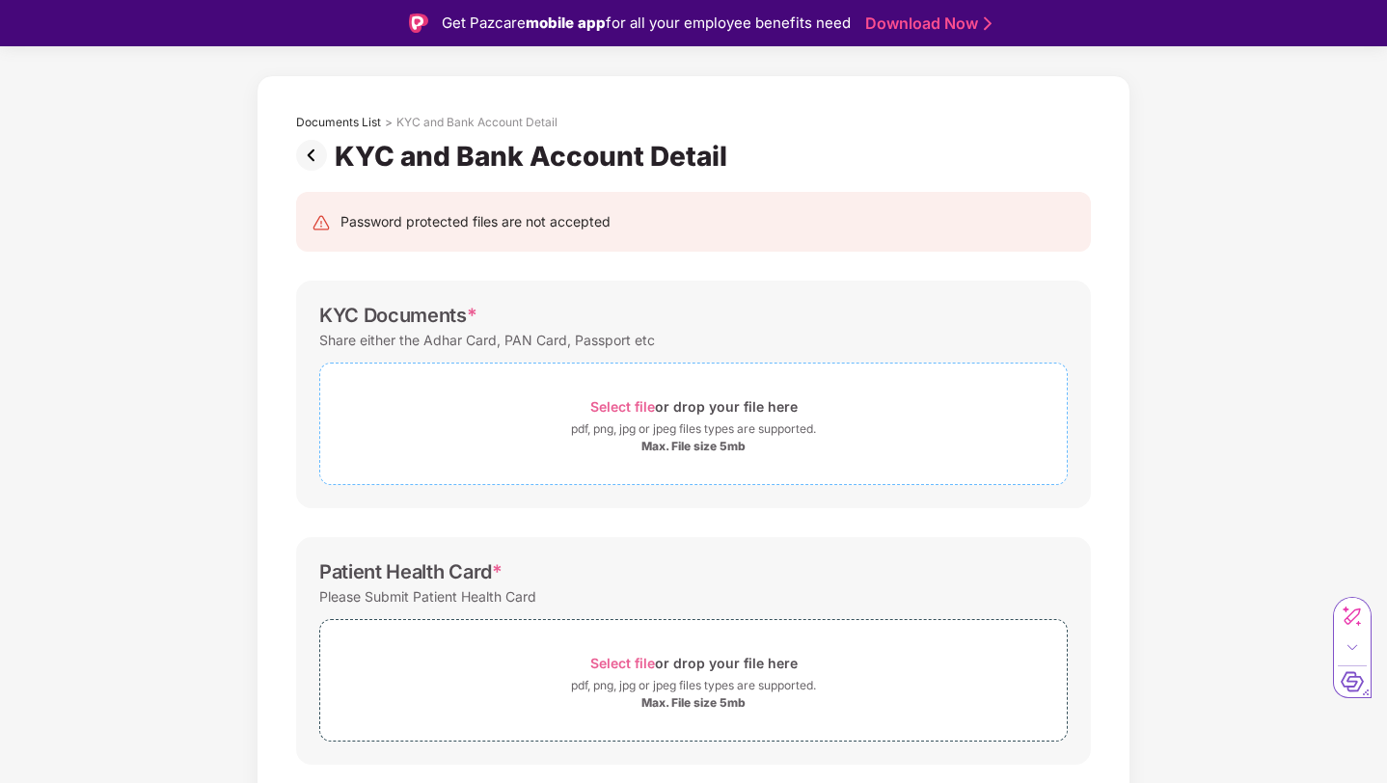
click at [634, 407] on span "Select file" at bounding box center [622, 406] width 65 height 16
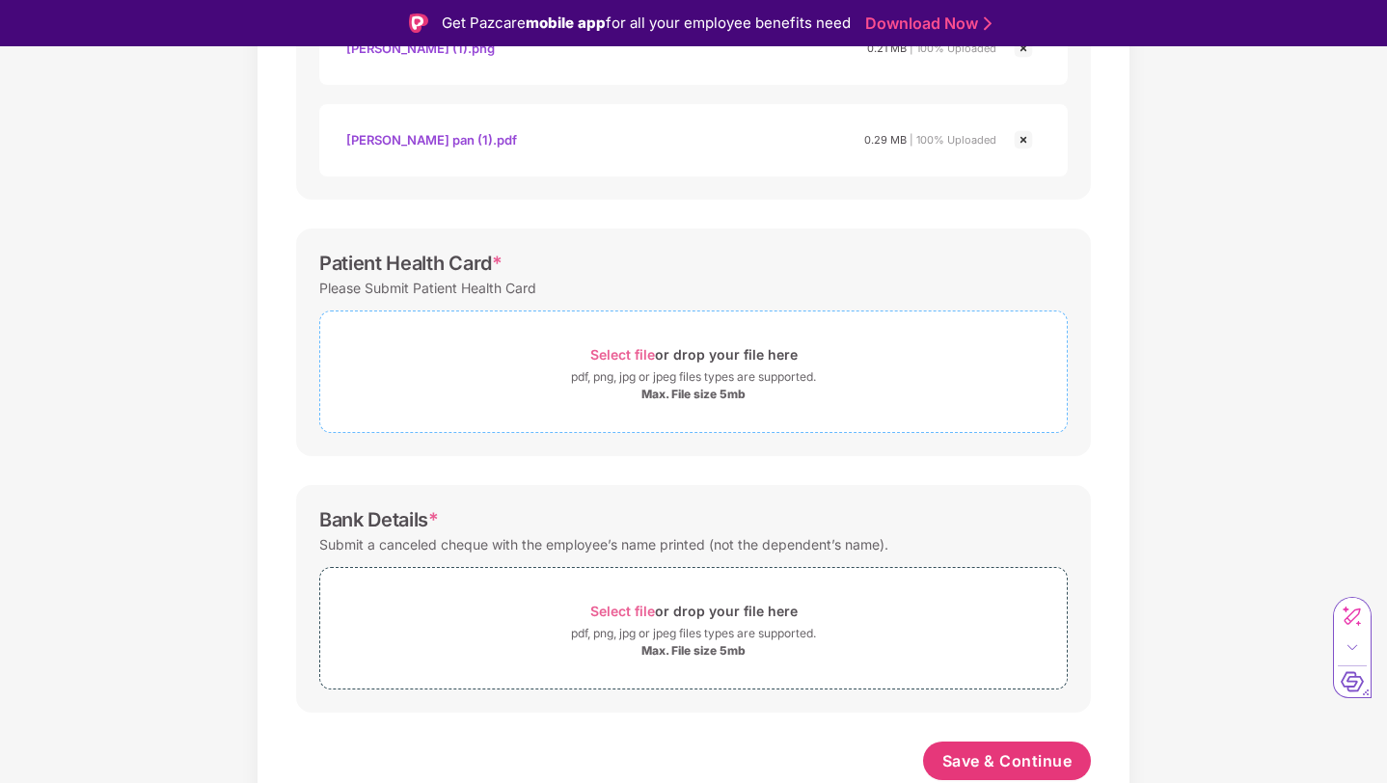
scroll to position [554, 0]
click at [627, 611] on span "Select file" at bounding box center [622, 611] width 65 height 16
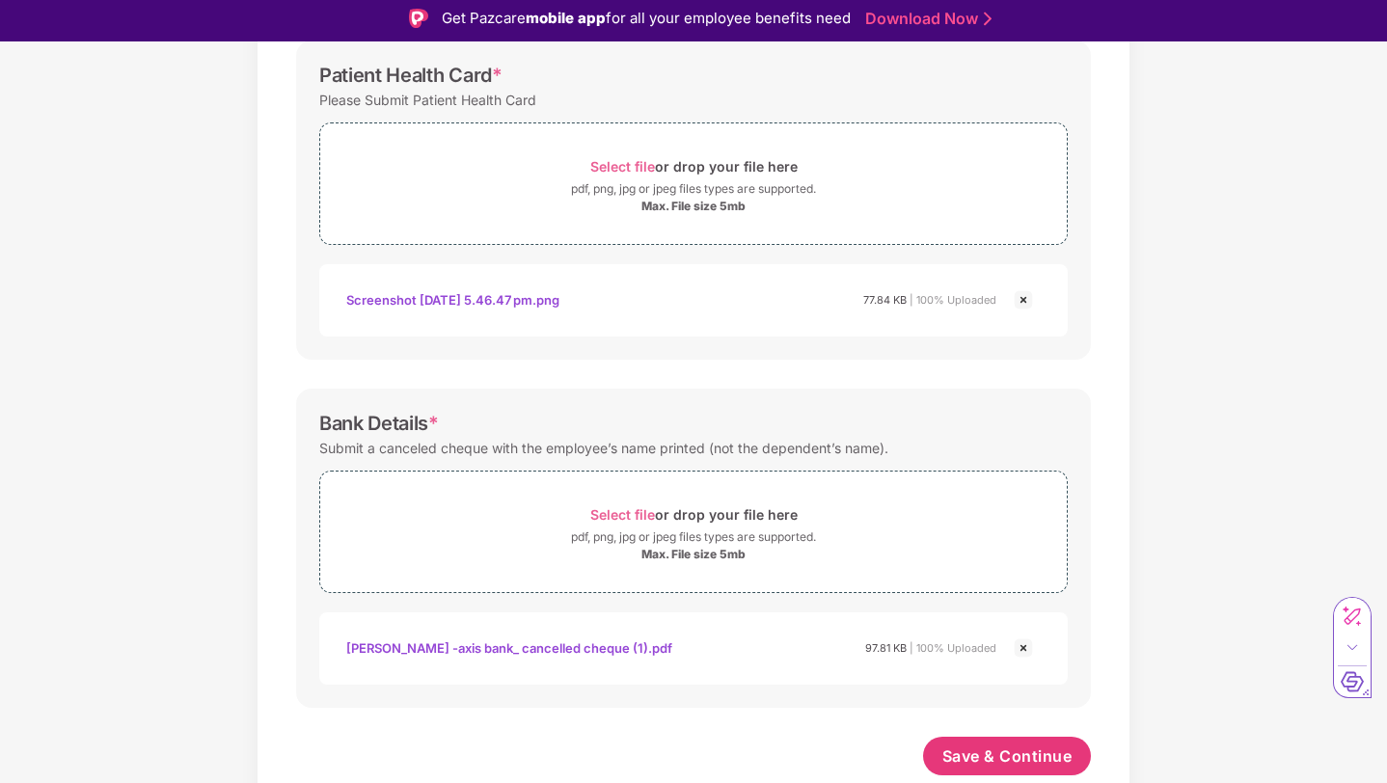
scroll to position [7, 0]
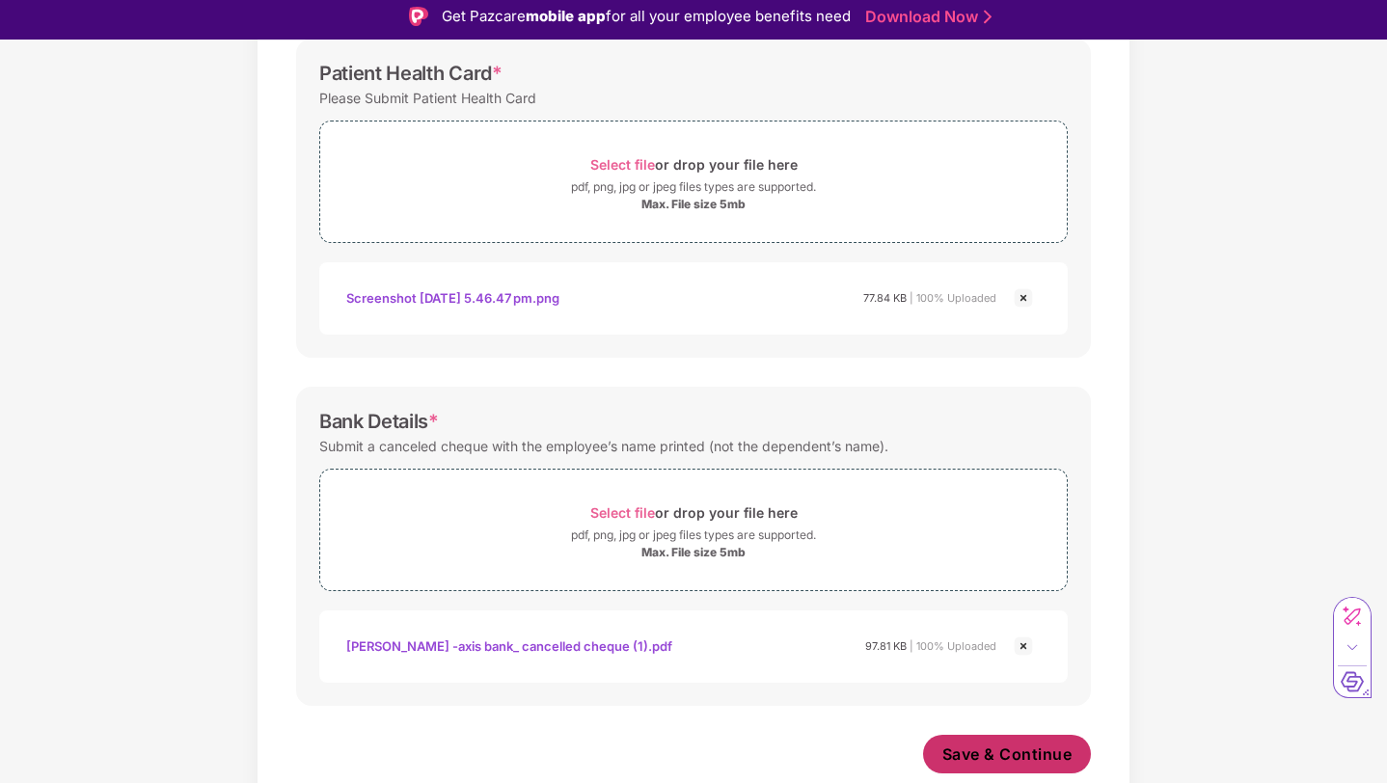
click at [993, 756] on span "Save & Continue" at bounding box center [1007, 753] width 130 height 21
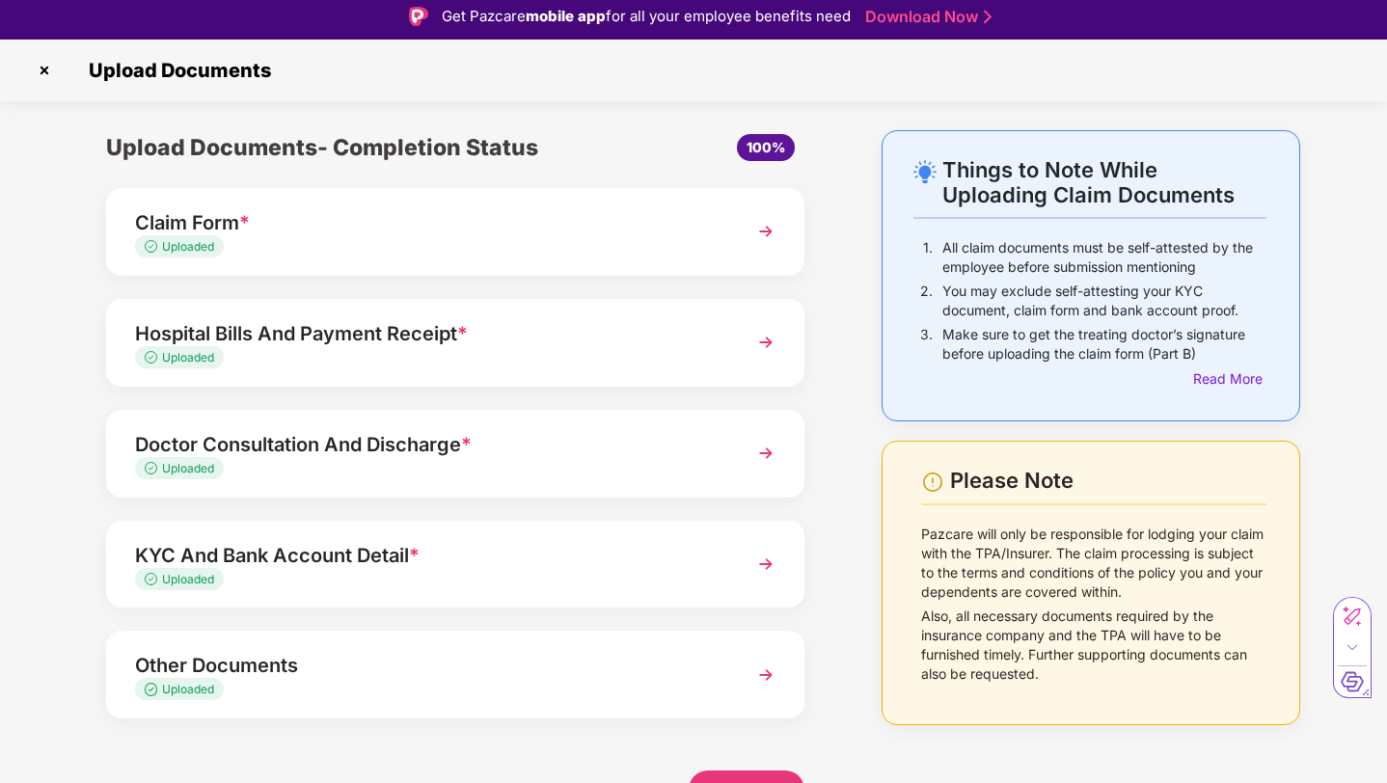
scroll to position [15, 0]
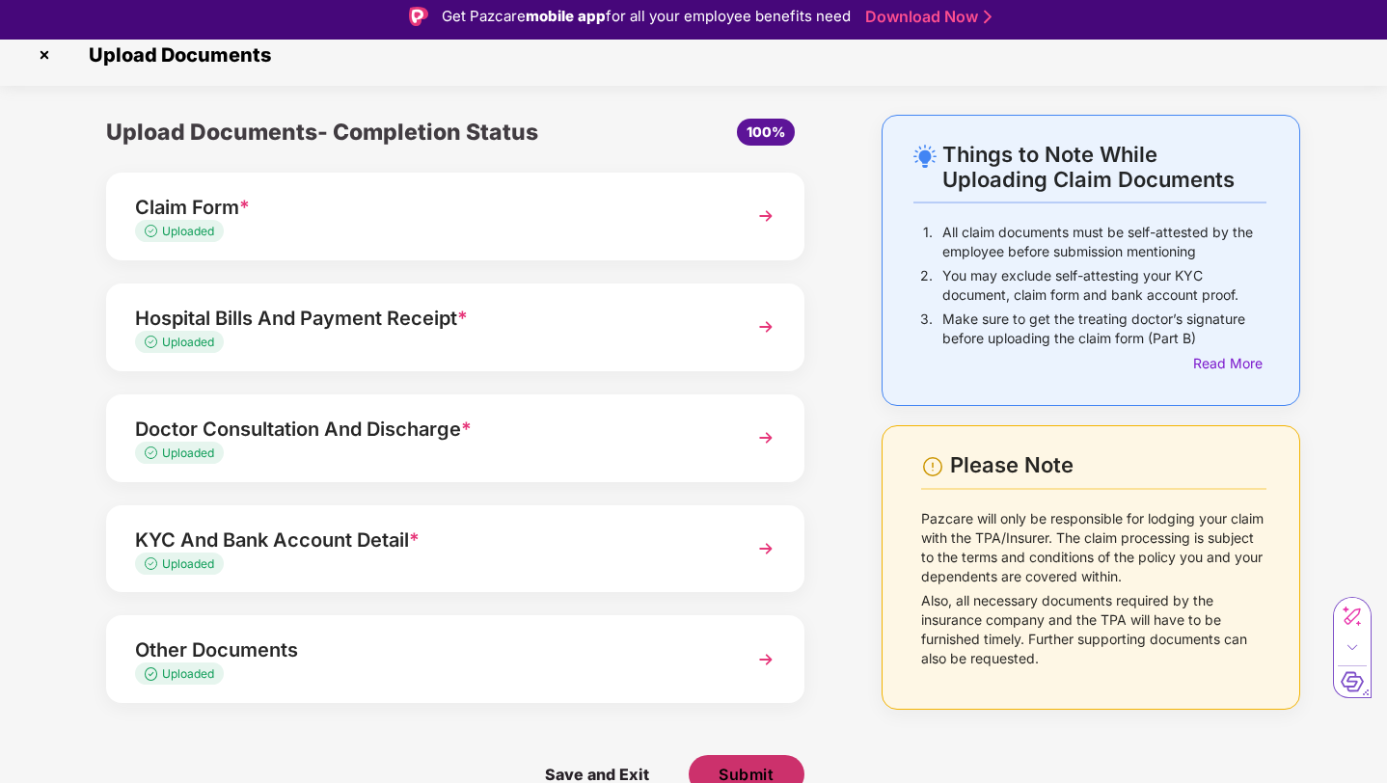
click at [714, 771] on button "Submit" at bounding box center [747, 774] width 116 height 39
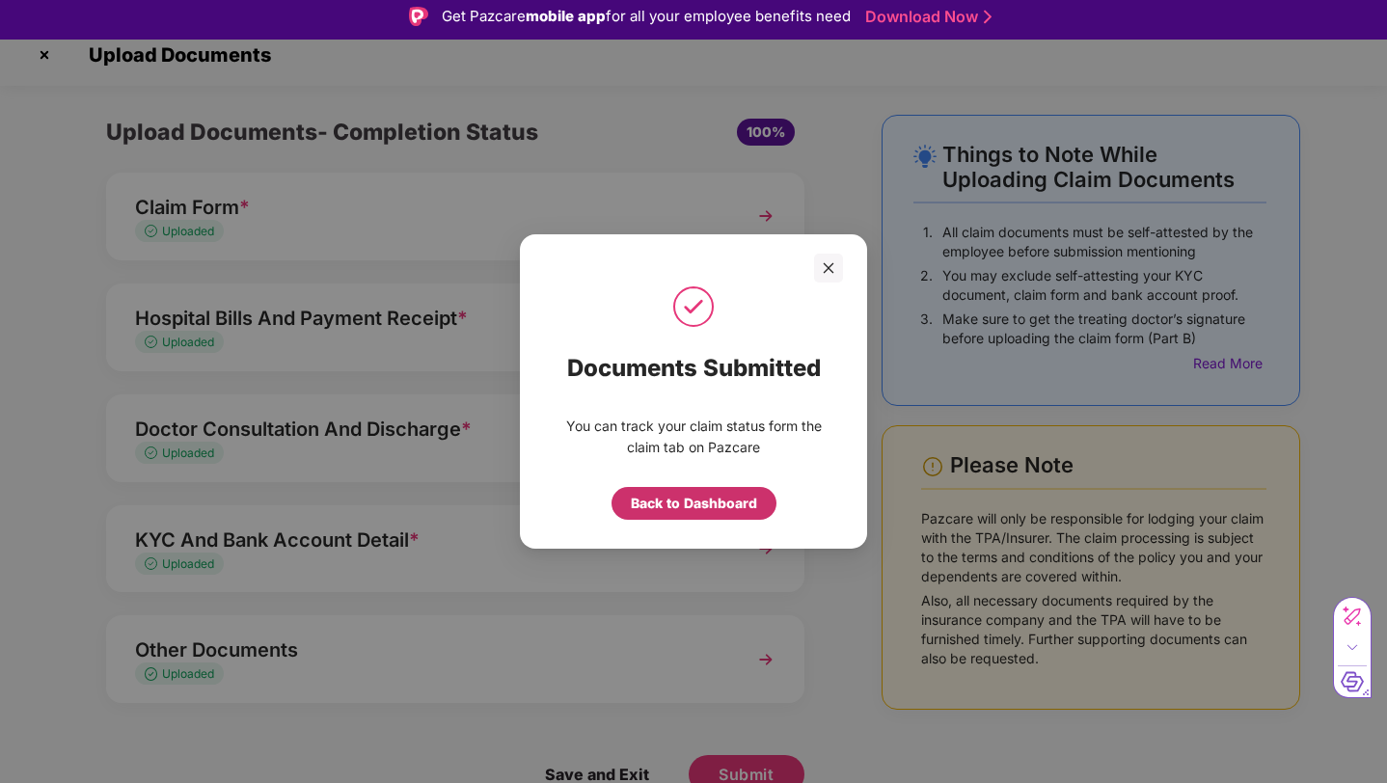
click at [634, 496] on div "Back to Dashboard" at bounding box center [694, 503] width 126 height 21
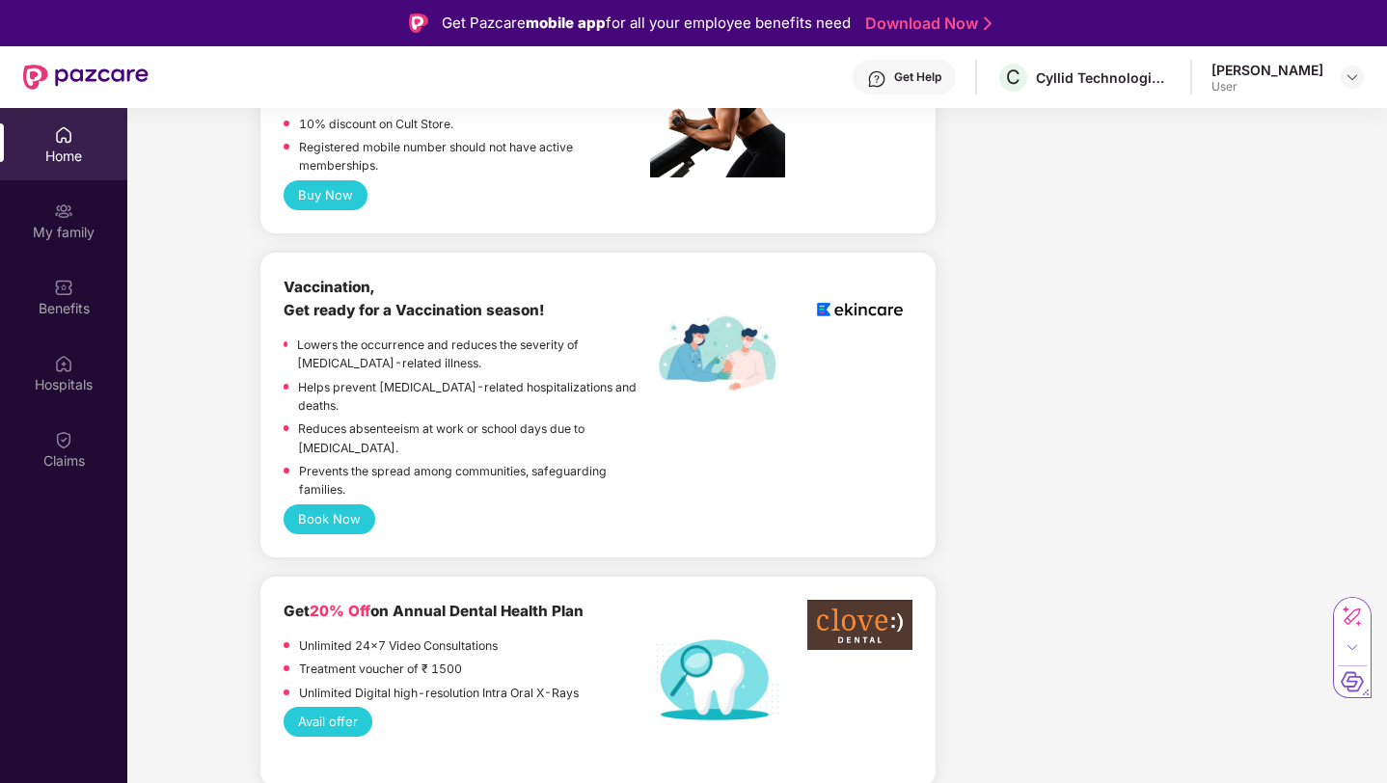
scroll to position [1346, 0]
